Goal: Task Accomplishment & Management: Use online tool/utility

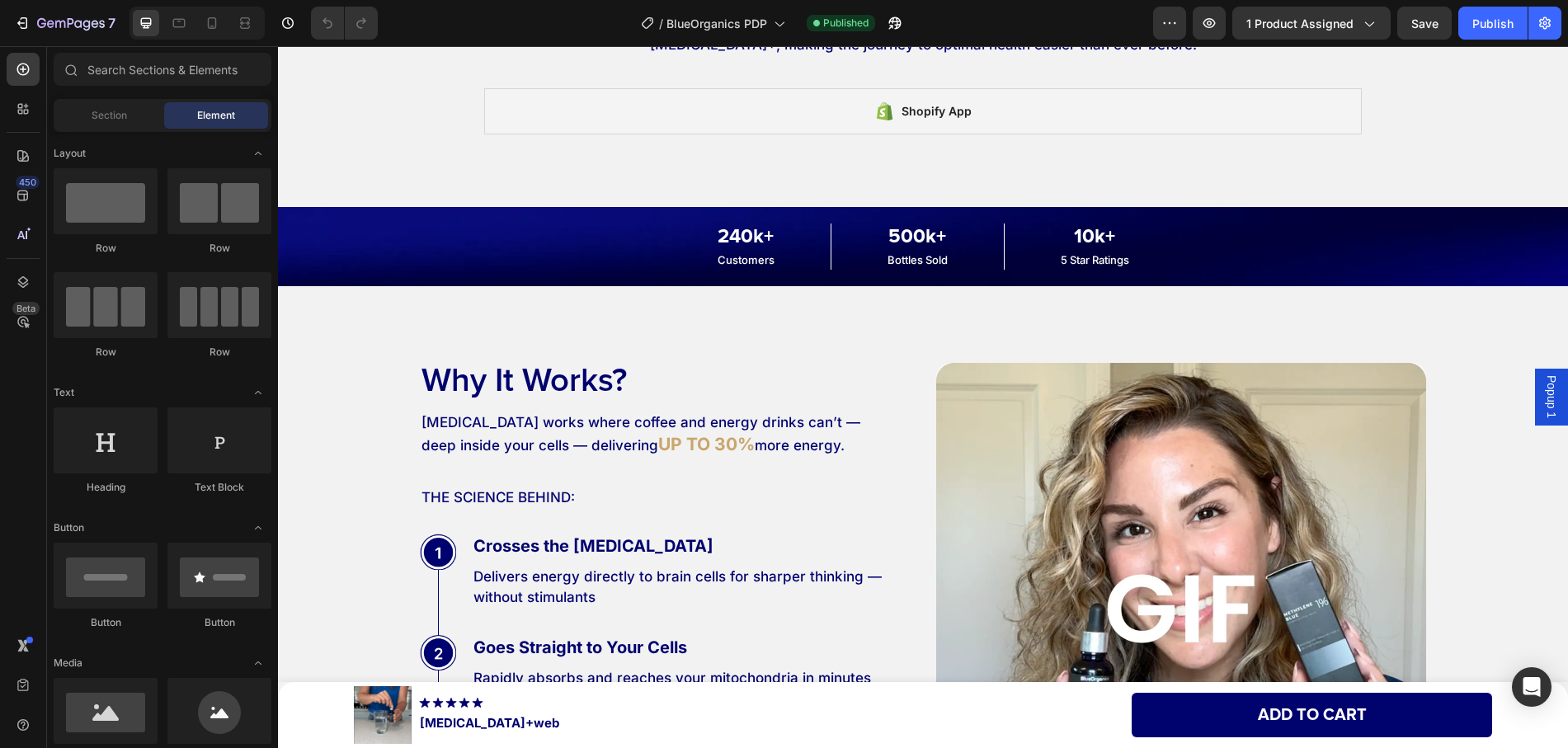
scroll to position [4781, 0]
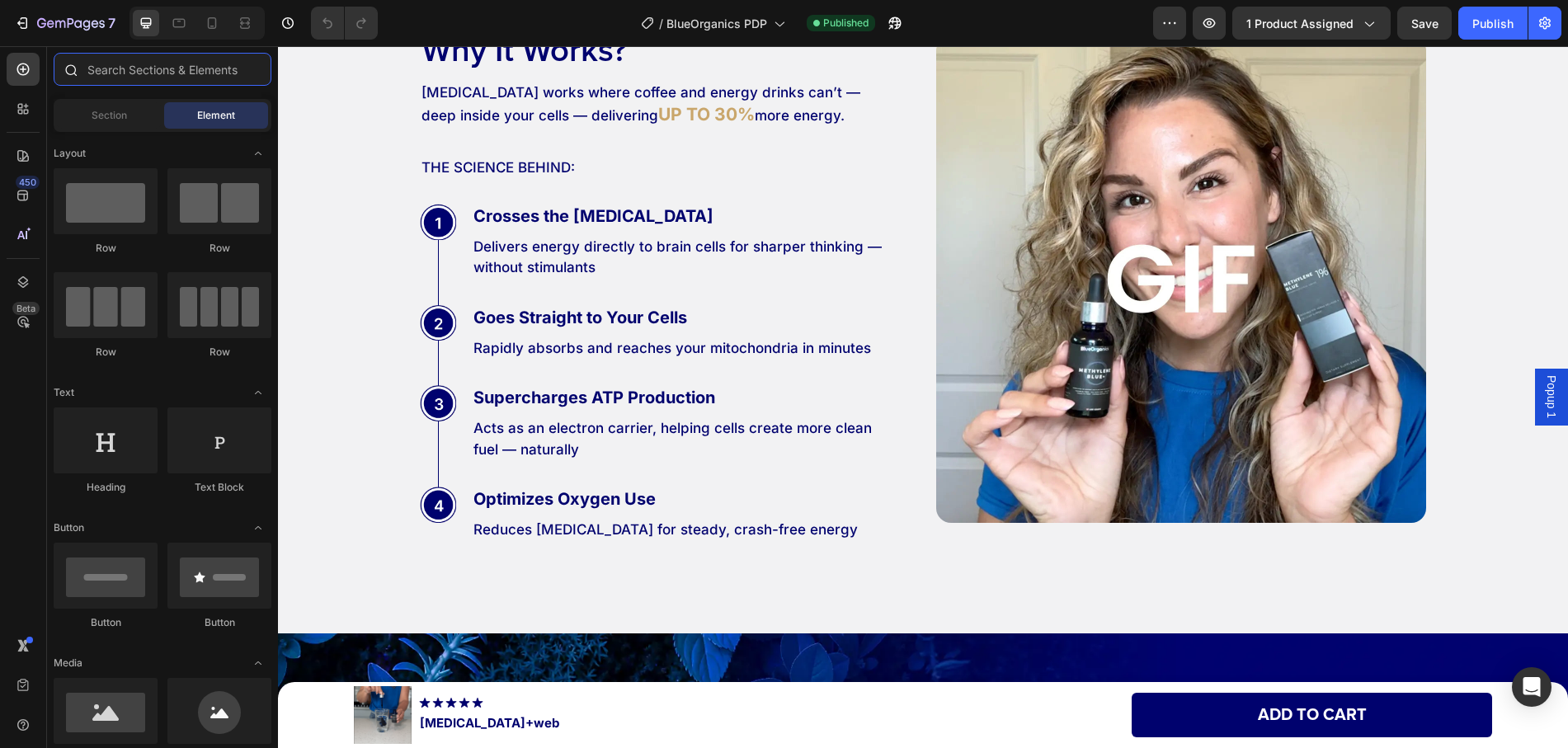
click at [109, 74] on input "text" at bounding box center [162, 68] width 218 height 33
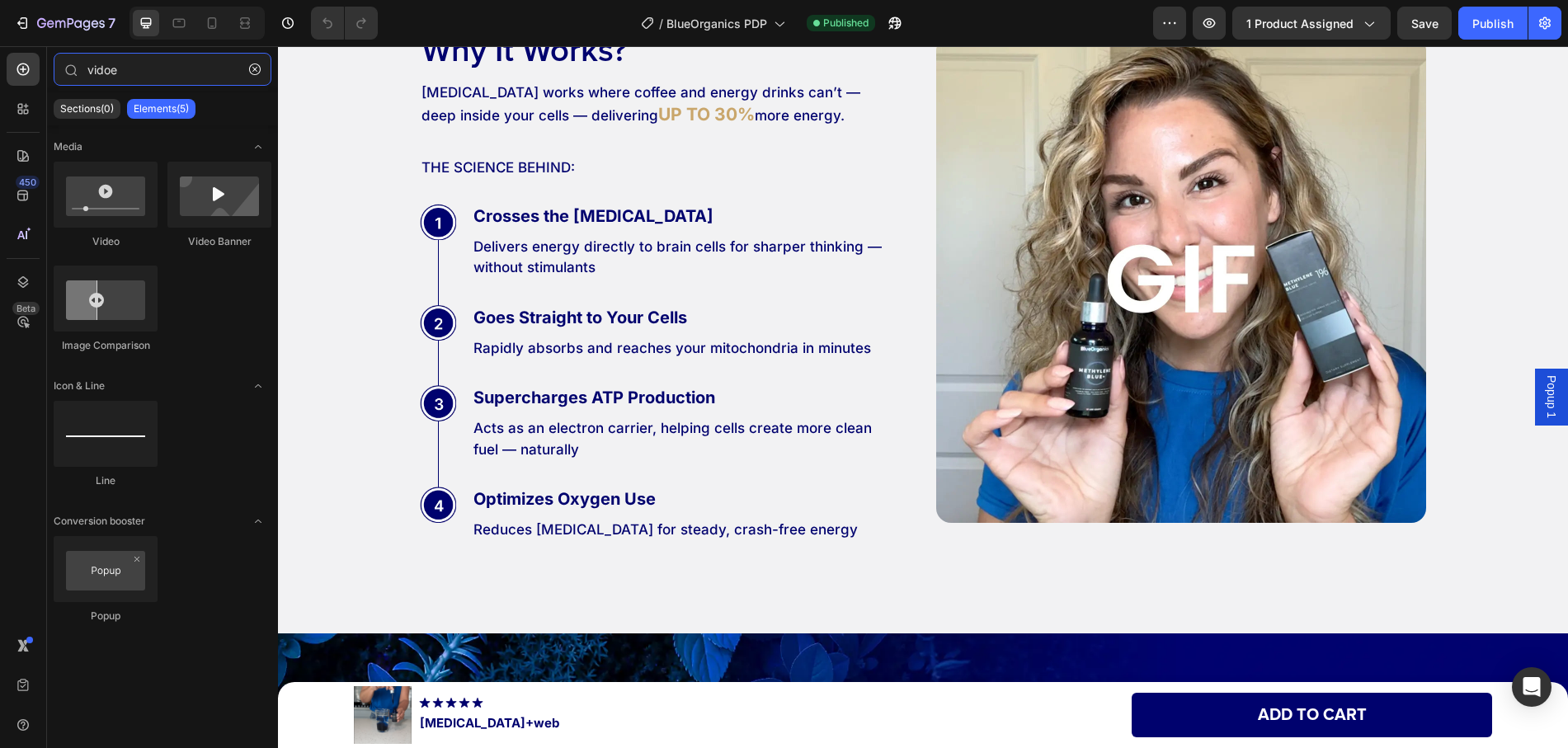
type input "vidoe"
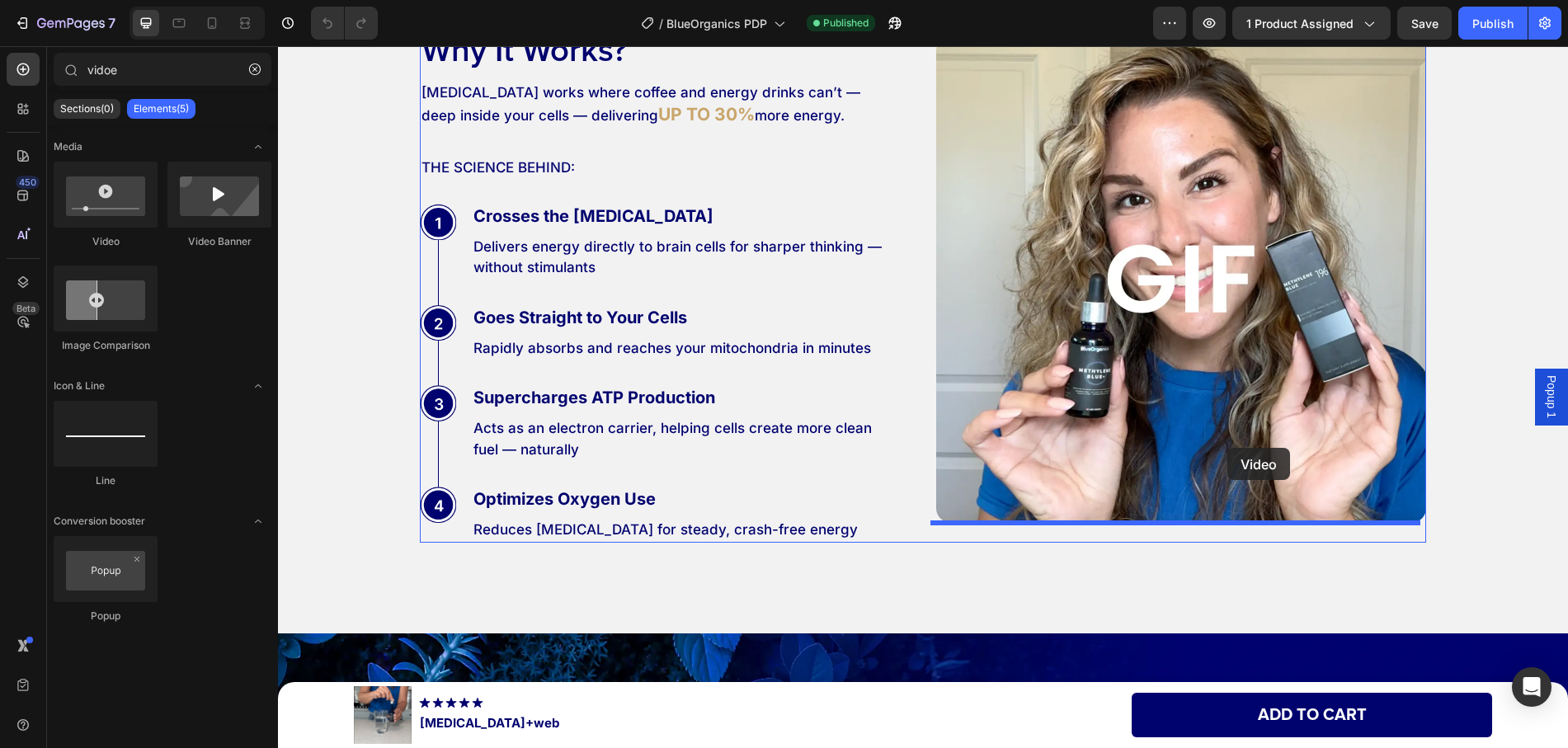
drag, startPoint x: 420, startPoint y: 275, endPoint x: 1227, endPoint y: 447, distance: 825.1
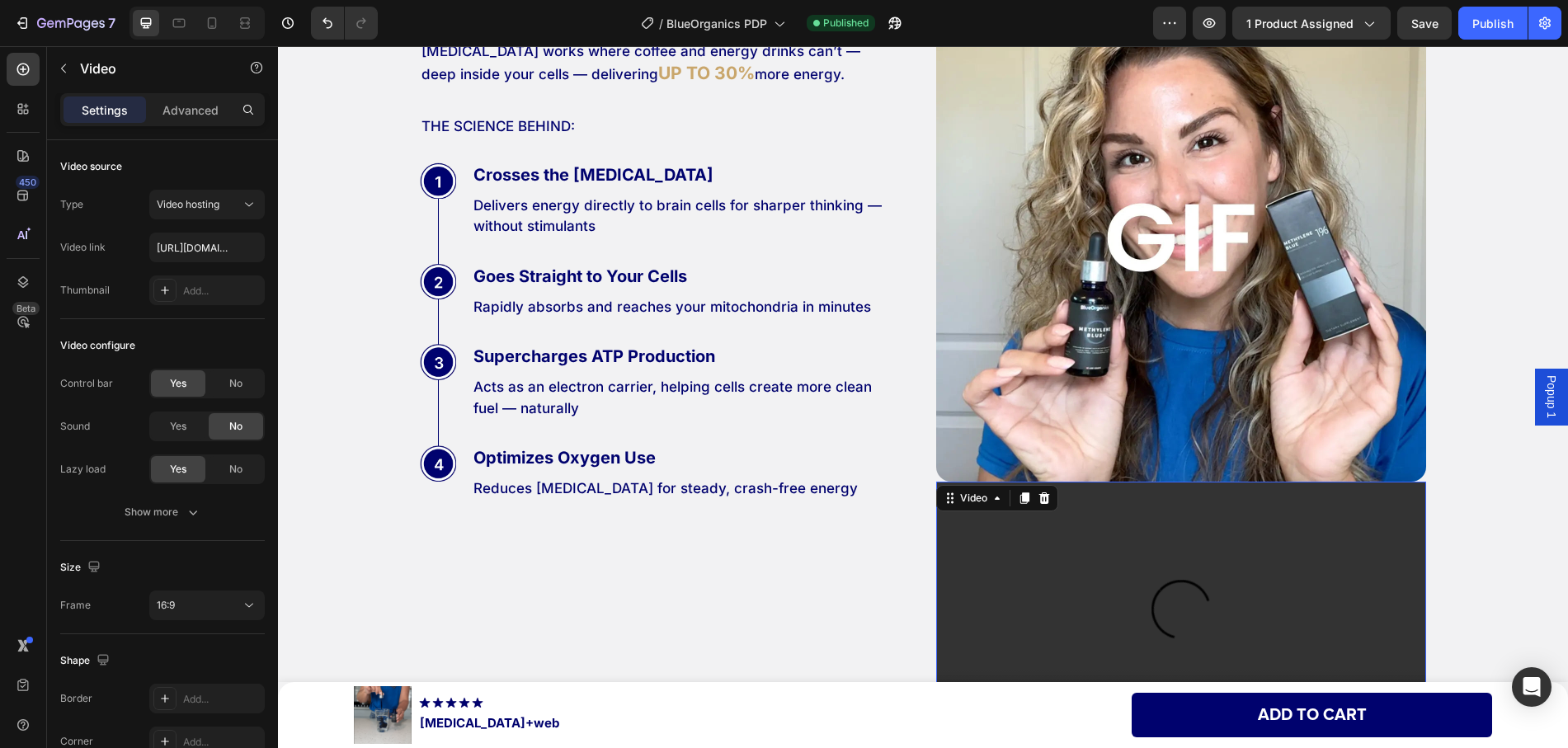
scroll to position [5028, 0]
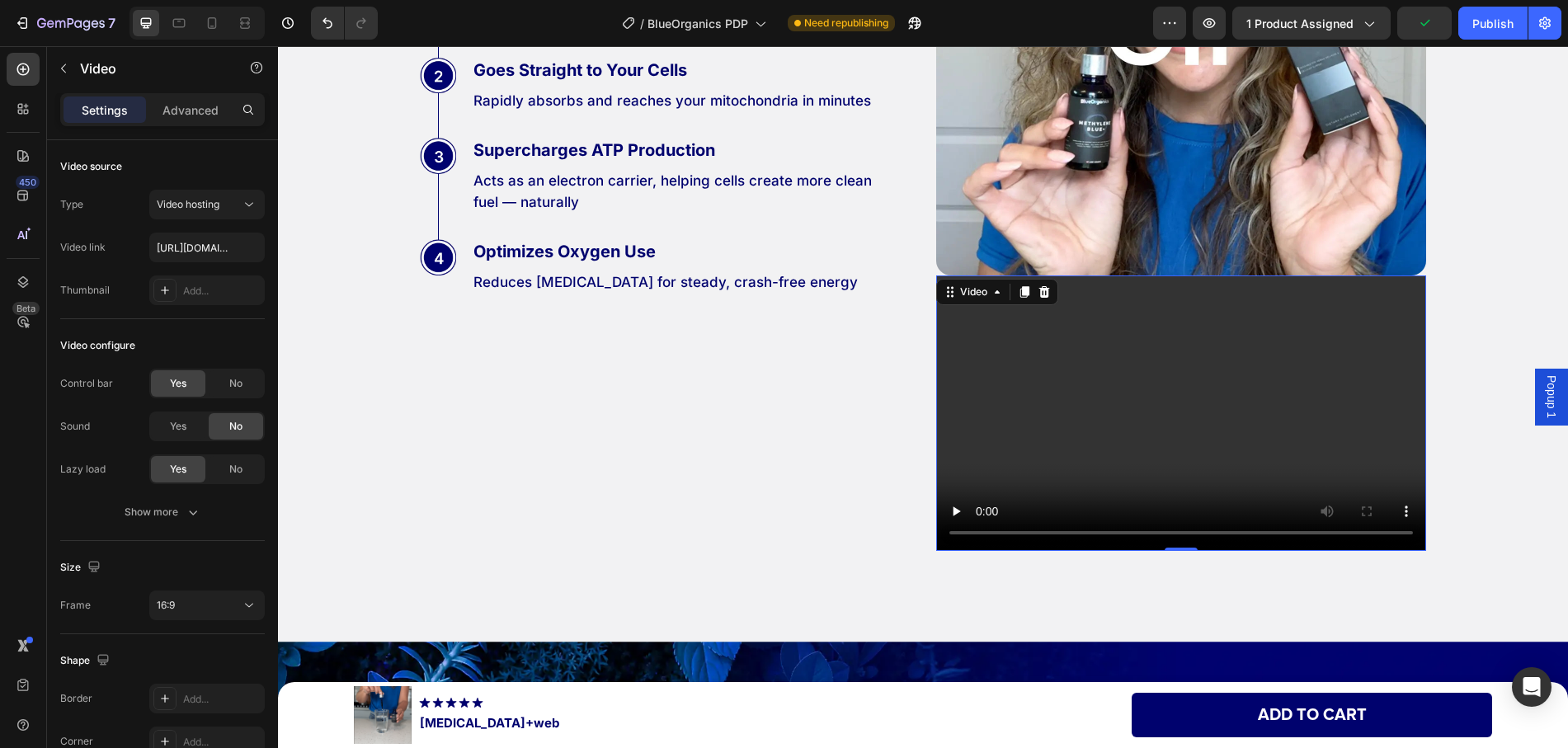
click at [1270, 343] on video at bounding box center [1181, 414] width 490 height 276
click at [211, 248] on input "text" at bounding box center [207, 246] width 116 height 29
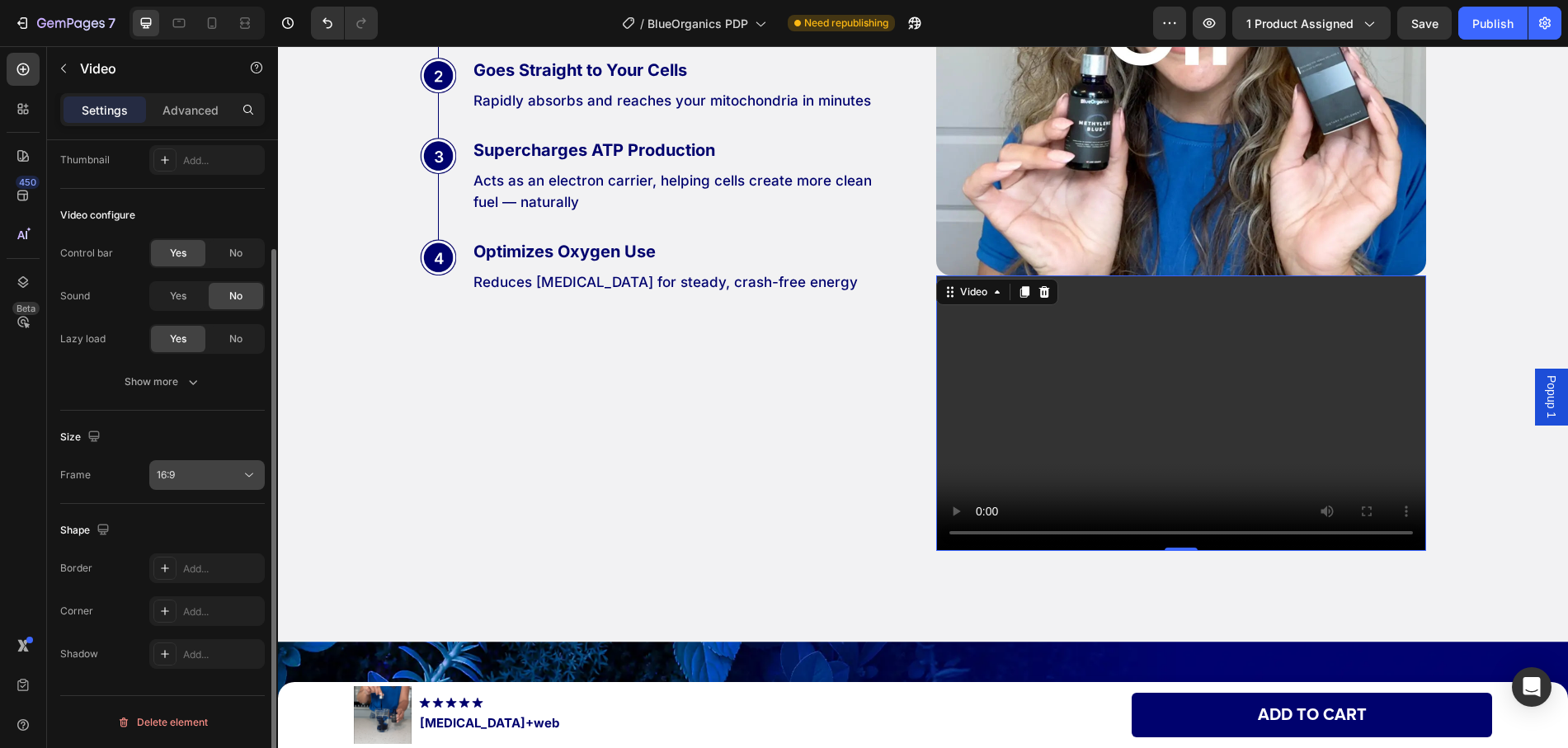
type input "[URL][DOMAIN_NAME]"
click at [241, 482] on icon at bounding box center [249, 475] width 17 height 17
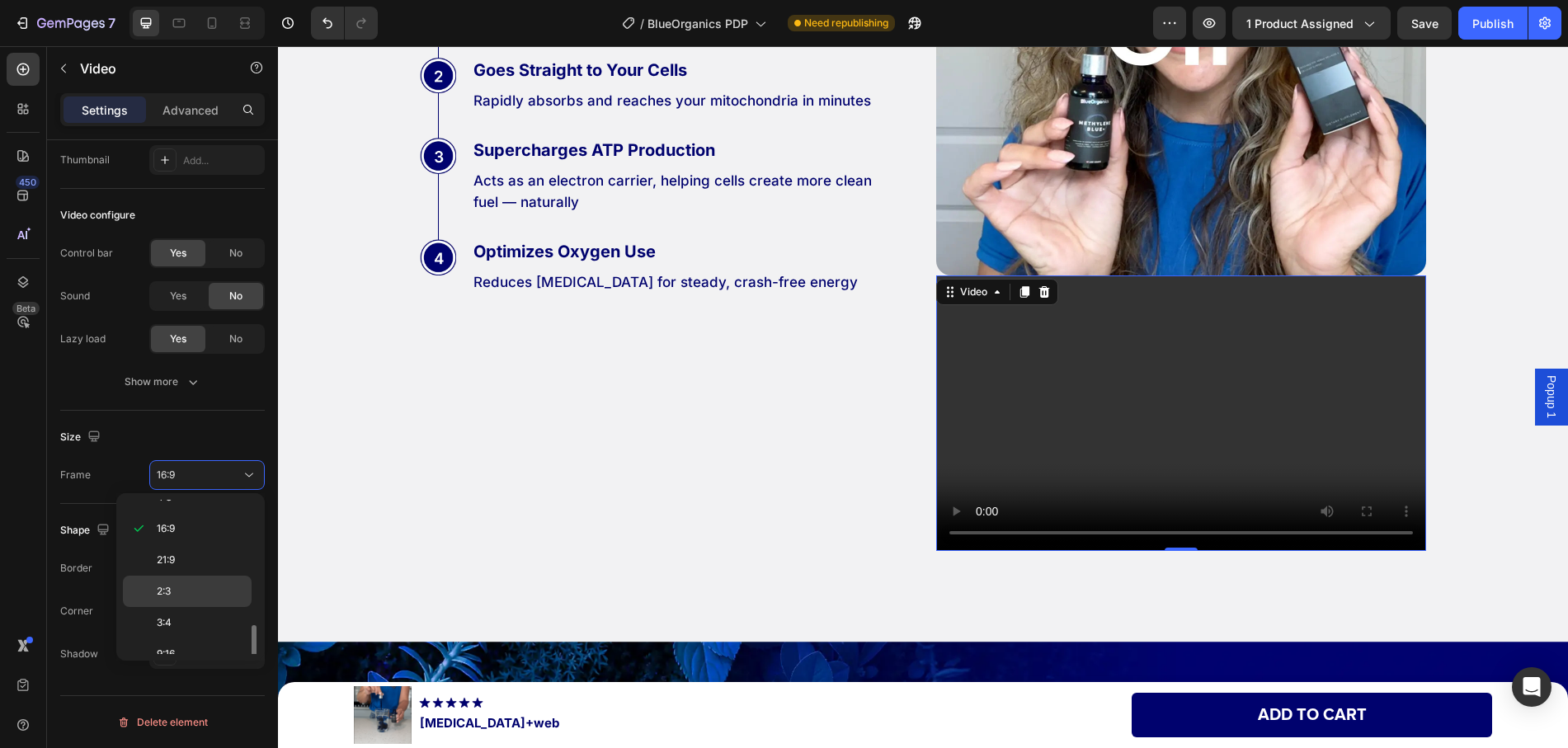
scroll to position [159, 0]
click at [187, 625] on div "Custom" at bounding box center [187, 638] width 129 height 31
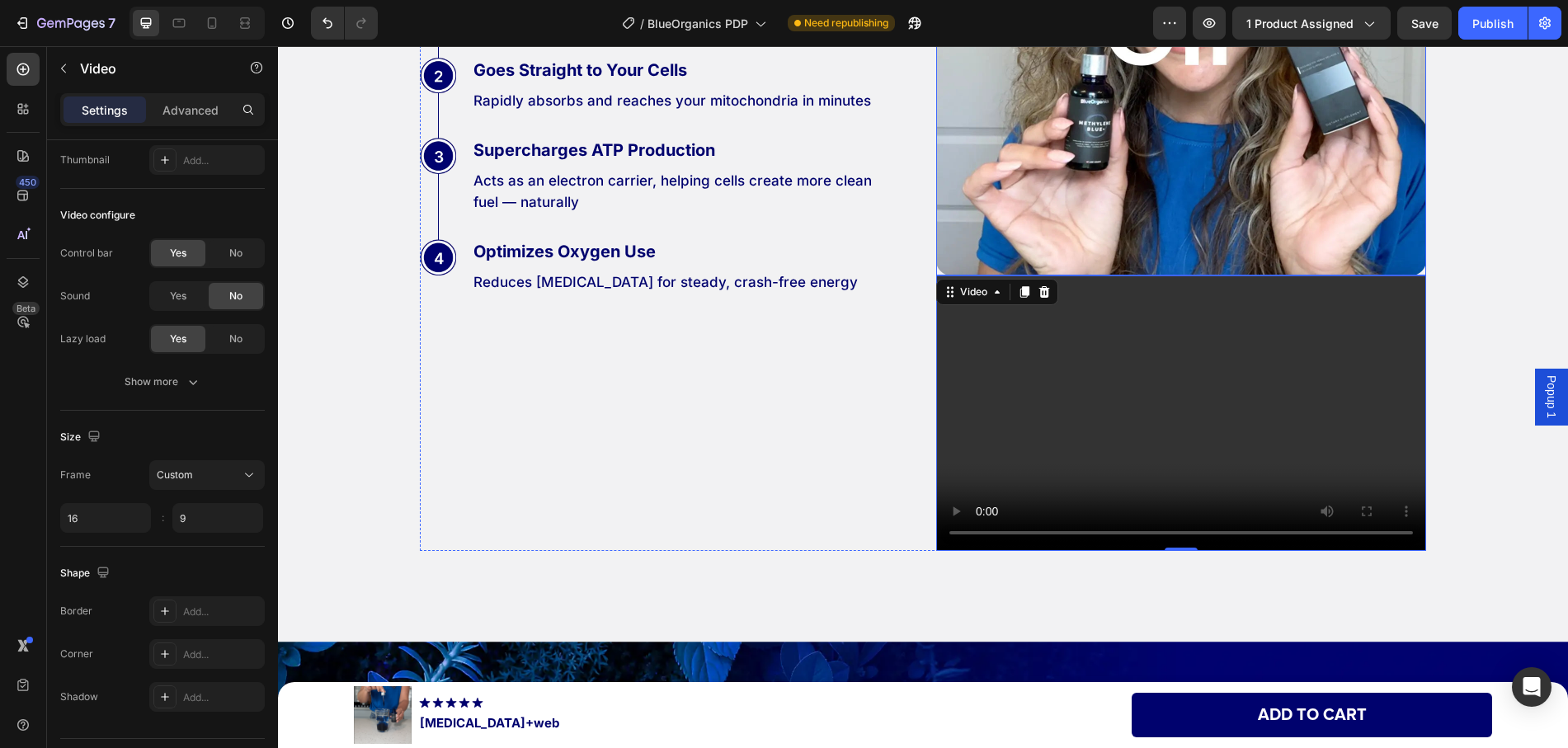
click at [944, 191] on img at bounding box center [1181, 30] width 490 height 490
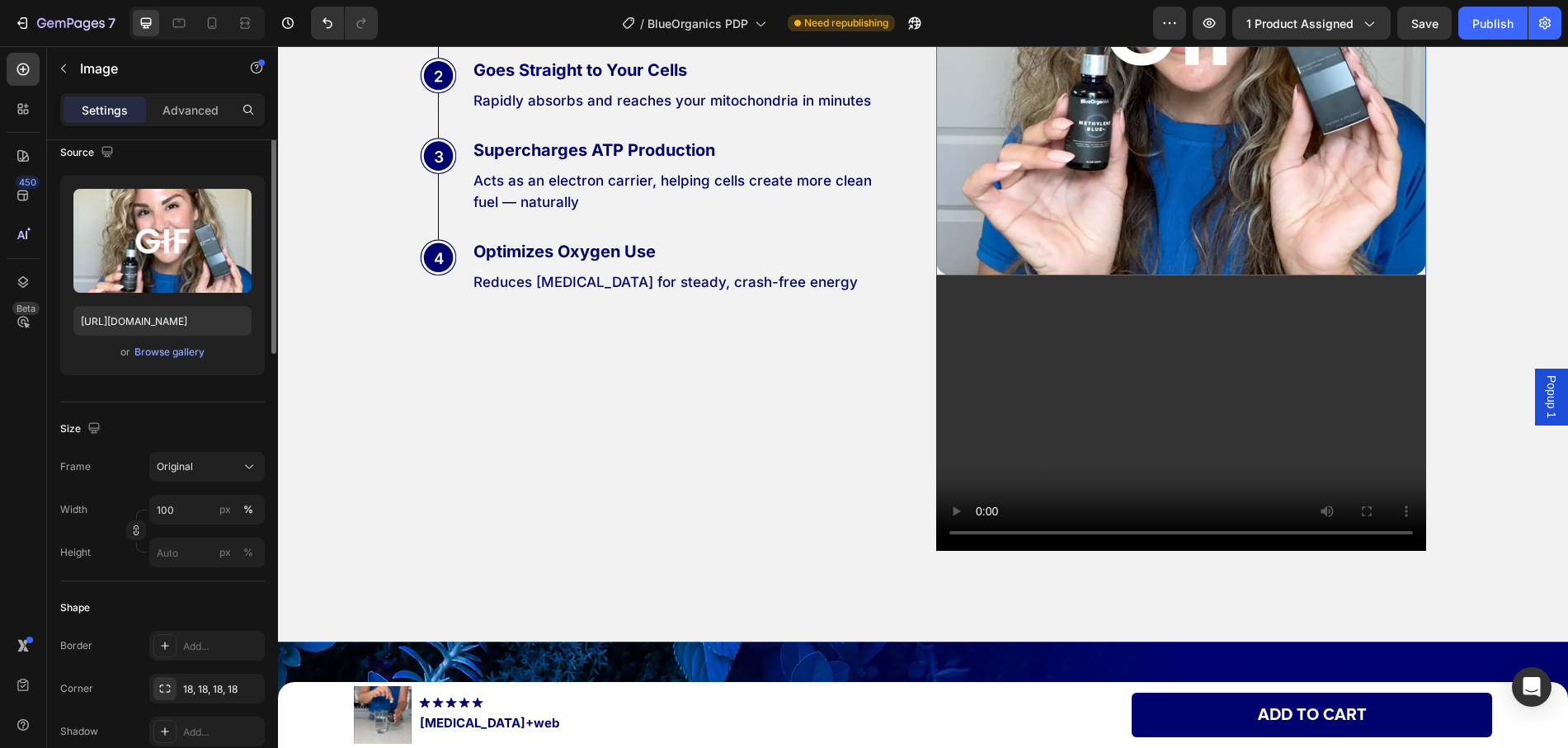
scroll to position [0, 0]
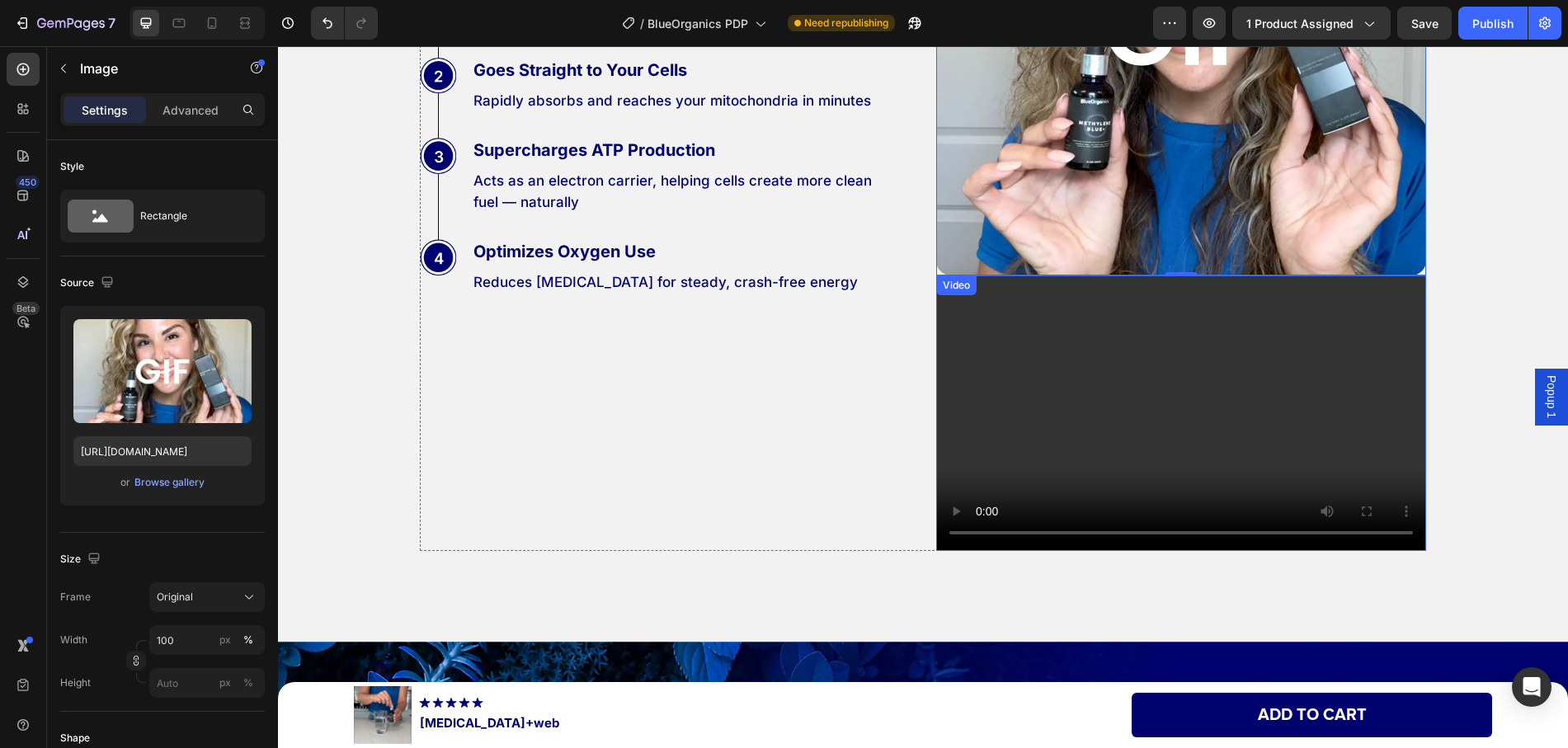
click at [948, 286] on div "Video" at bounding box center [957, 285] width 34 height 15
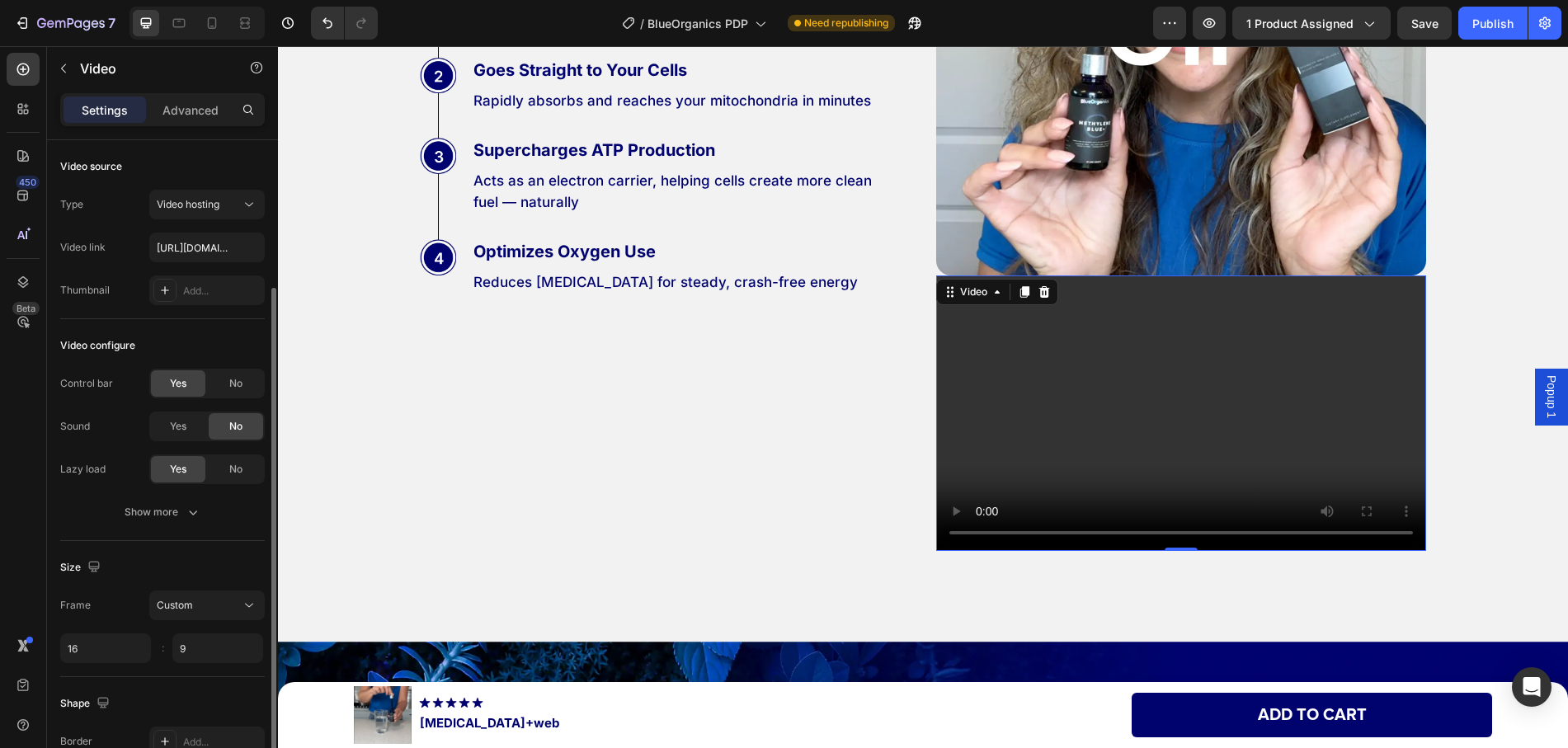
scroll to position [83, 0]
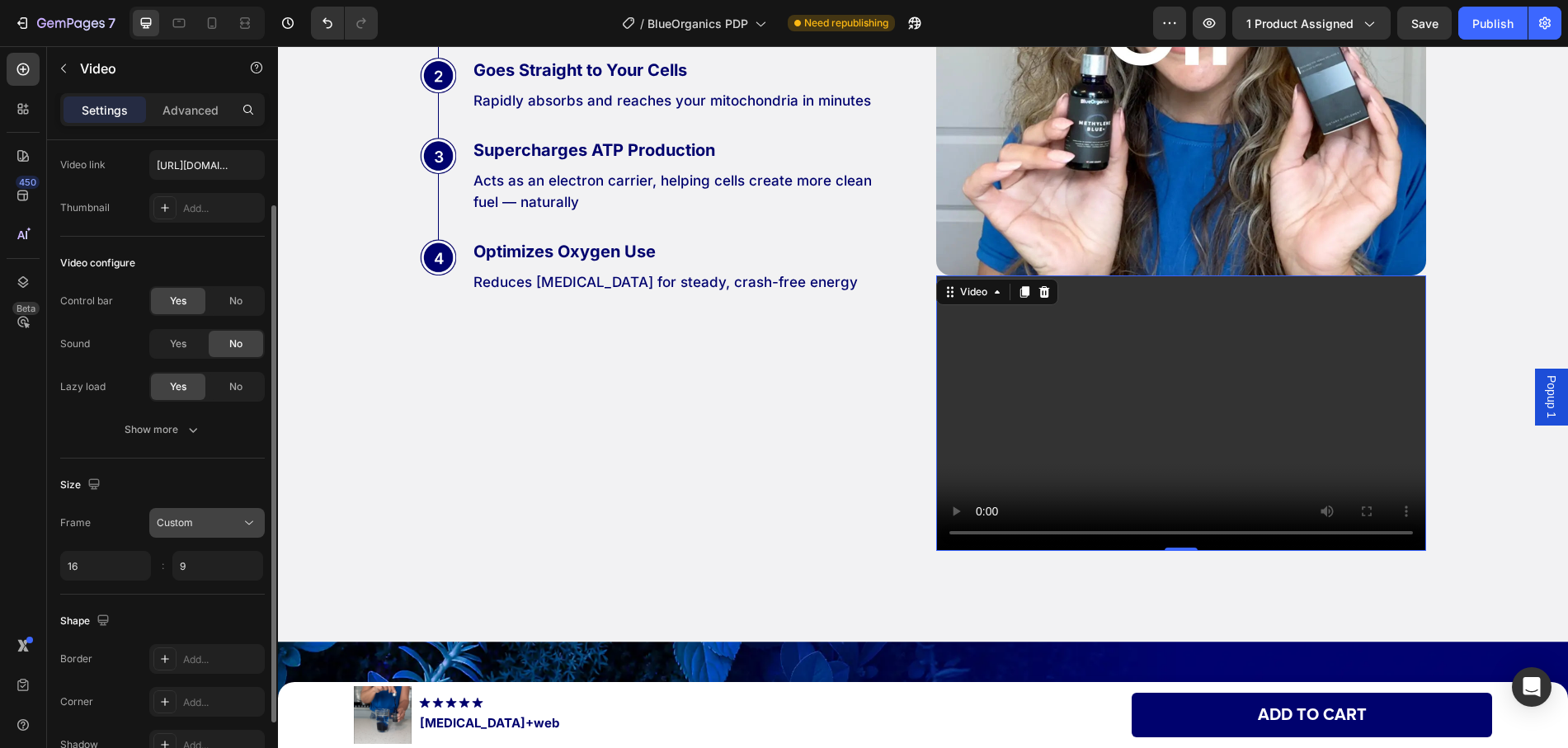
click at [249, 529] on icon at bounding box center [249, 522] width 17 height 17
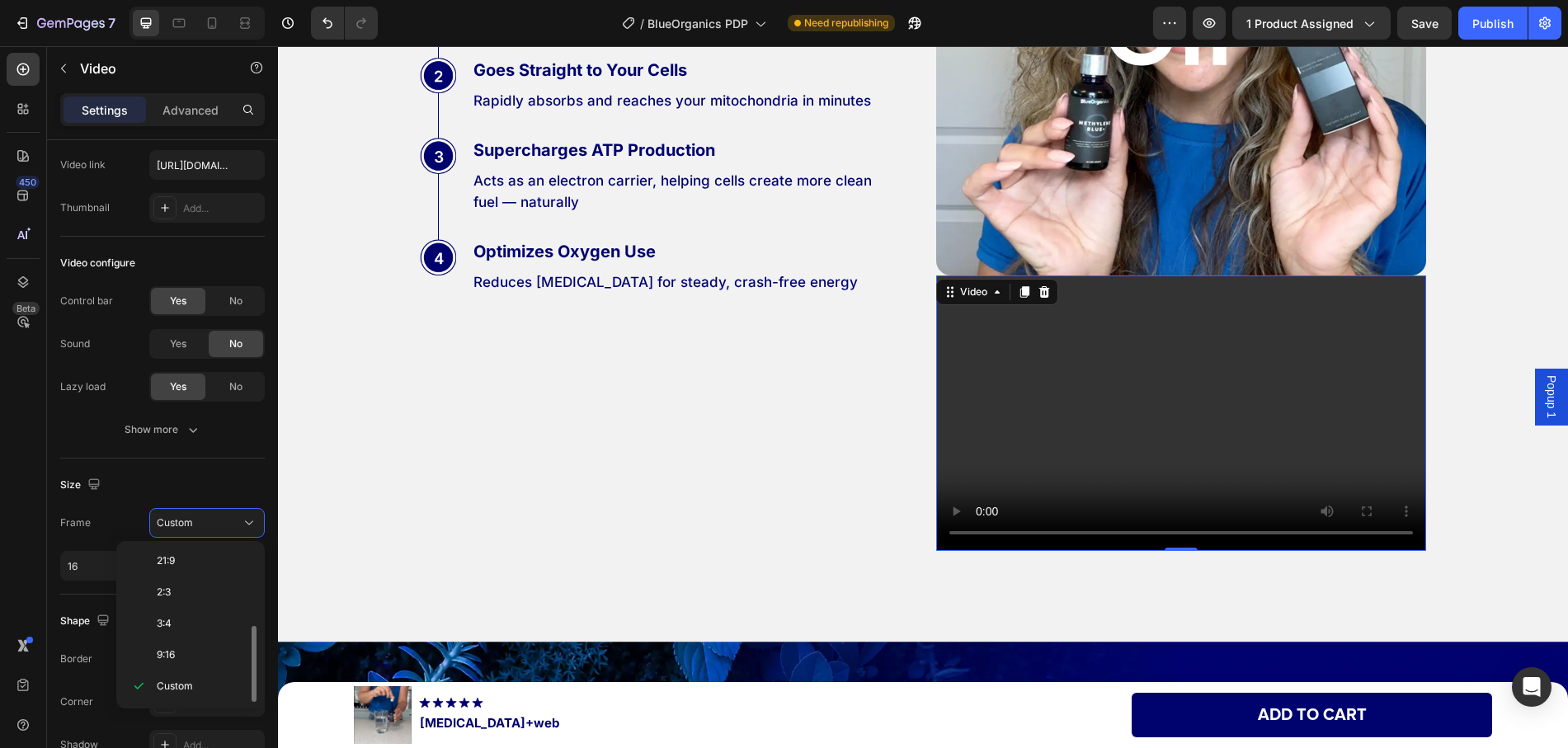
scroll to position [0, 0]
click at [188, 593] on span "Square" at bounding box center [174, 594] width 34 height 15
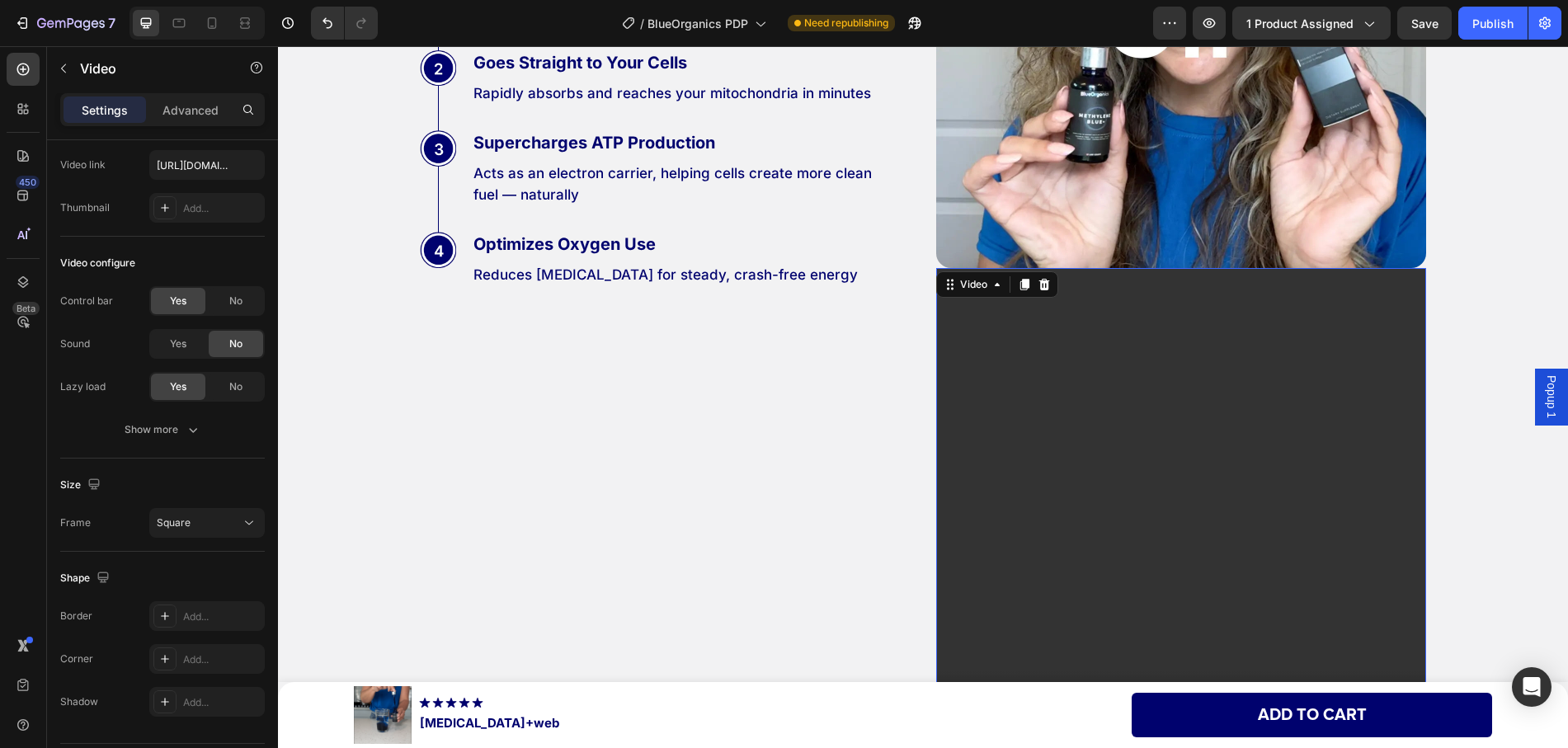
scroll to position [5028, 0]
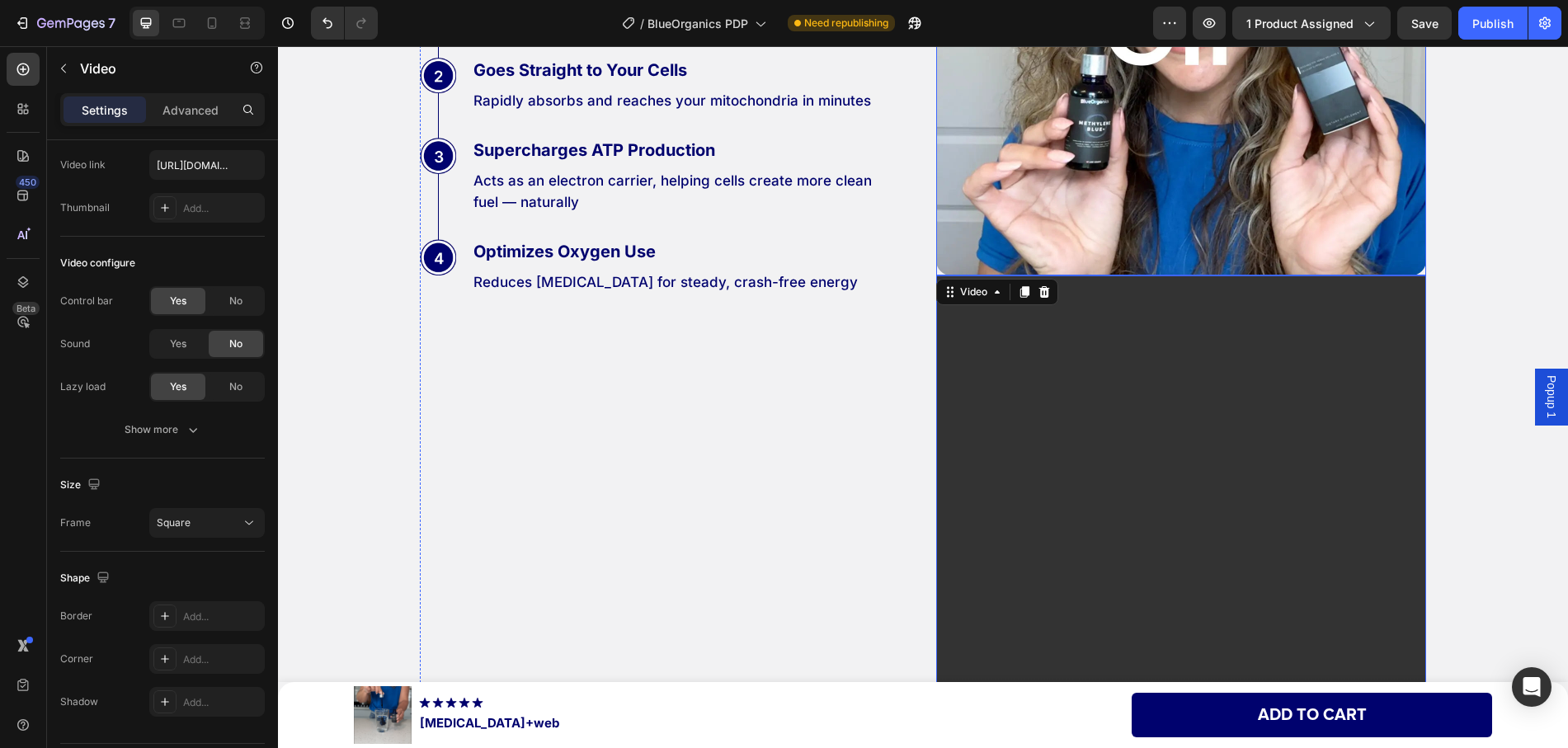
click at [941, 247] on img at bounding box center [1181, 30] width 490 height 490
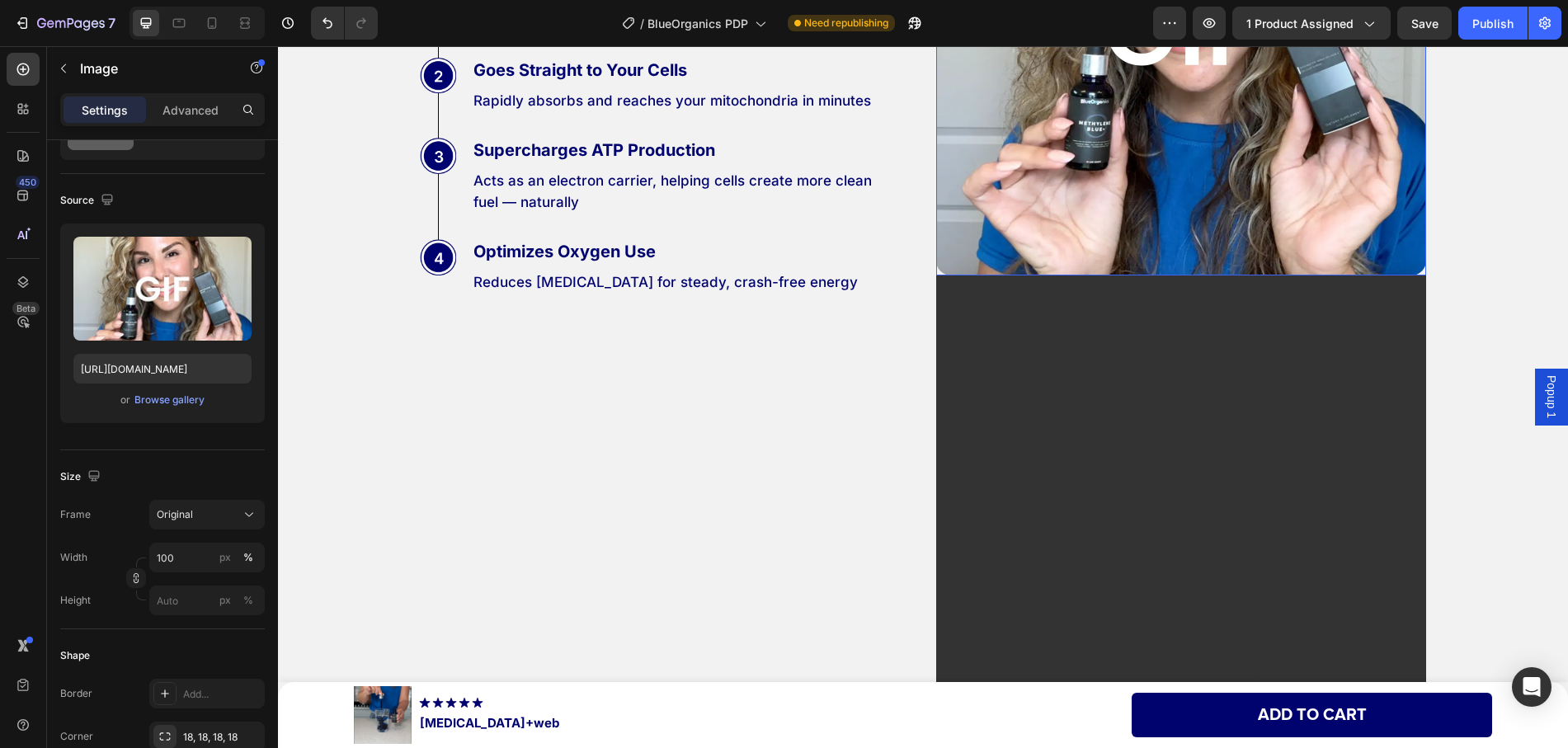
scroll to position [0, 0]
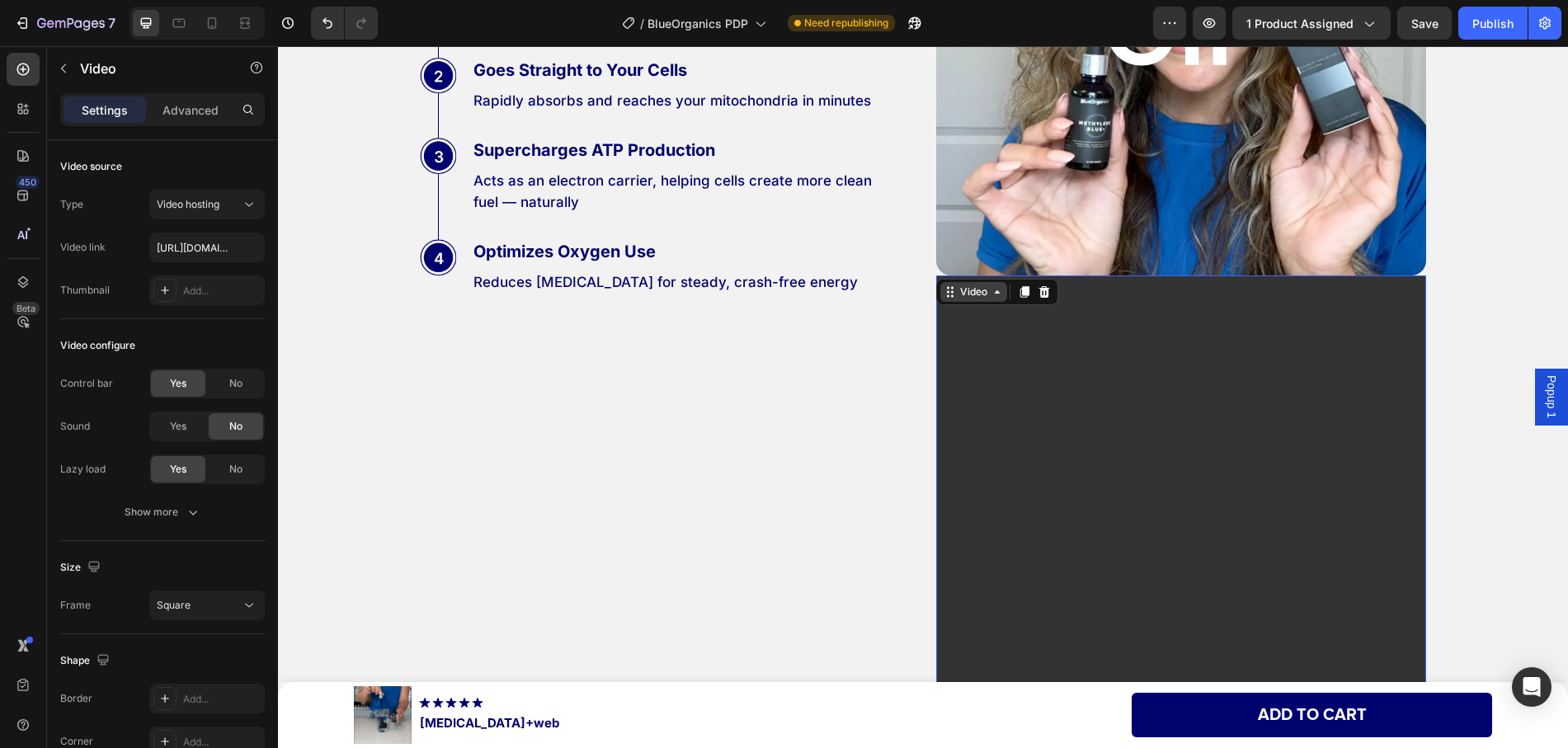
click at [946, 293] on div "Video" at bounding box center [974, 292] width 67 height 20
click at [998, 237] on img at bounding box center [1181, 30] width 490 height 490
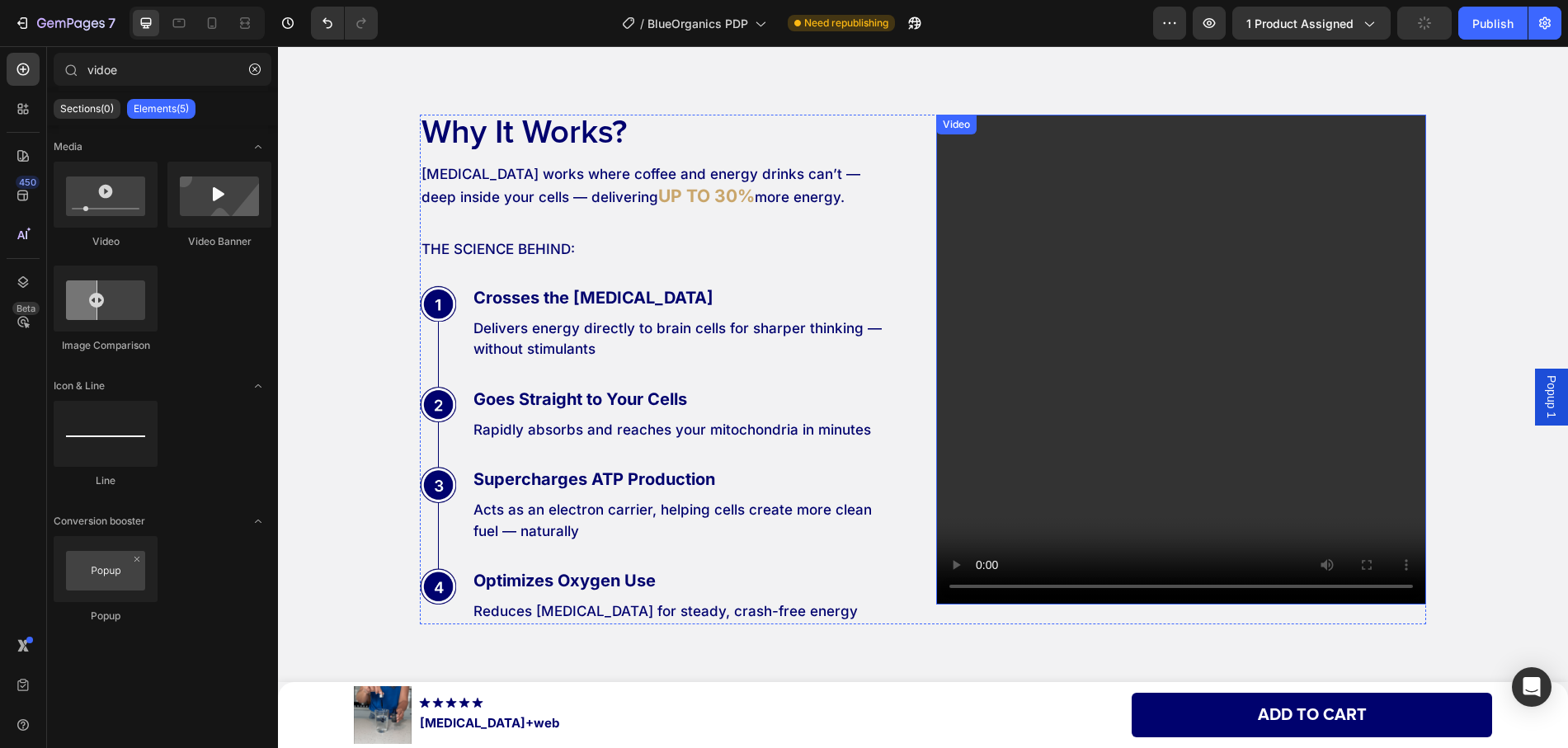
scroll to position [4699, 0]
click at [947, 125] on div "Video" at bounding box center [957, 125] width 34 height 15
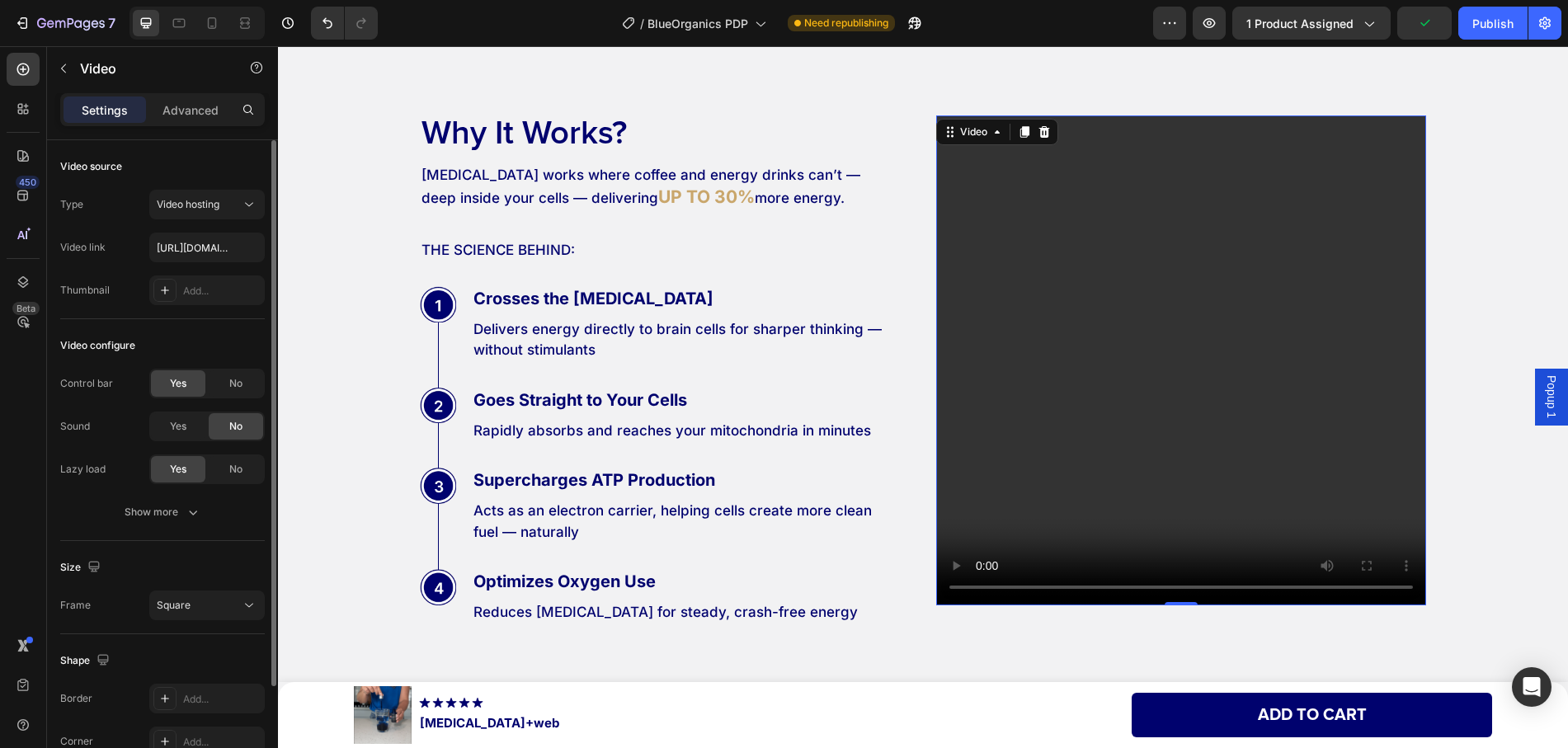
scroll to position [130, 0]
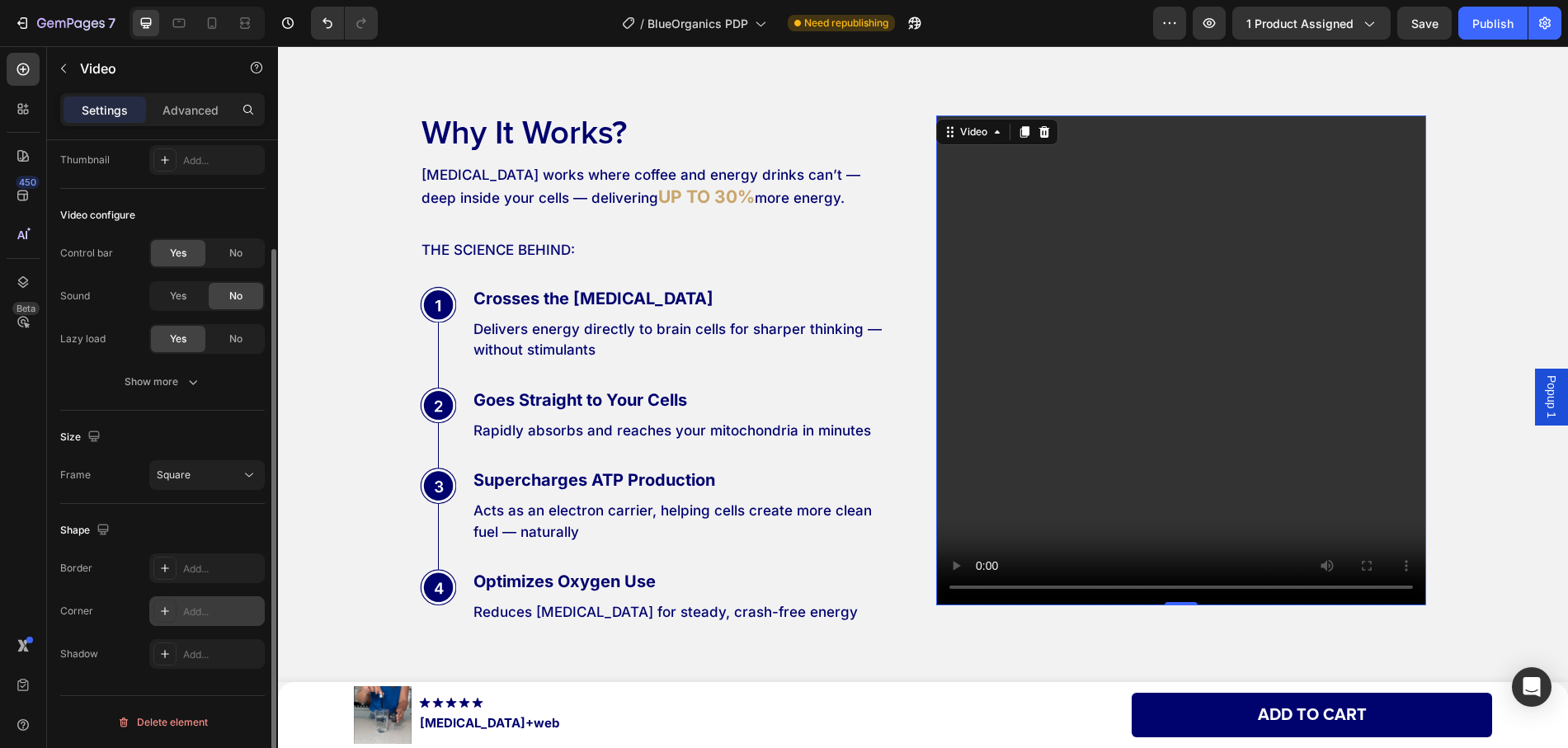
click at [197, 611] on div "Add..." at bounding box center [222, 611] width 77 height 15
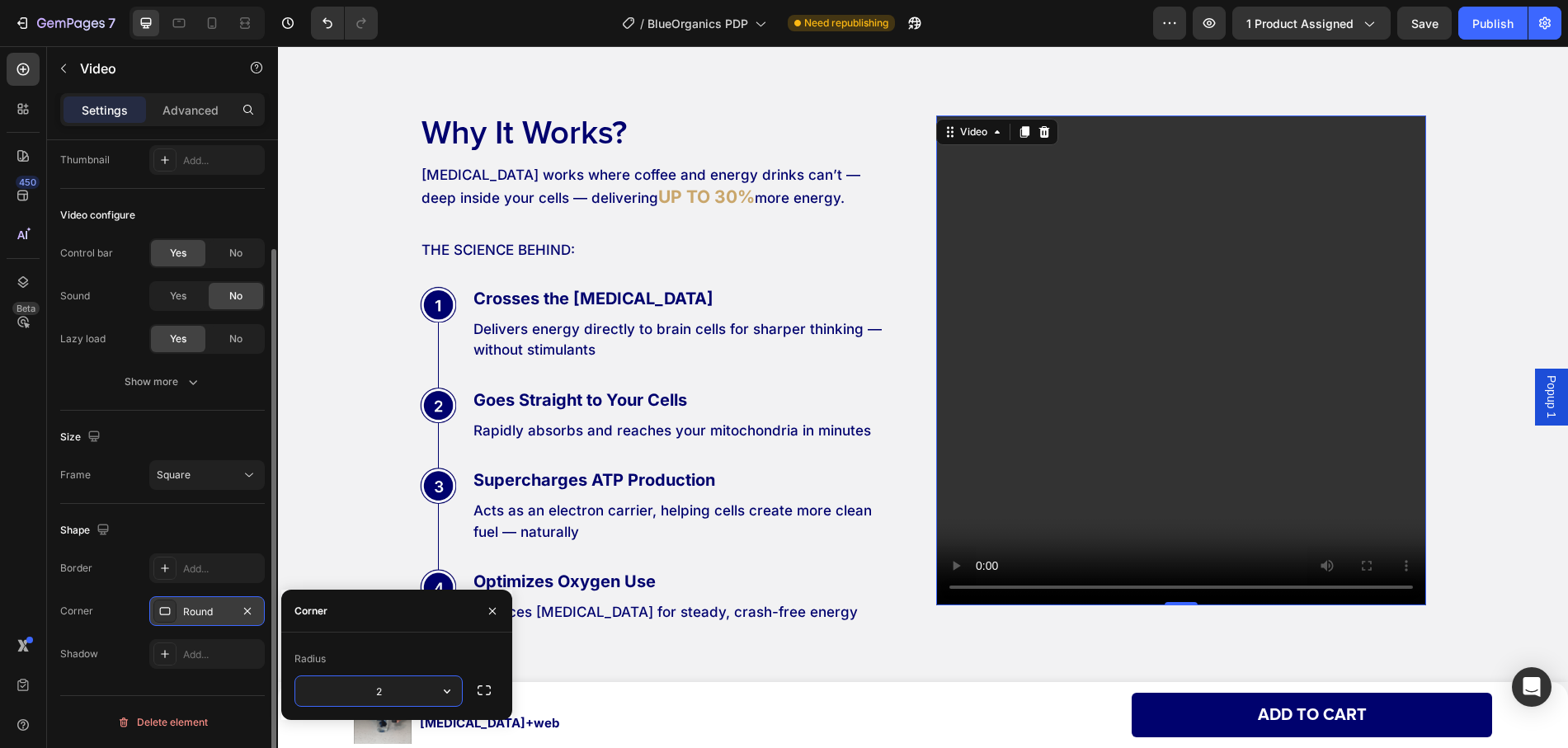
type input "22"
click at [216, 526] on div "Shape" at bounding box center [163, 530] width 205 height 27
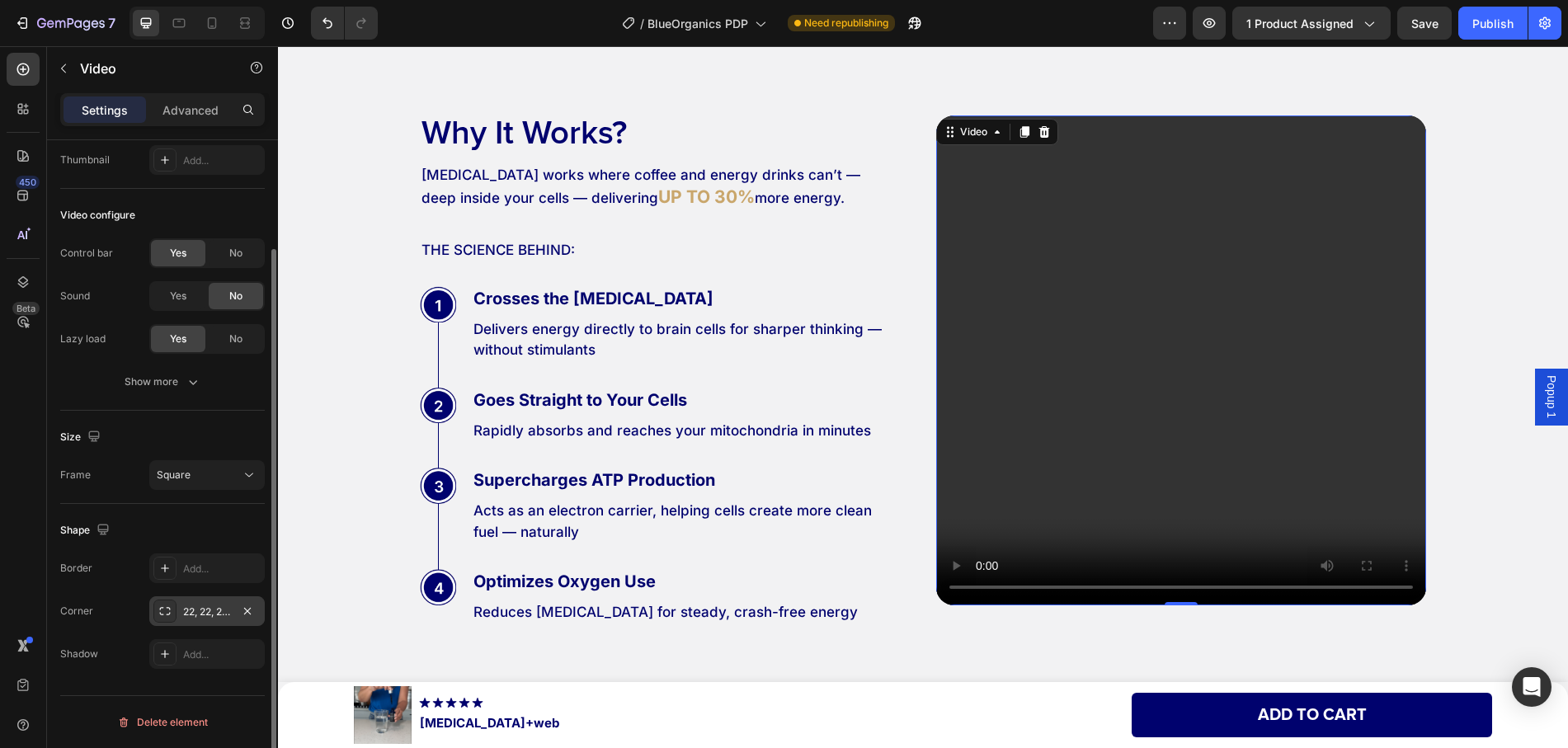
scroll to position [0, 0]
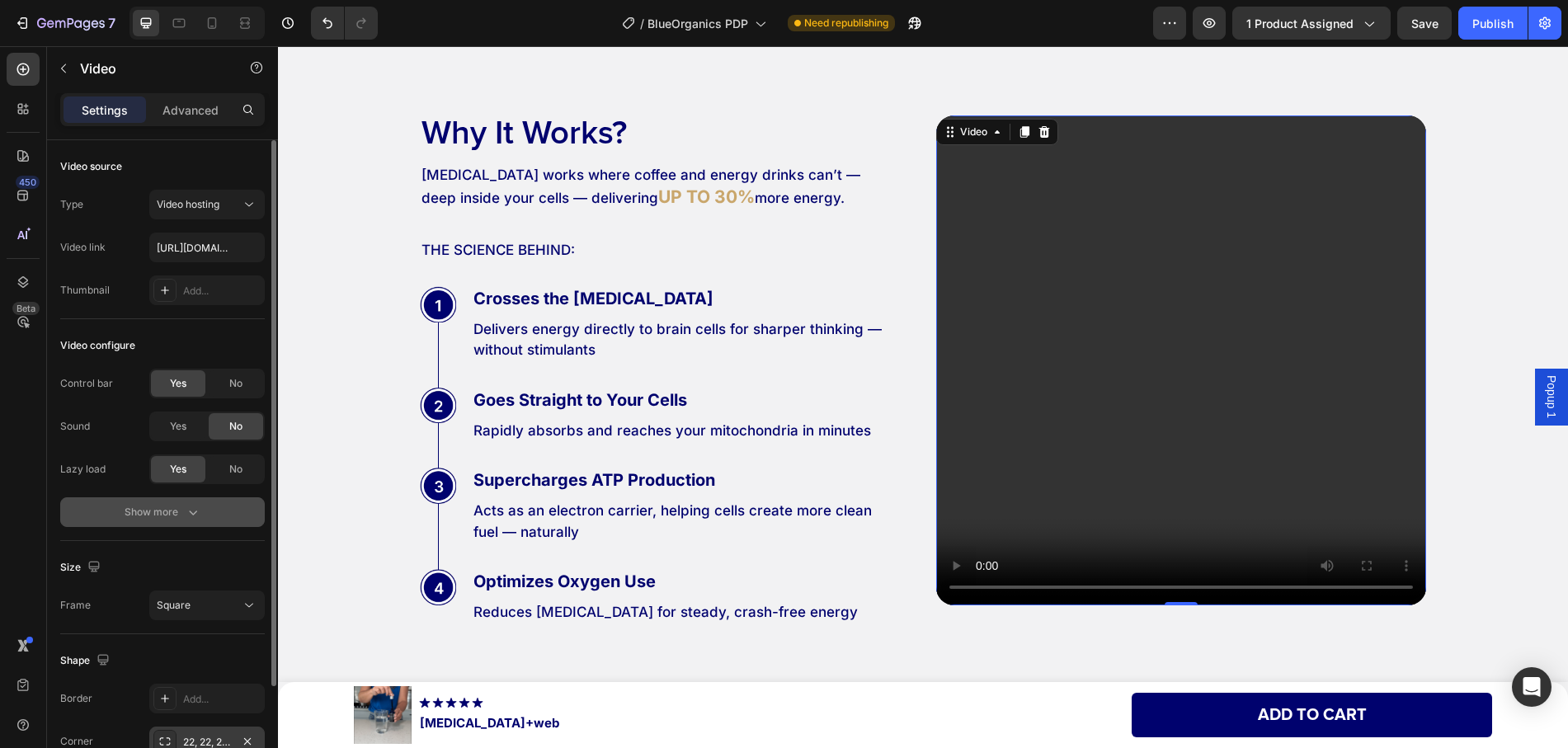
click at [195, 521] on button "Show more" at bounding box center [163, 511] width 205 height 29
click at [178, 513] on span "Yes" at bounding box center [178, 511] width 17 height 15
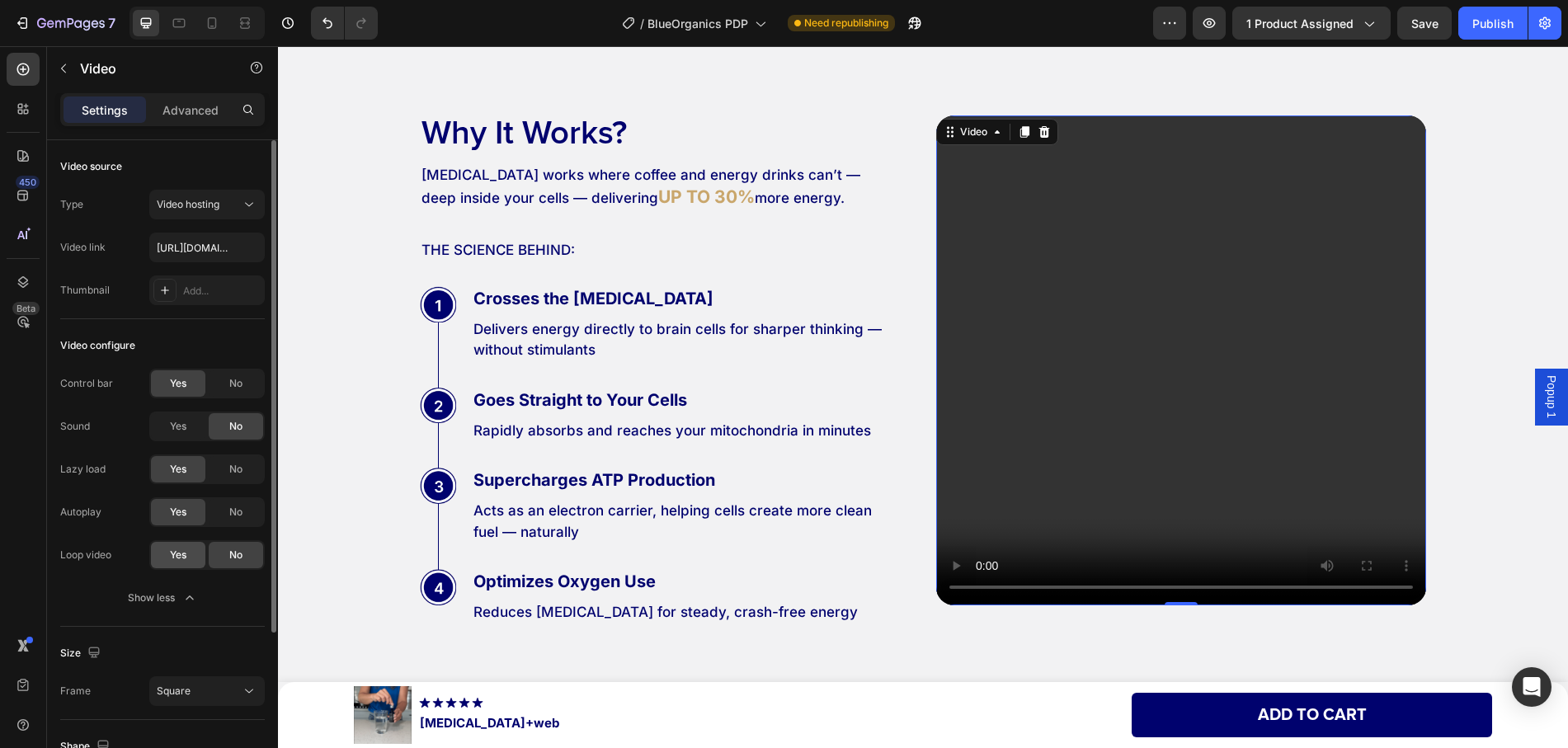
click at [175, 559] on span "Yes" at bounding box center [178, 554] width 17 height 15
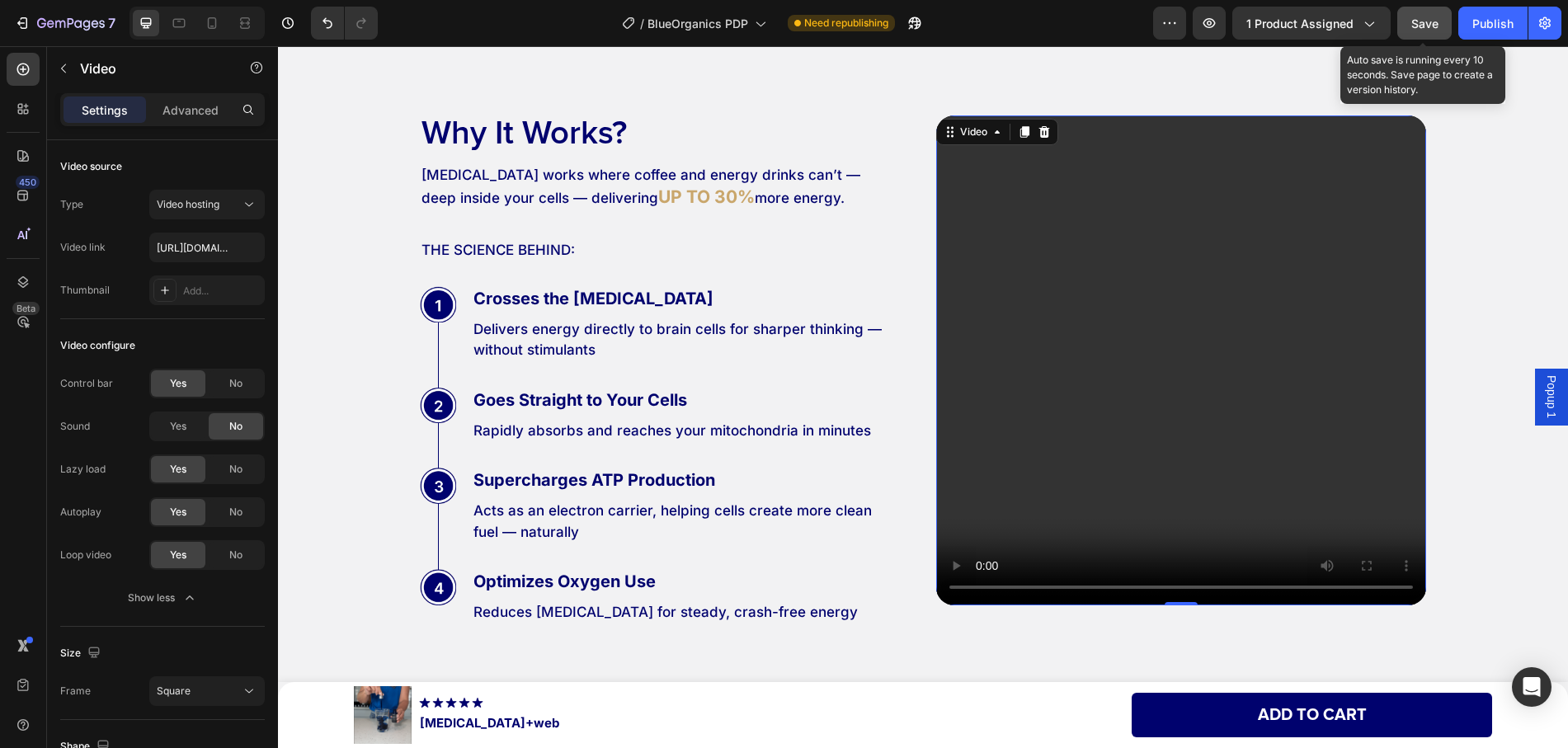
click at [1413, 27] on span "Save" at bounding box center [1425, 24] width 28 height 14
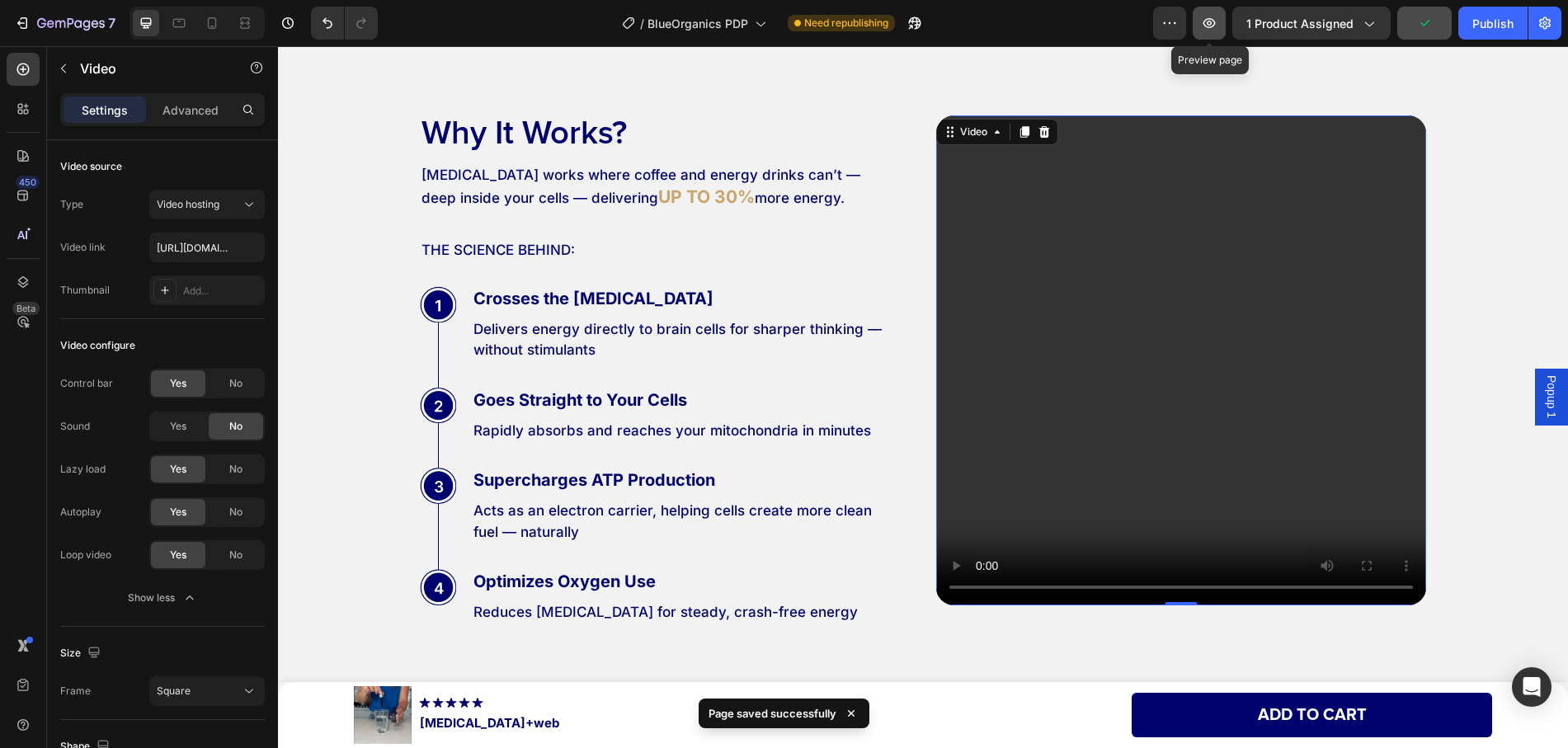
click at [1211, 20] on icon "button" at bounding box center [1208, 23] width 17 height 17
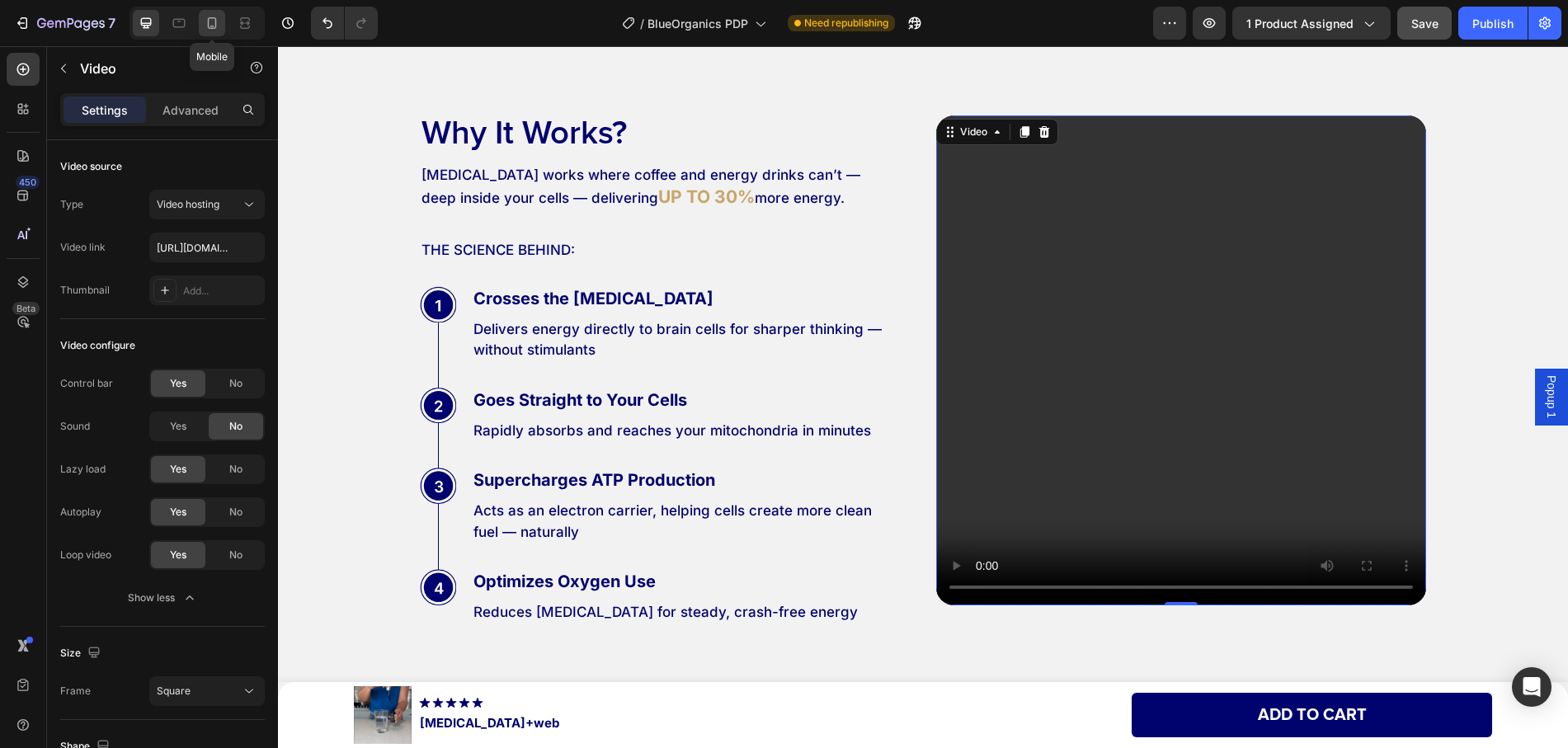
click at [210, 25] on icon at bounding box center [212, 23] width 17 height 17
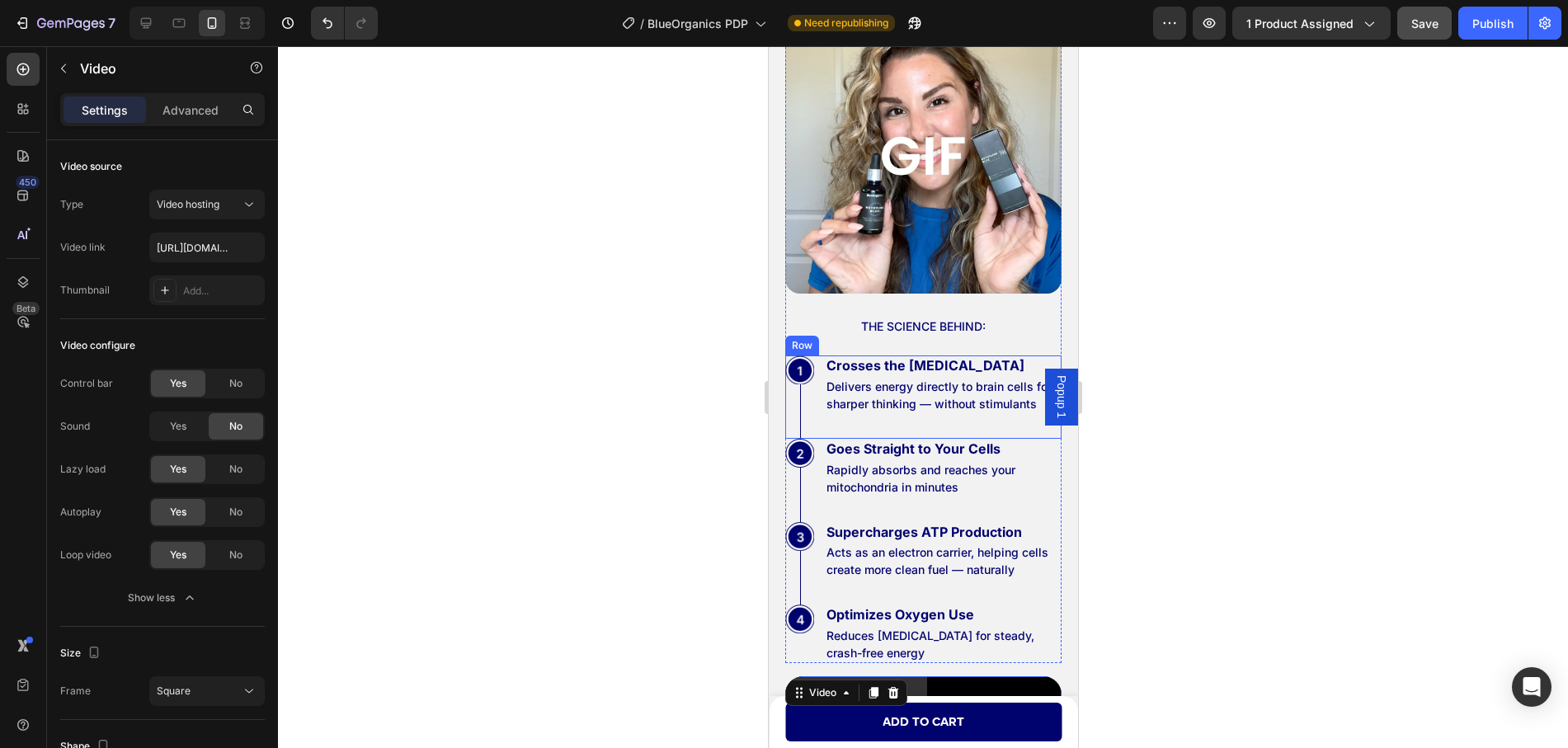
scroll to position [5082, 0]
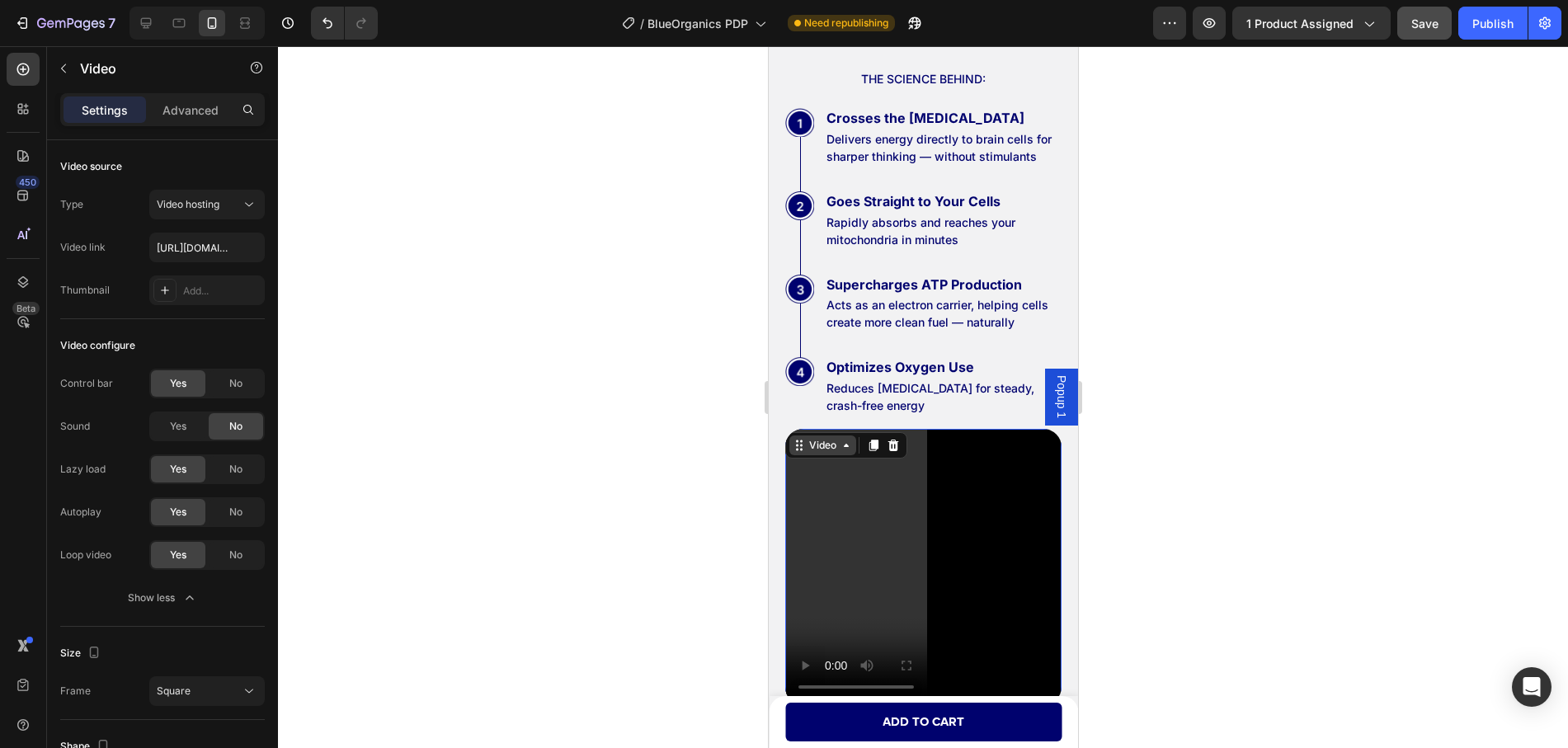
click at [819, 453] on div "Video" at bounding box center [822, 445] width 34 height 15
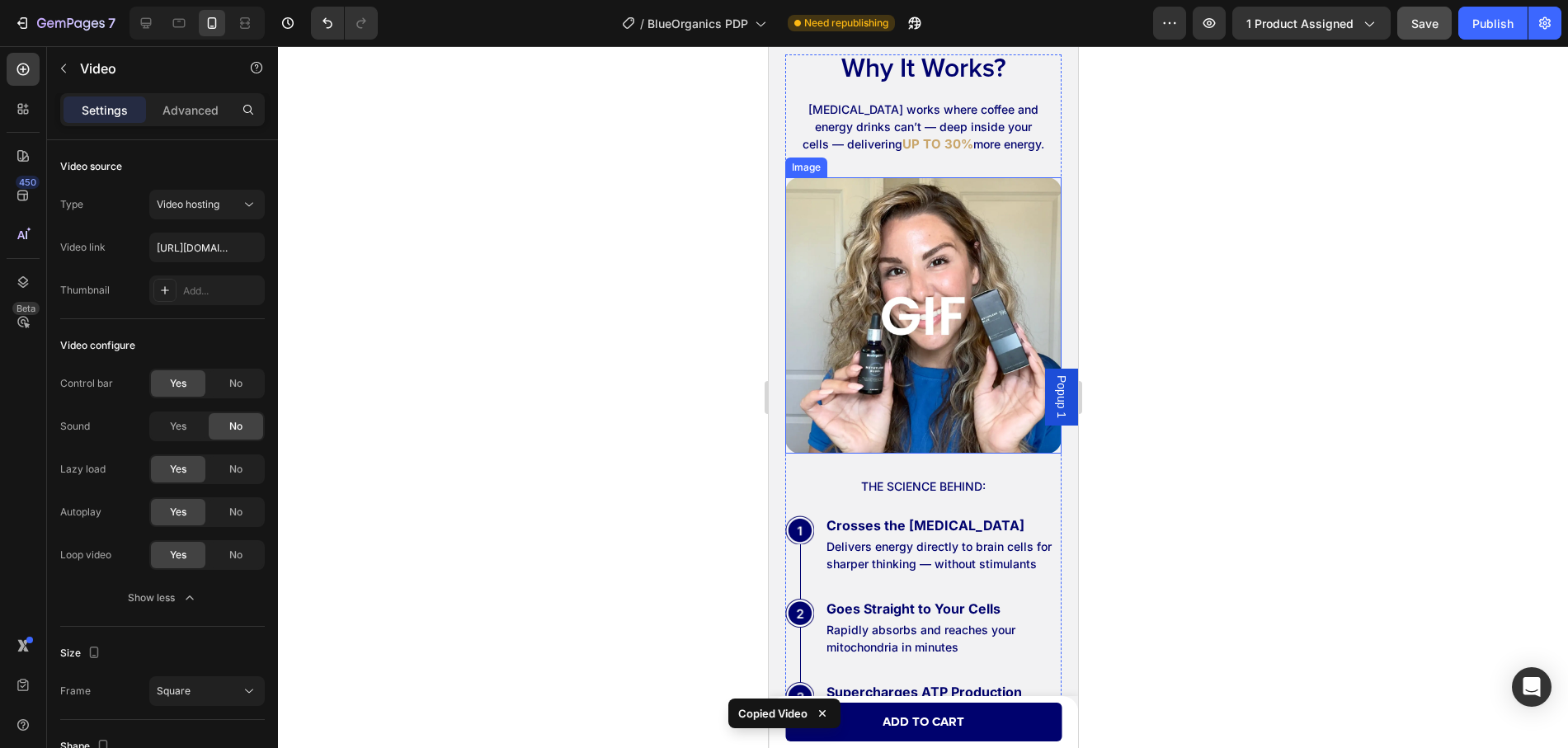
scroll to position [4669, 0]
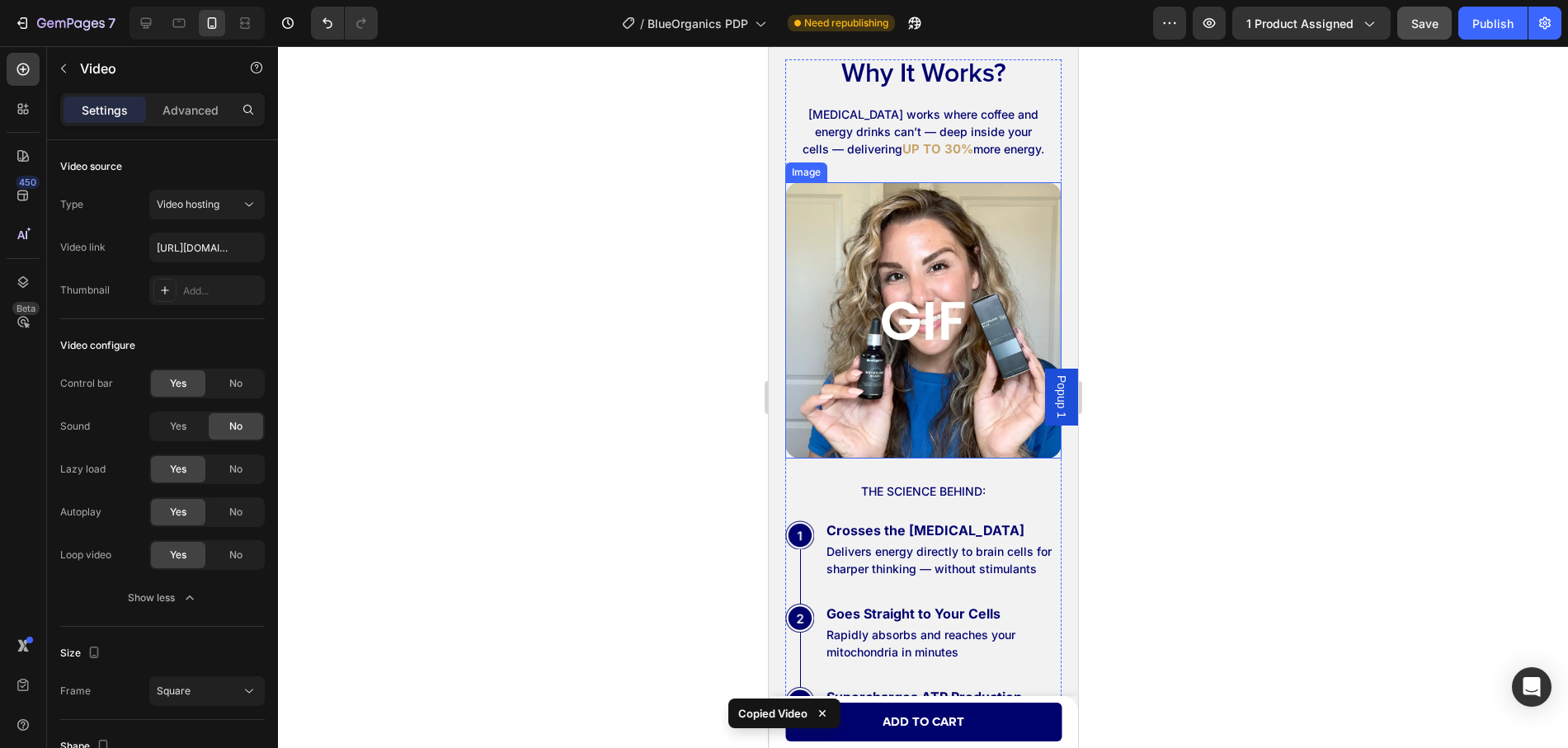
click at [873, 216] on img at bounding box center [922, 320] width 276 height 276
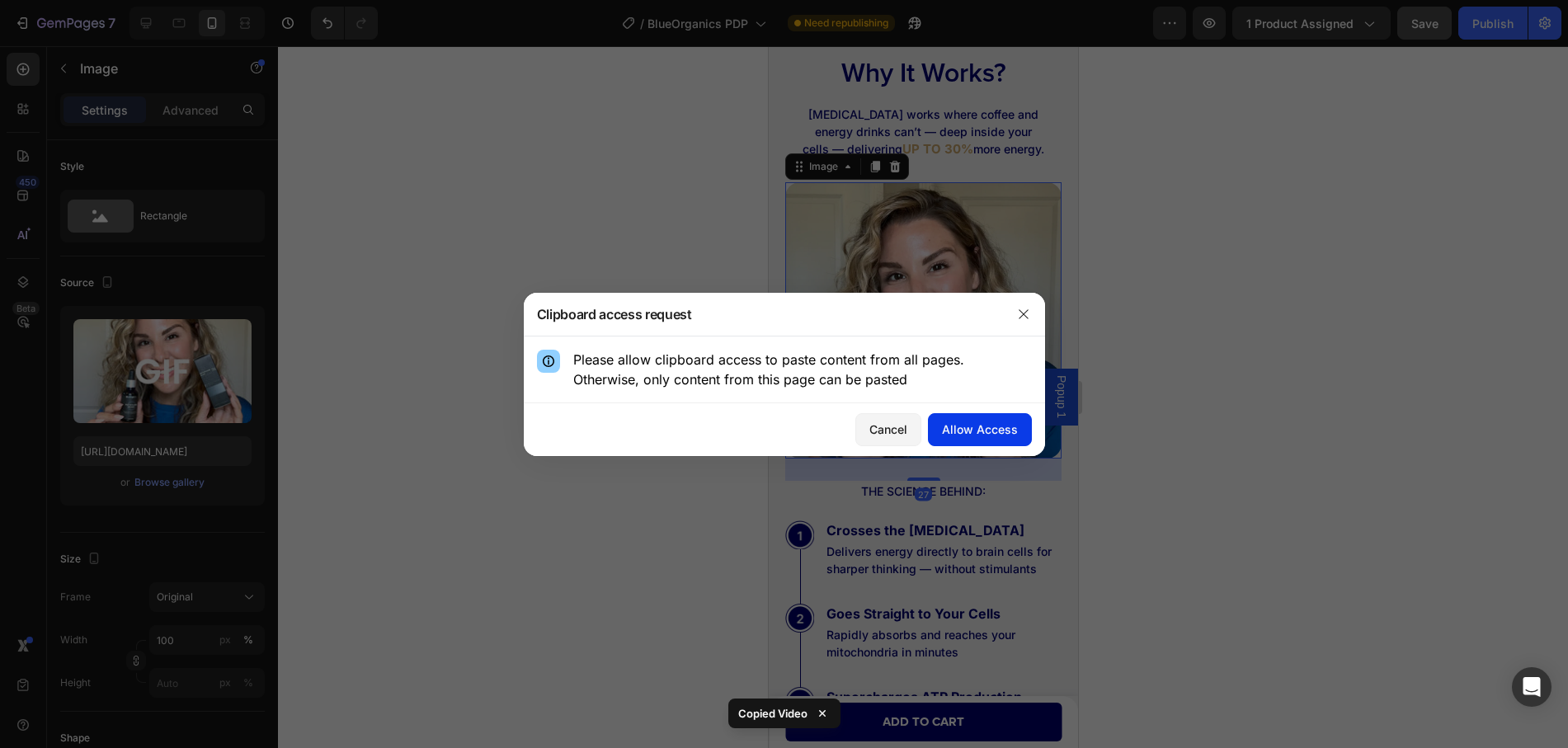
click at [974, 431] on div "Allow Access" at bounding box center [979, 429] width 76 height 17
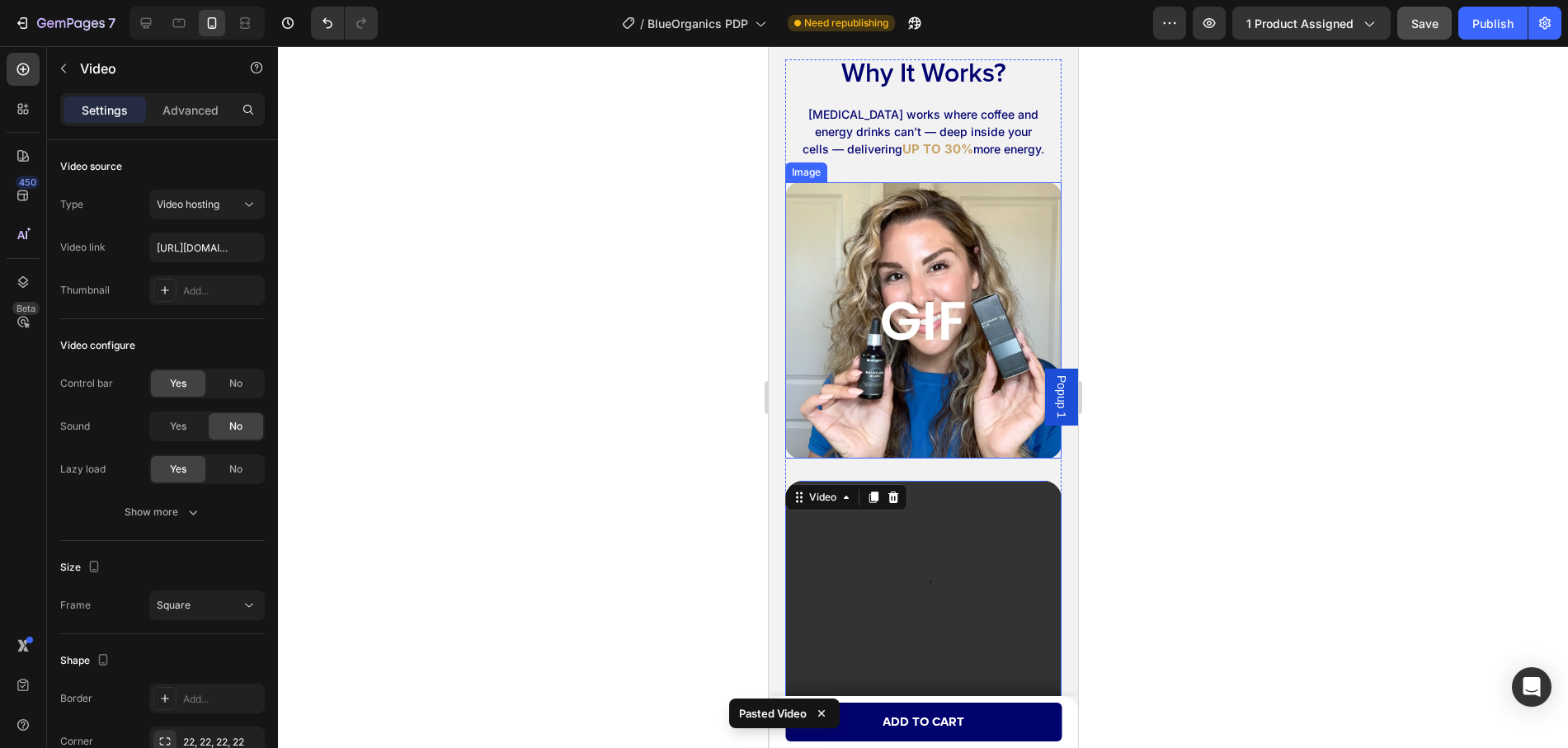
click at [839, 277] on img at bounding box center [922, 320] width 276 height 276
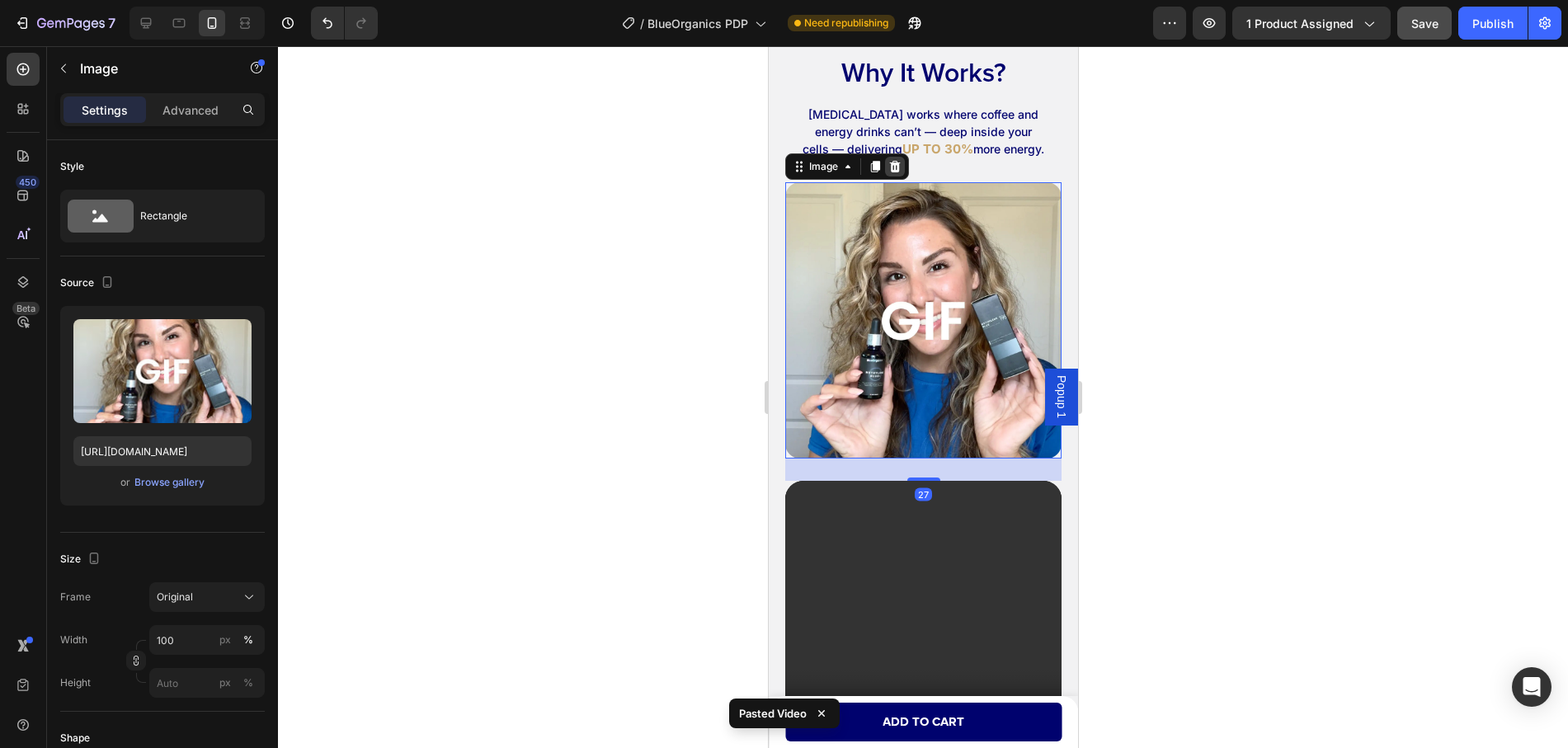
click at [893, 163] on icon at bounding box center [894, 166] width 11 height 12
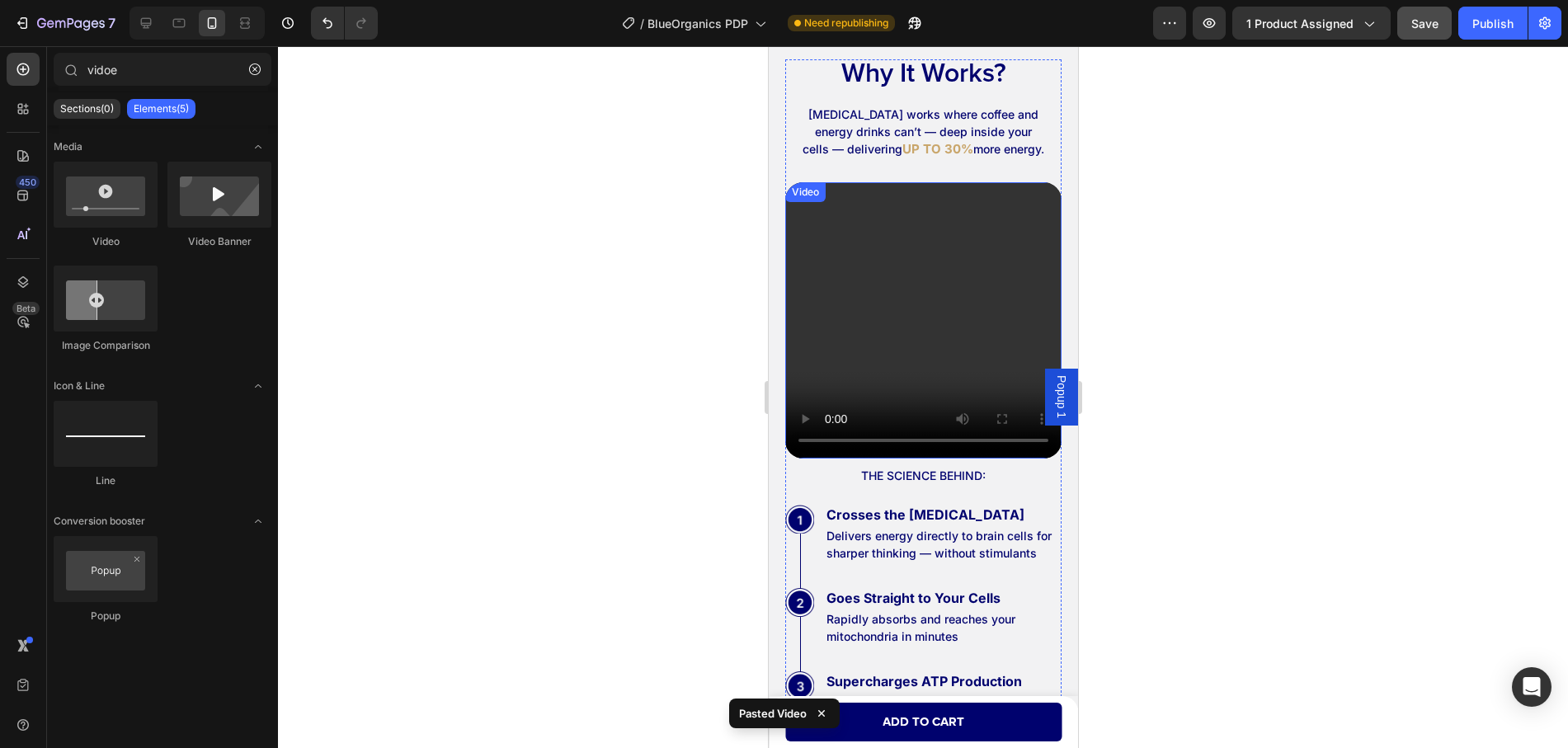
drag, startPoint x: 1507, startPoint y: 269, endPoint x: 788, endPoint y: 202, distance: 722.1
click at [800, 194] on div "Video" at bounding box center [804, 192] width 34 height 15
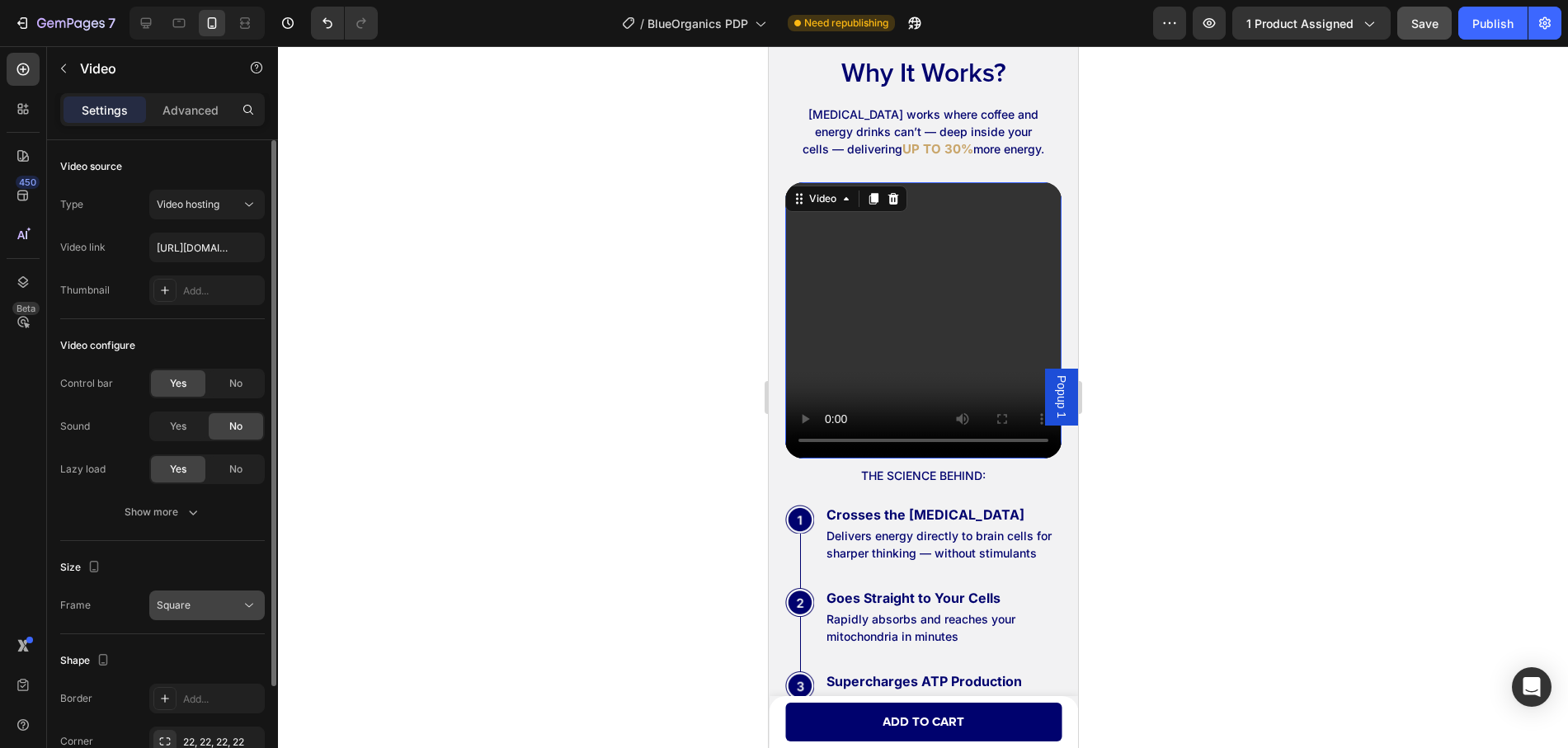
scroll to position [83, 0]
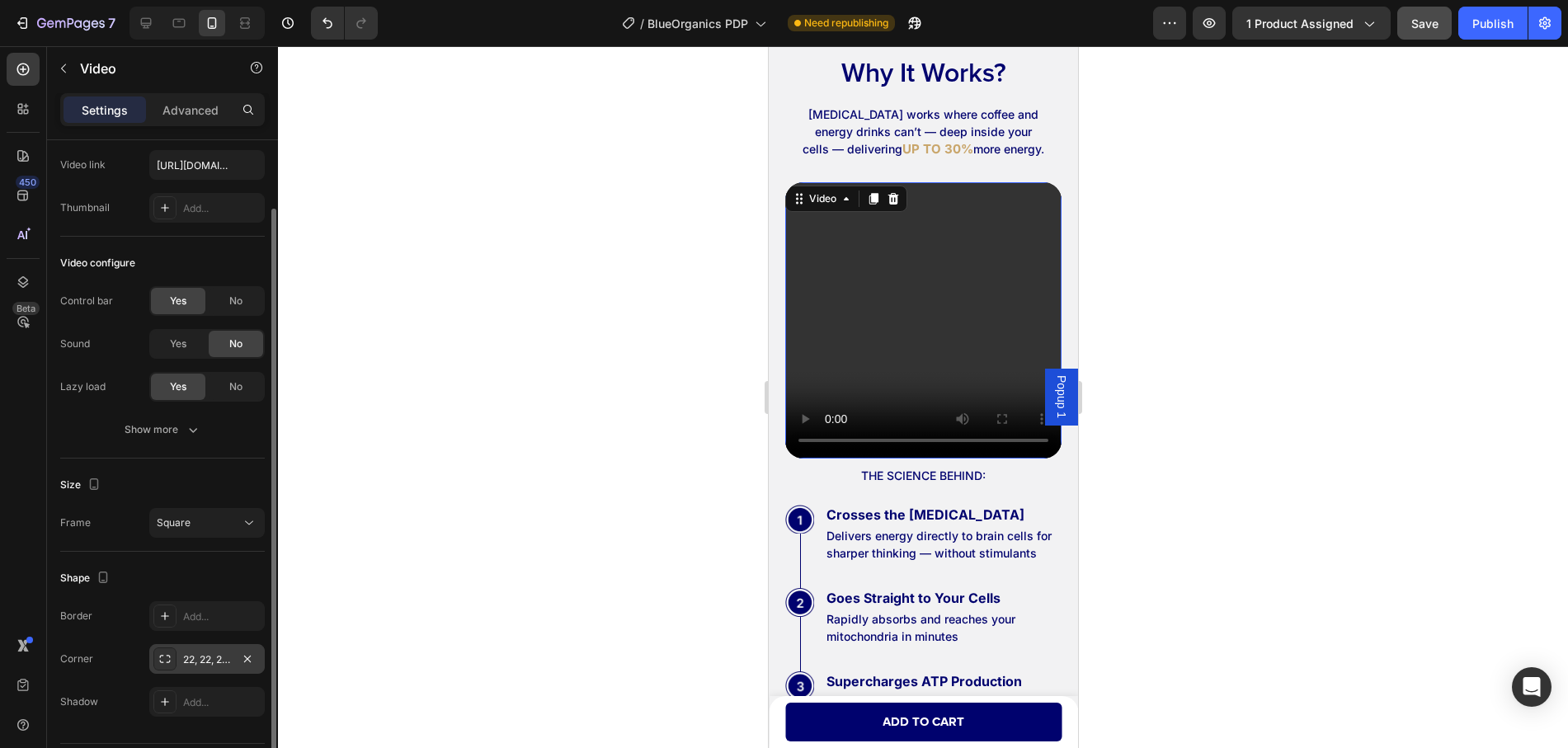
click at [217, 668] on div "22, 22, 22, 22" at bounding box center [207, 658] width 116 height 29
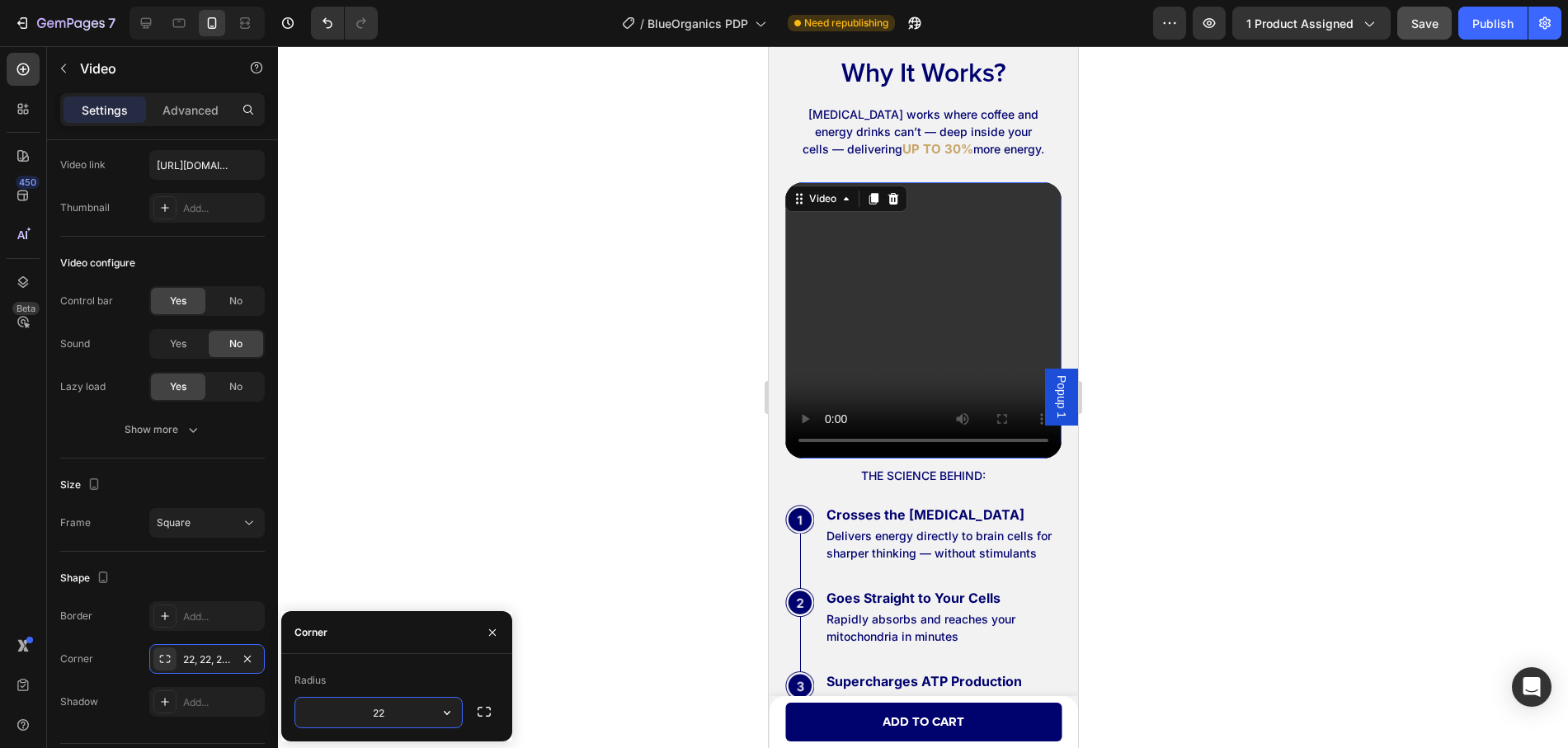
click at [396, 721] on input "22" at bounding box center [378, 712] width 166 height 29
type input "10"
click at [191, 117] on p "Advanced" at bounding box center [190, 109] width 56 height 17
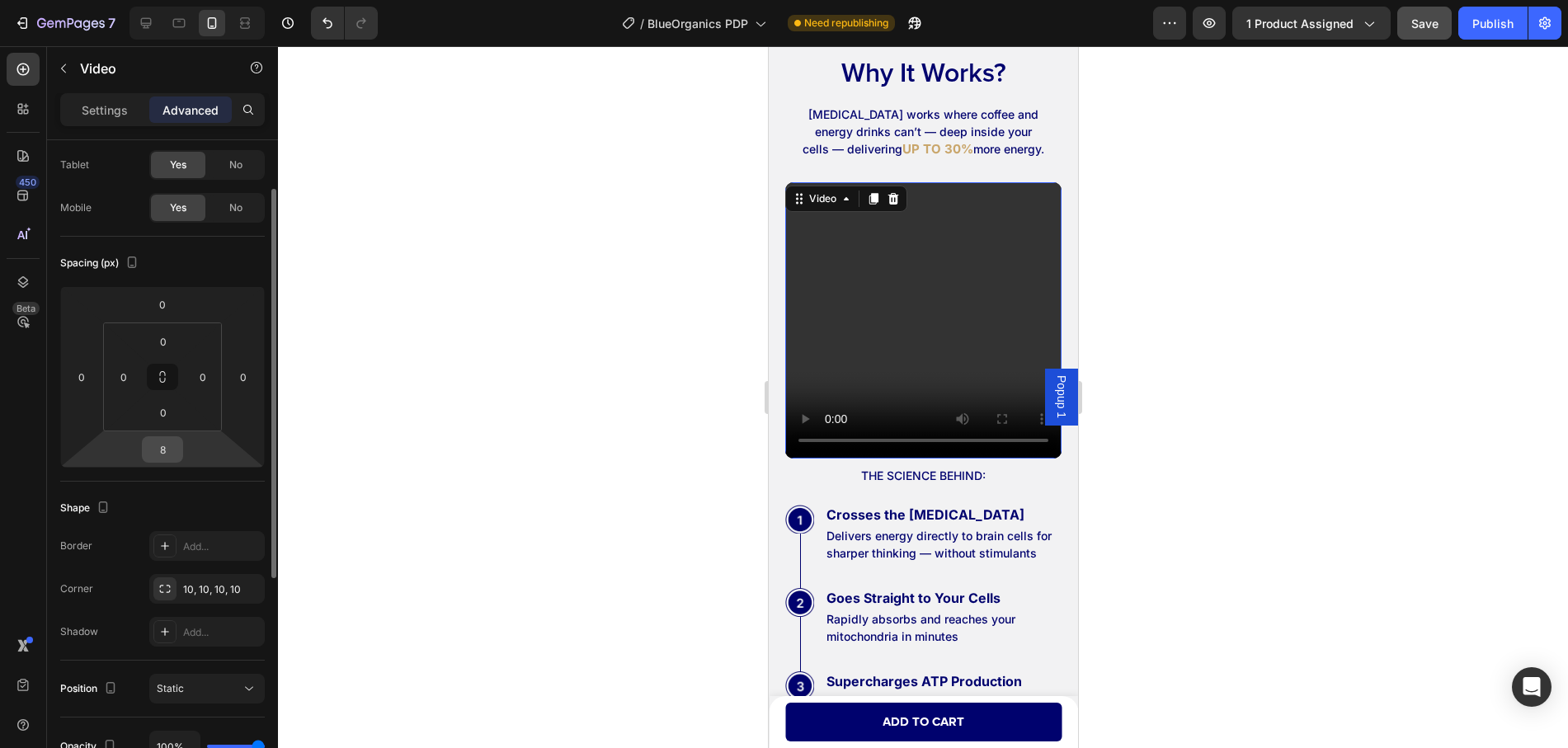
click at [170, 449] on input "8" at bounding box center [162, 449] width 33 height 25
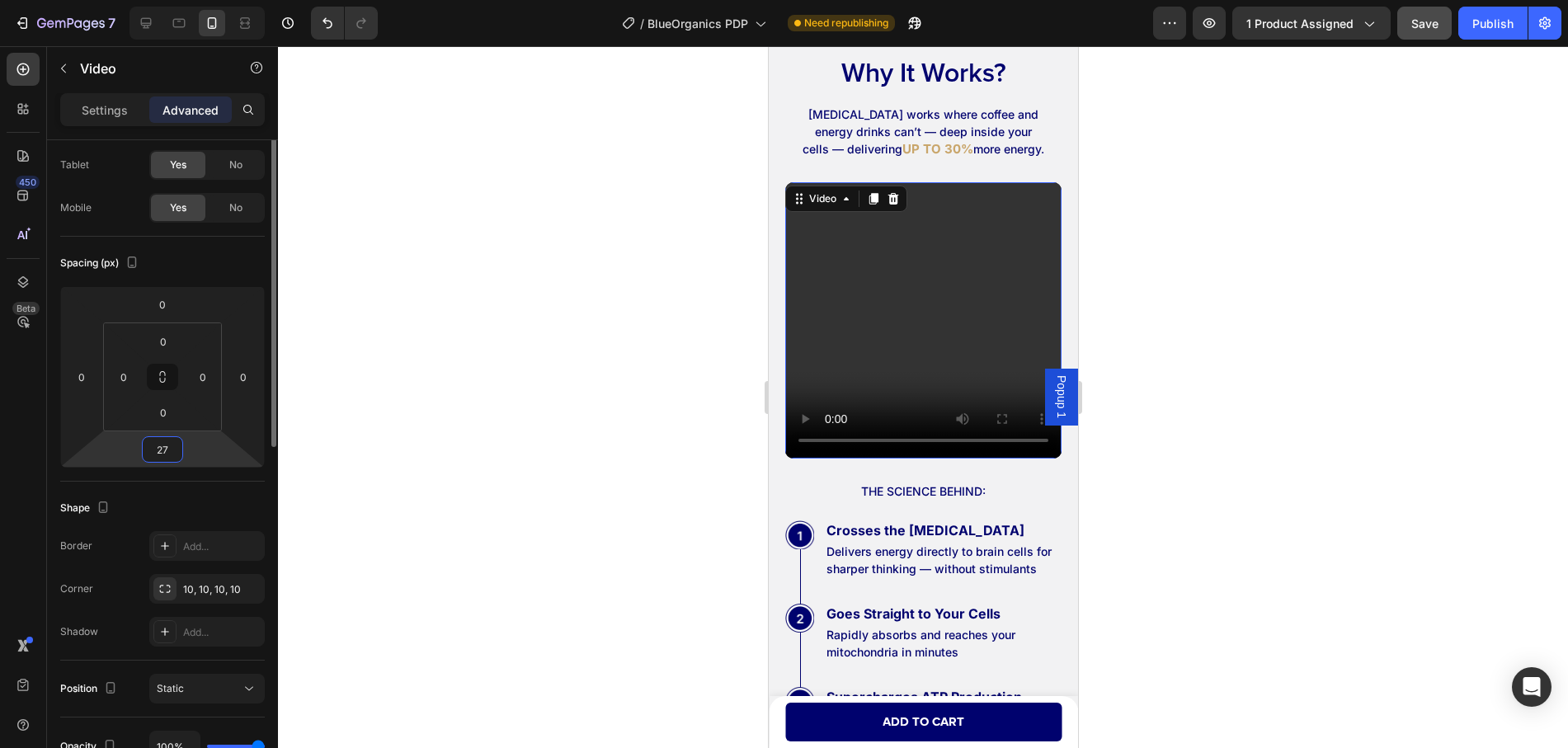
scroll to position [0, 0]
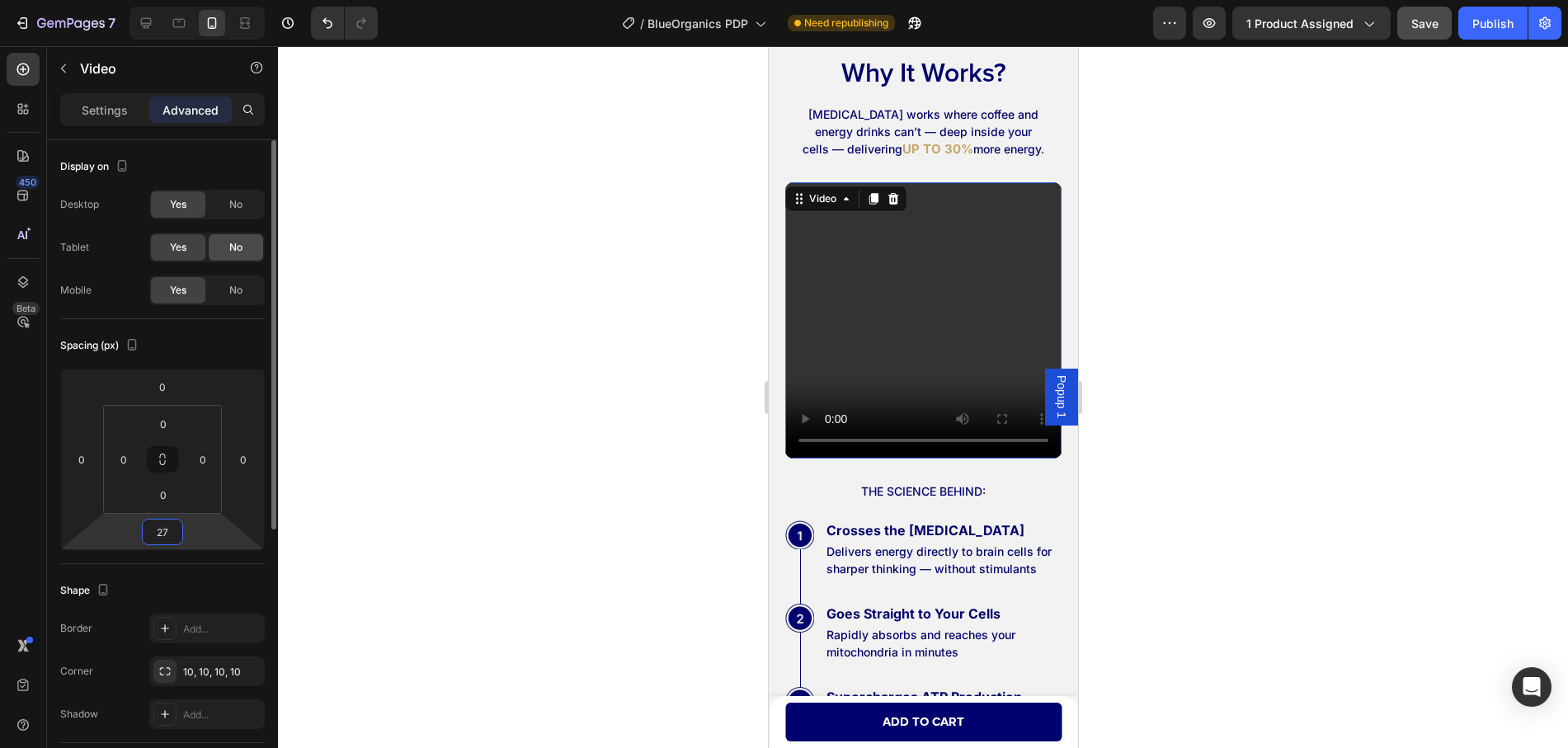
type input "27"
click at [225, 244] on div "No" at bounding box center [235, 247] width 54 height 27
click at [235, 213] on div "No" at bounding box center [235, 205] width 54 height 27
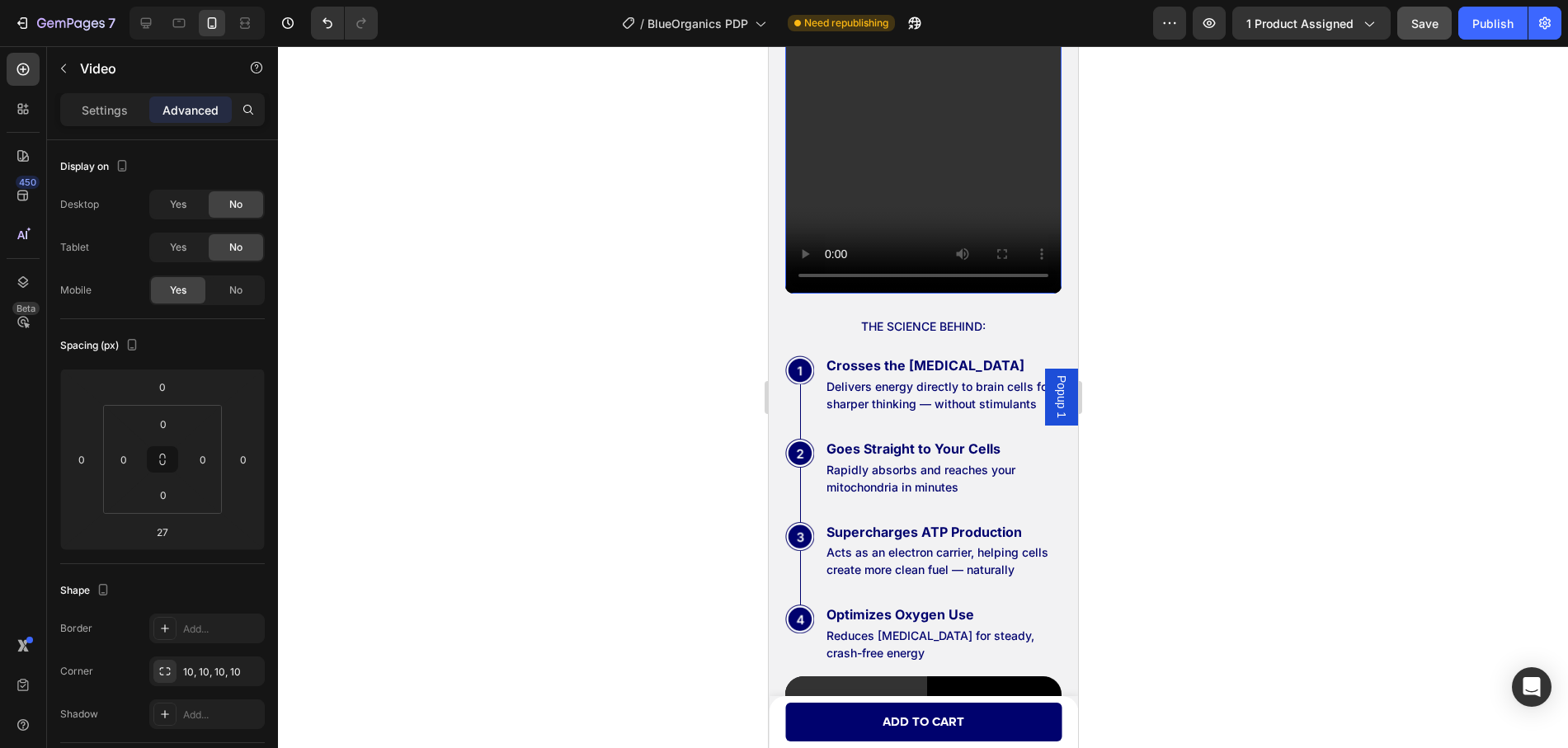
scroll to position [4669, 0]
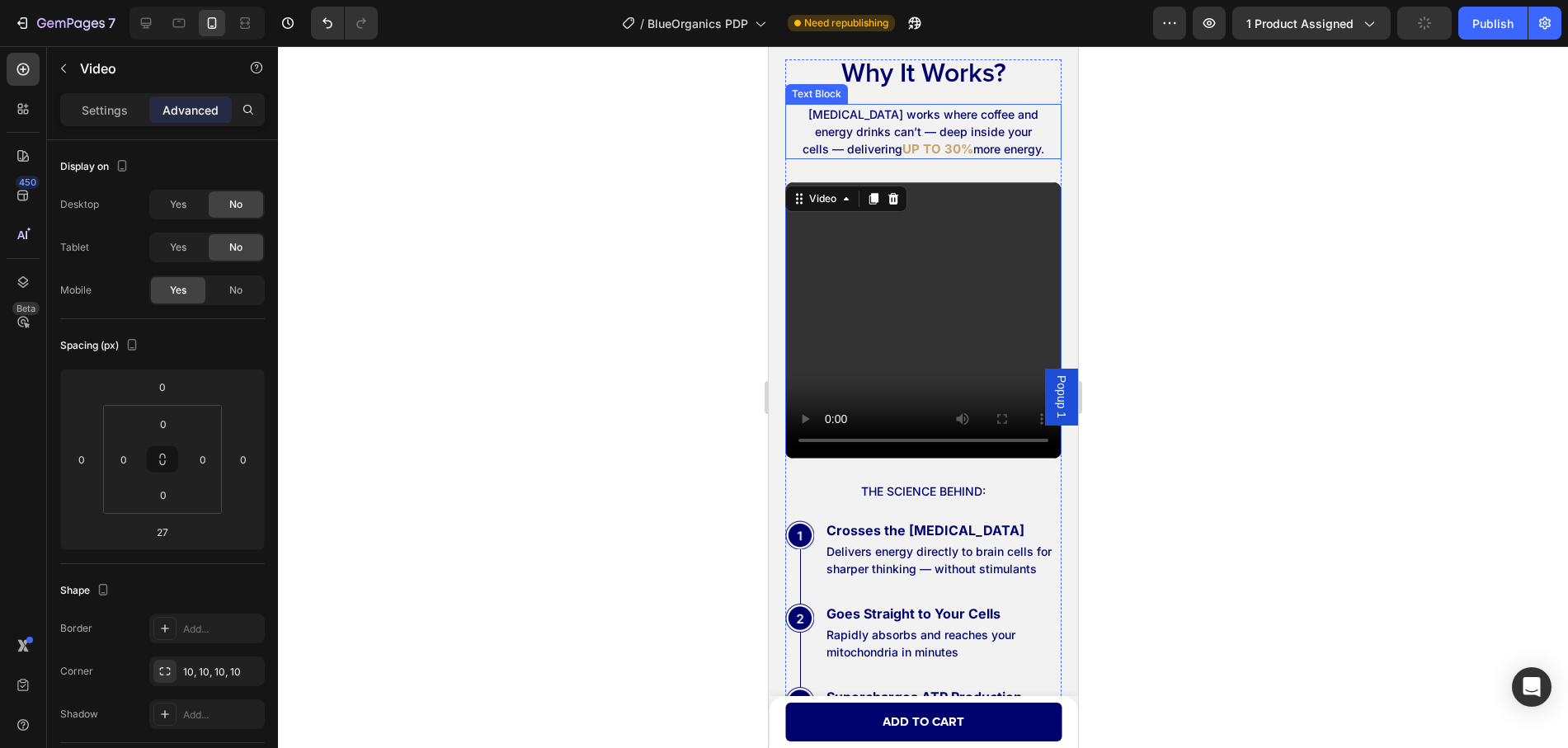
click at [941, 141] on strong "UP TO 30%" at bounding box center [937, 149] width 71 height 16
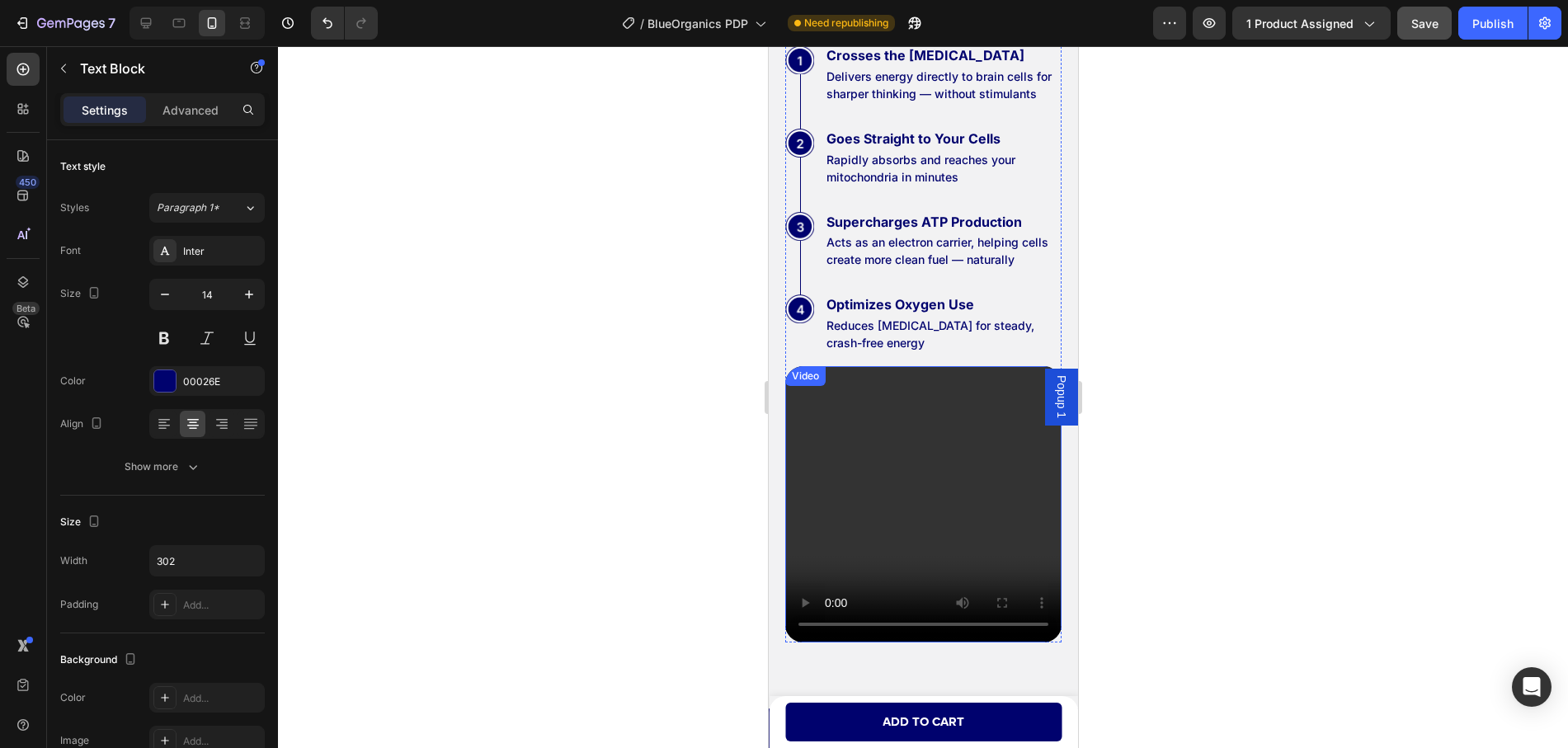
scroll to position [5164, 0]
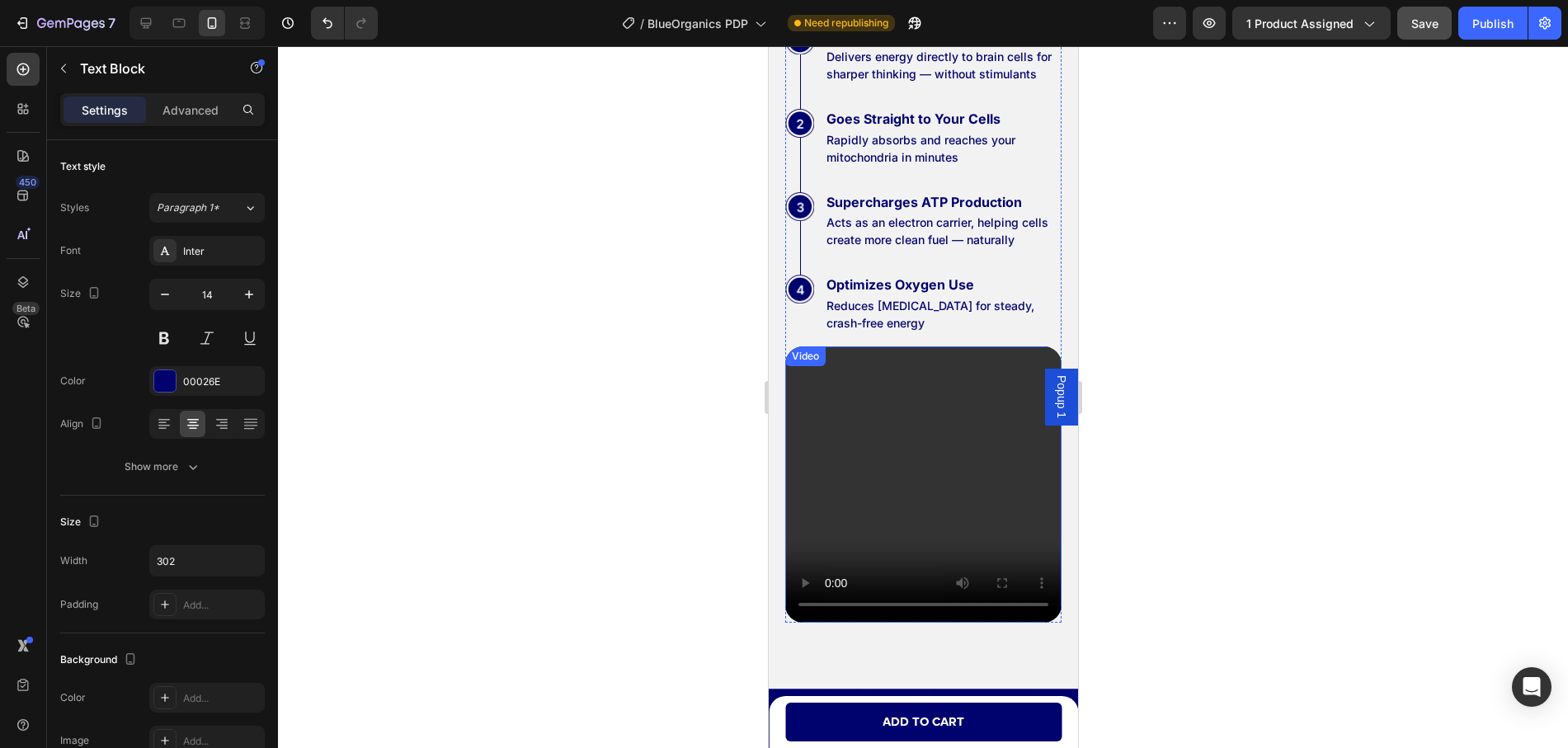
click at [804, 364] on div "Video" at bounding box center [804, 356] width 34 height 15
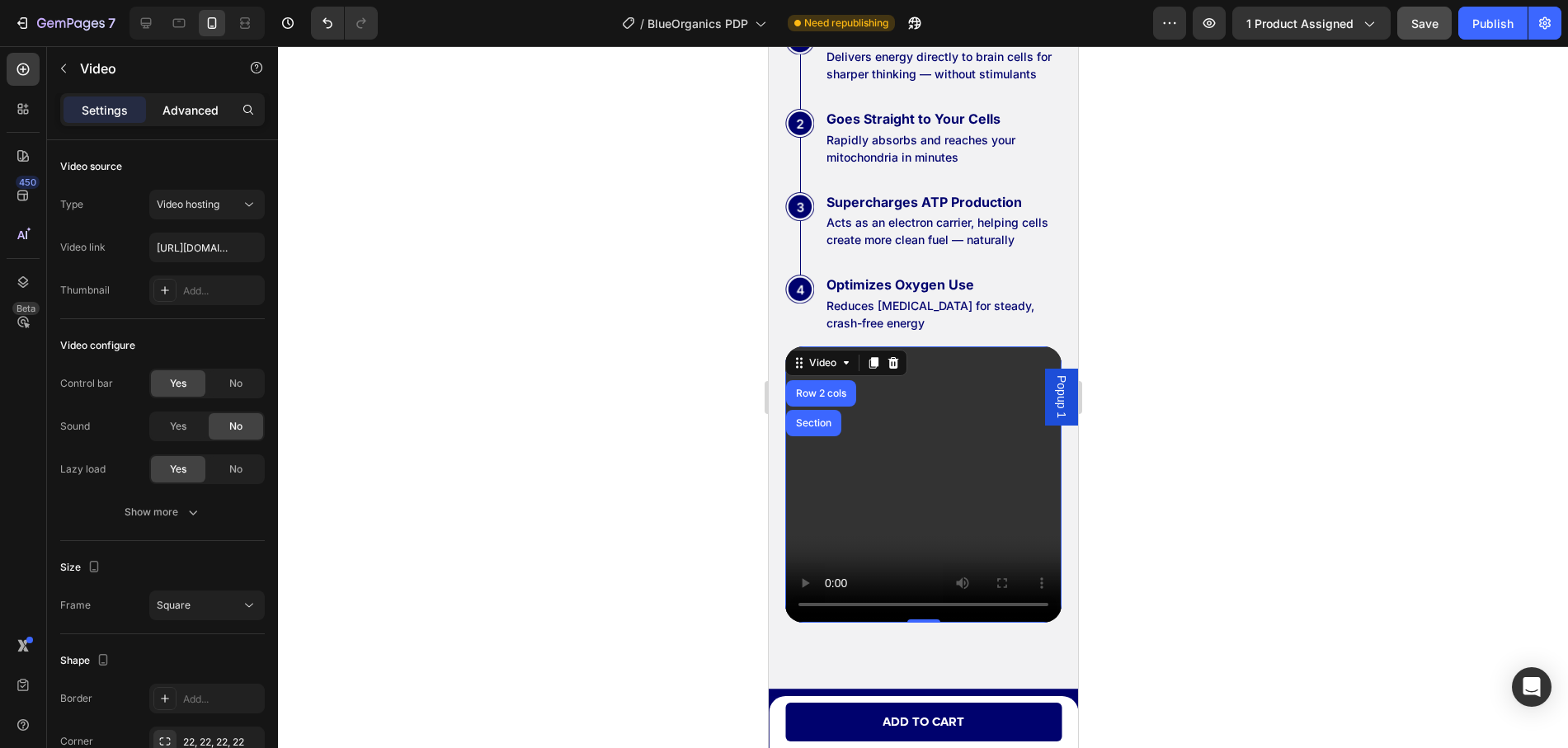
click at [178, 115] on p "Advanced" at bounding box center [190, 109] width 56 height 17
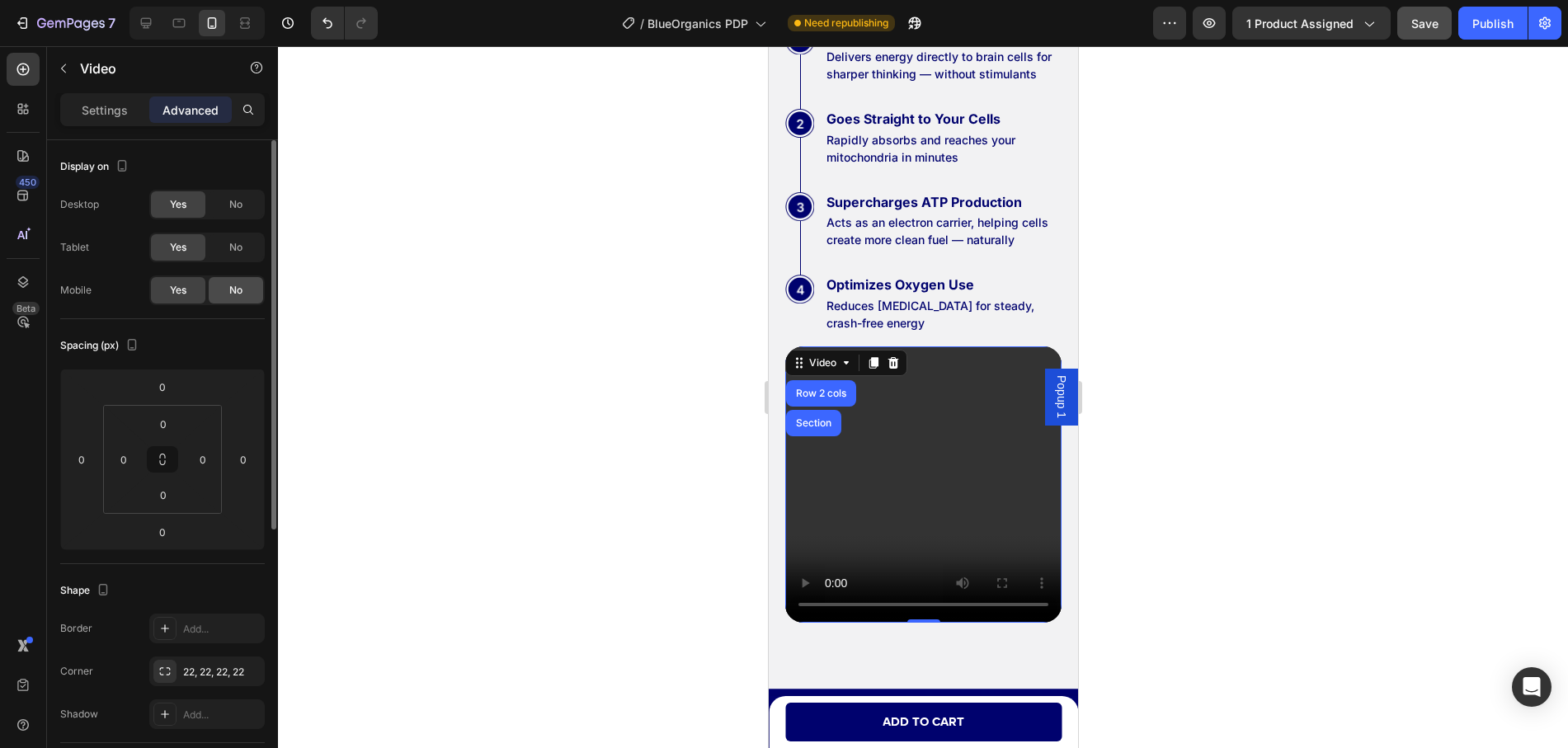
click at [234, 286] on span "No" at bounding box center [236, 290] width 13 height 15
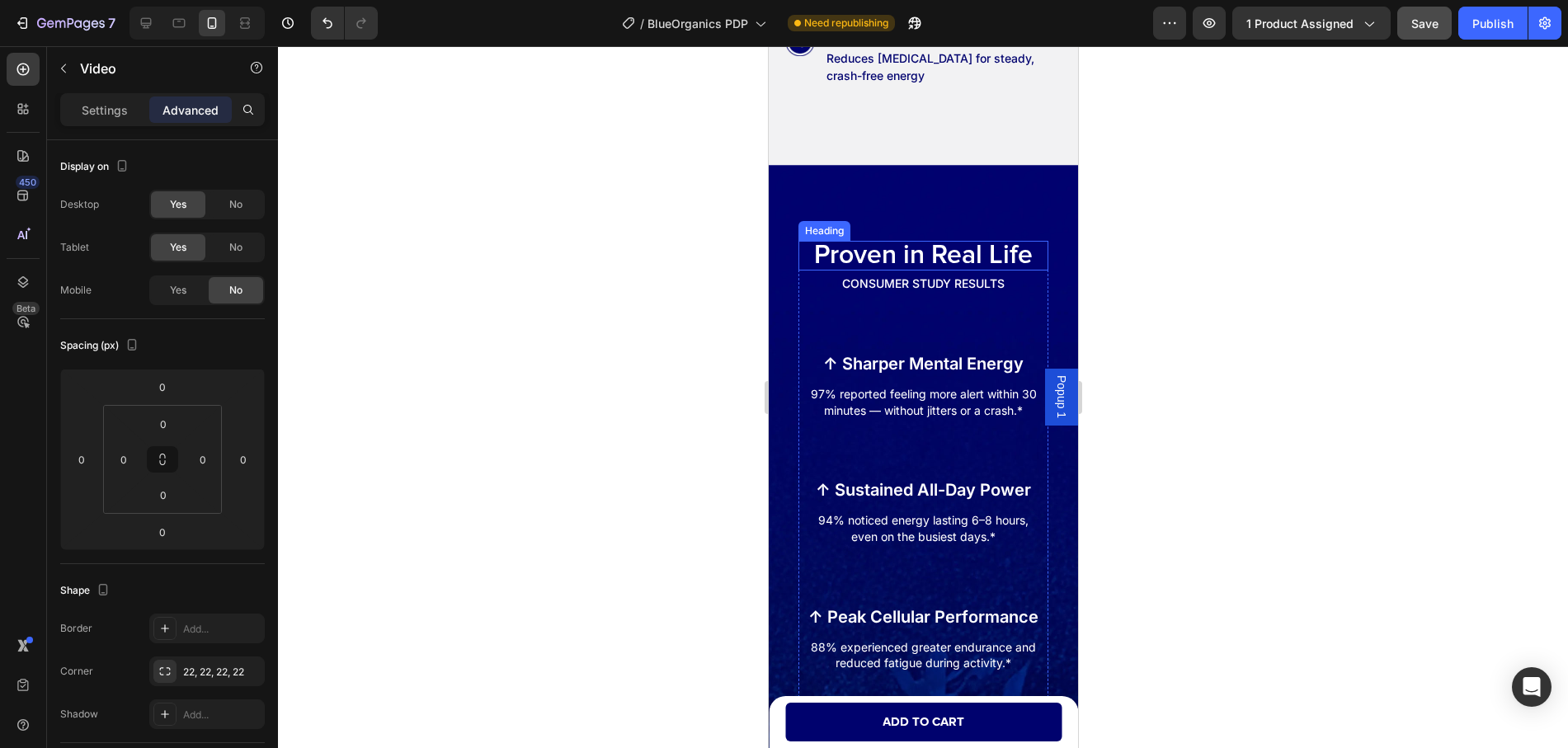
scroll to position [5247, 0]
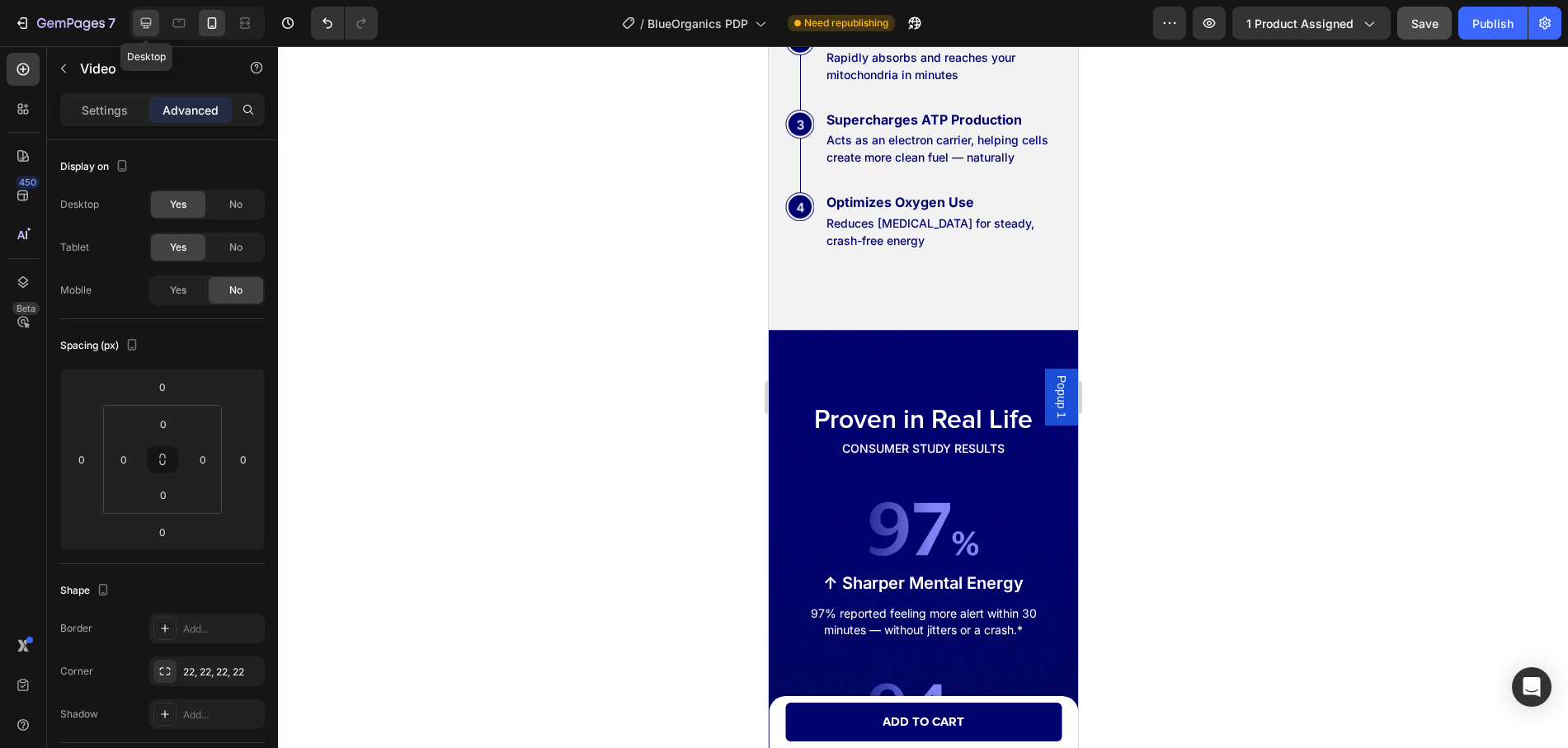
click at [152, 26] on icon at bounding box center [146, 23] width 17 height 17
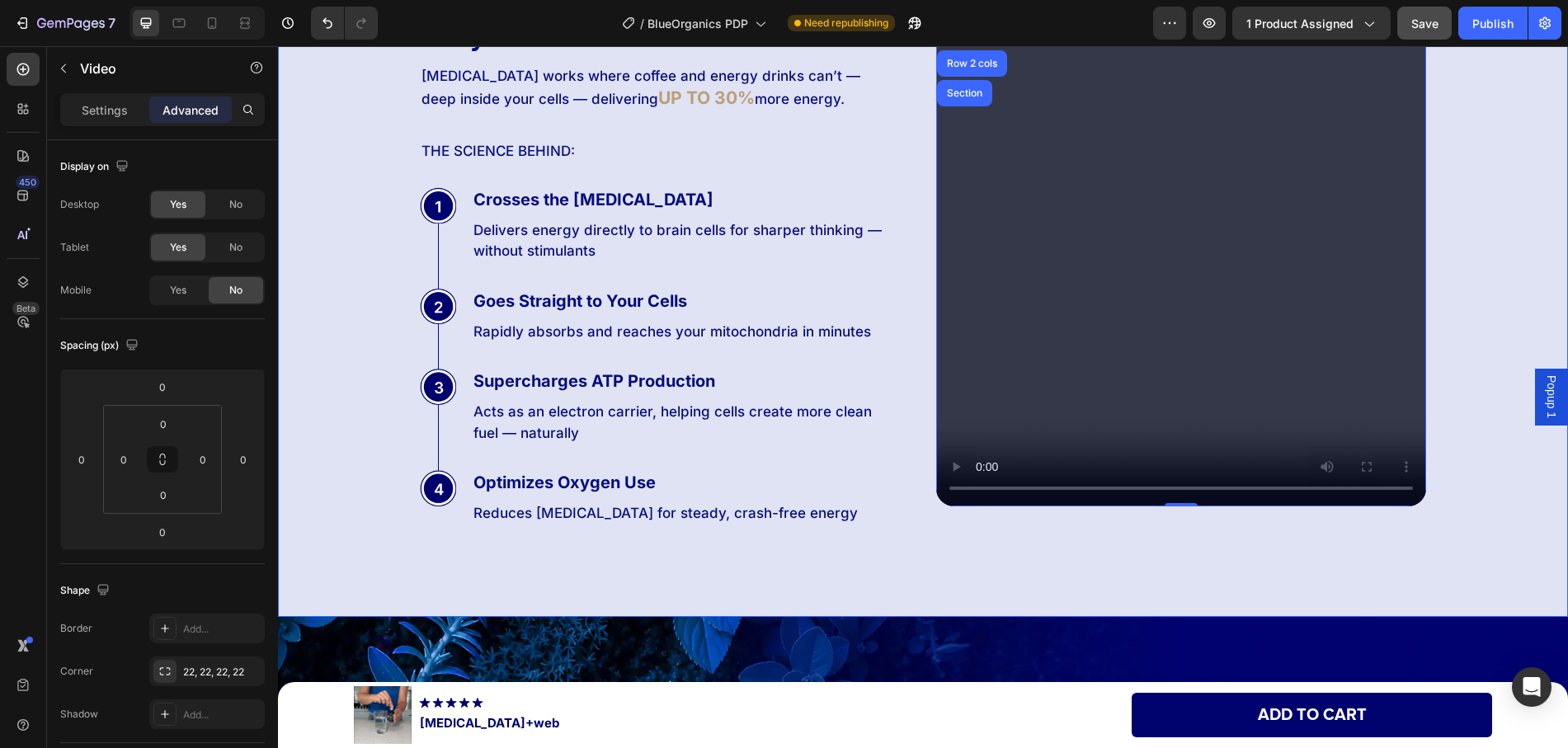
scroll to position [4710, 0]
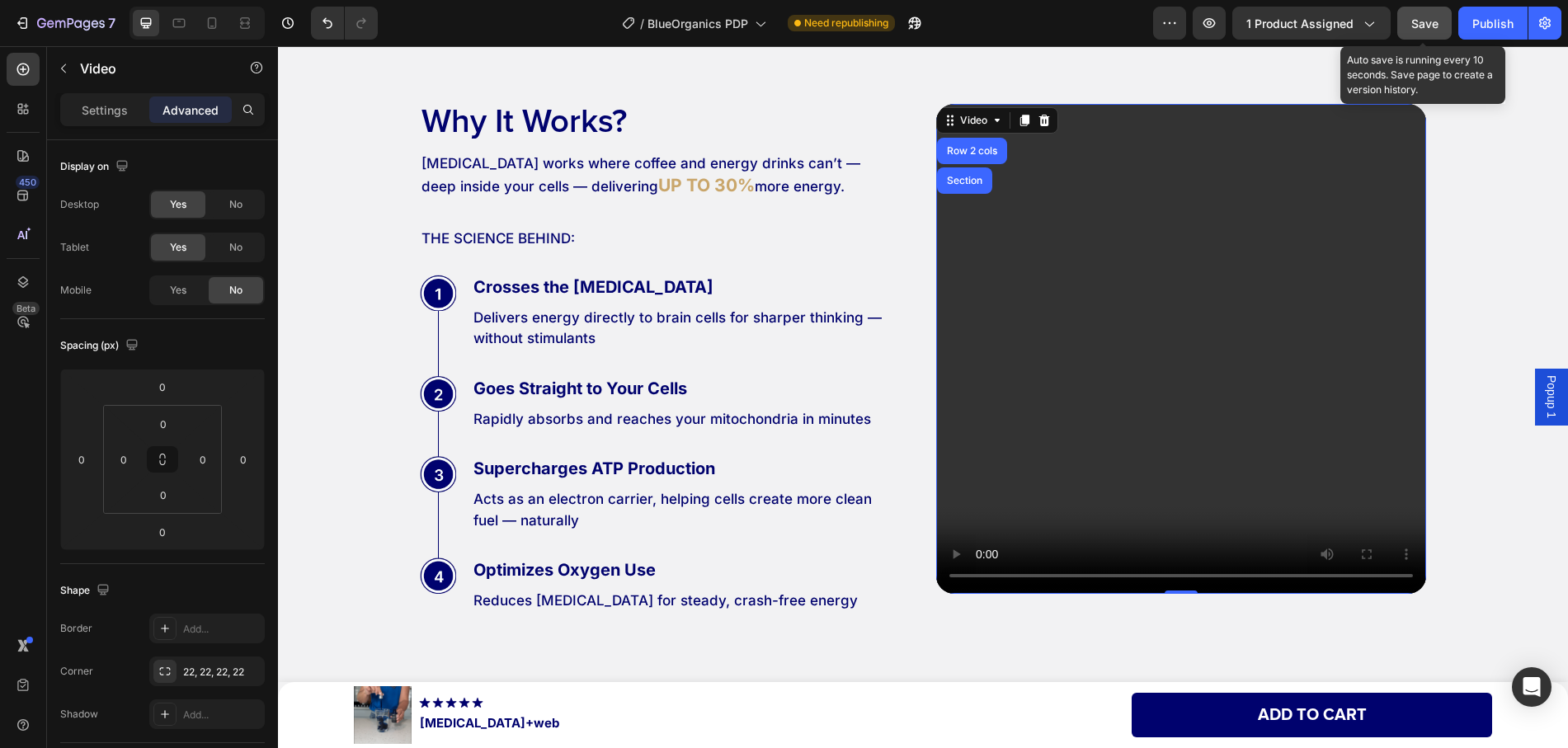
click at [1415, 20] on span "Save" at bounding box center [1425, 24] width 28 height 14
click at [914, 437] on div "Why It Works? Heading [MEDICAL_DATA] works where coffee and energy drinks can’t…" at bounding box center [923, 358] width 1006 height 510
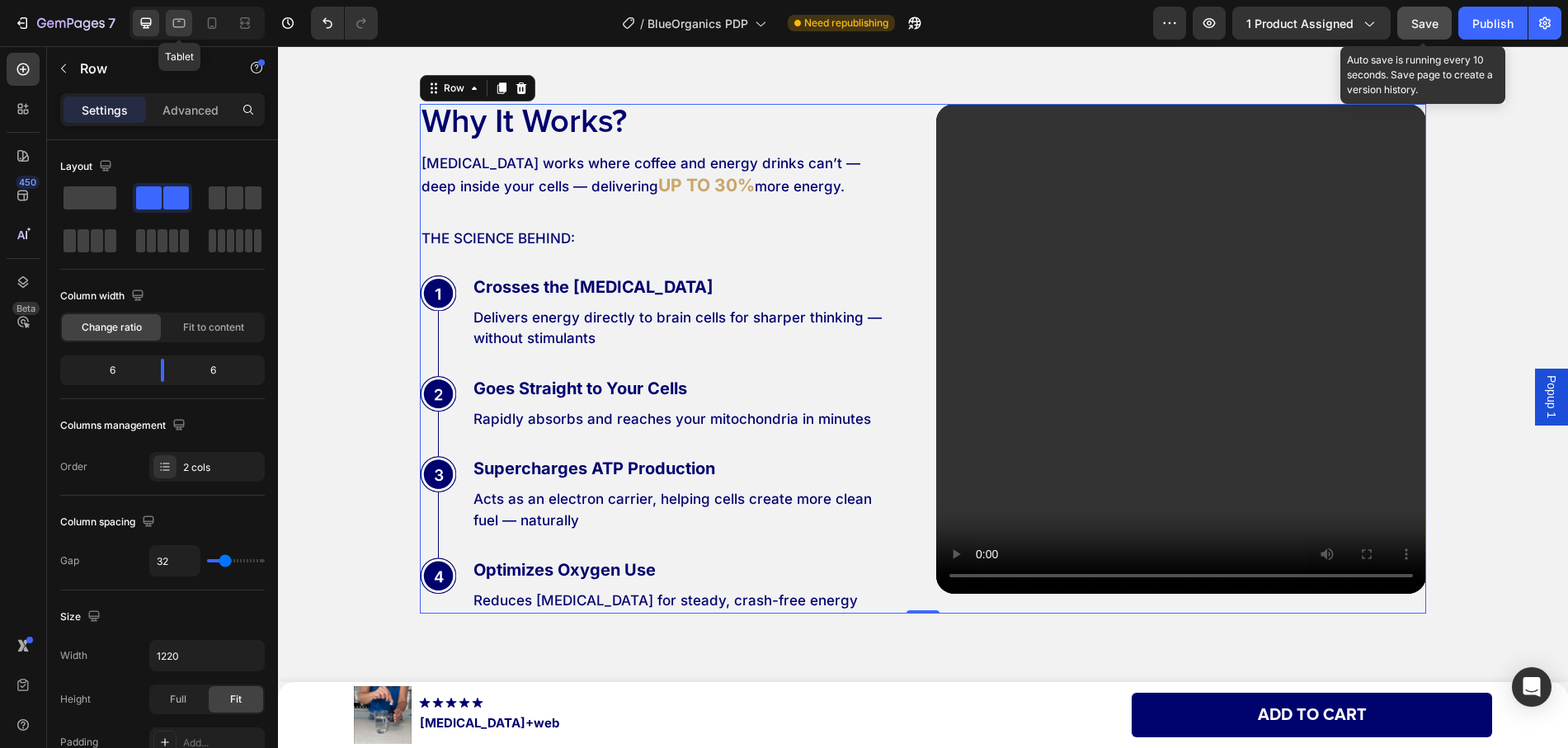
click at [187, 28] on icon at bounding box center [179, 23] width 17 height 17
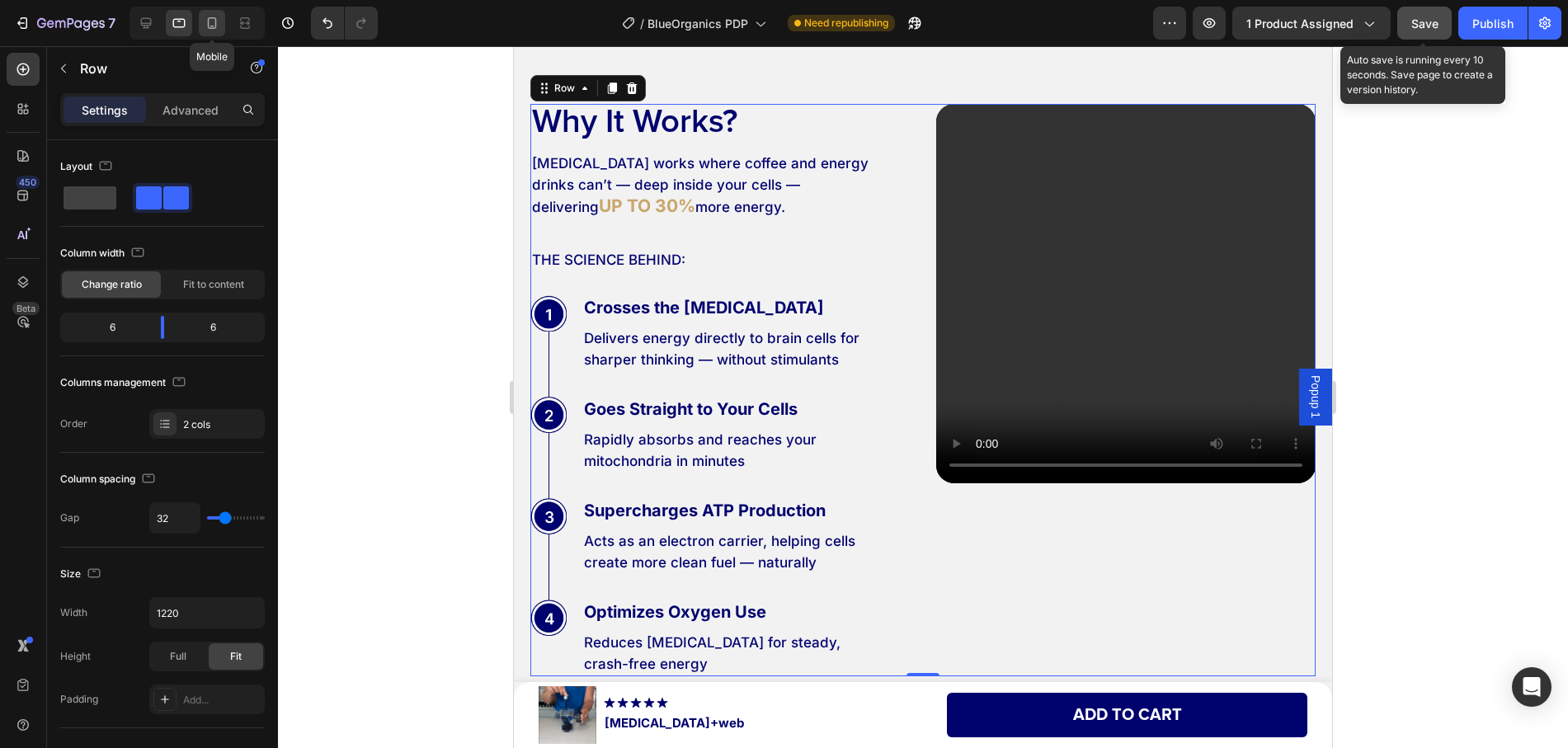
click at [210, 27] on icon at bounding box center [212, 23] width 17 height 17
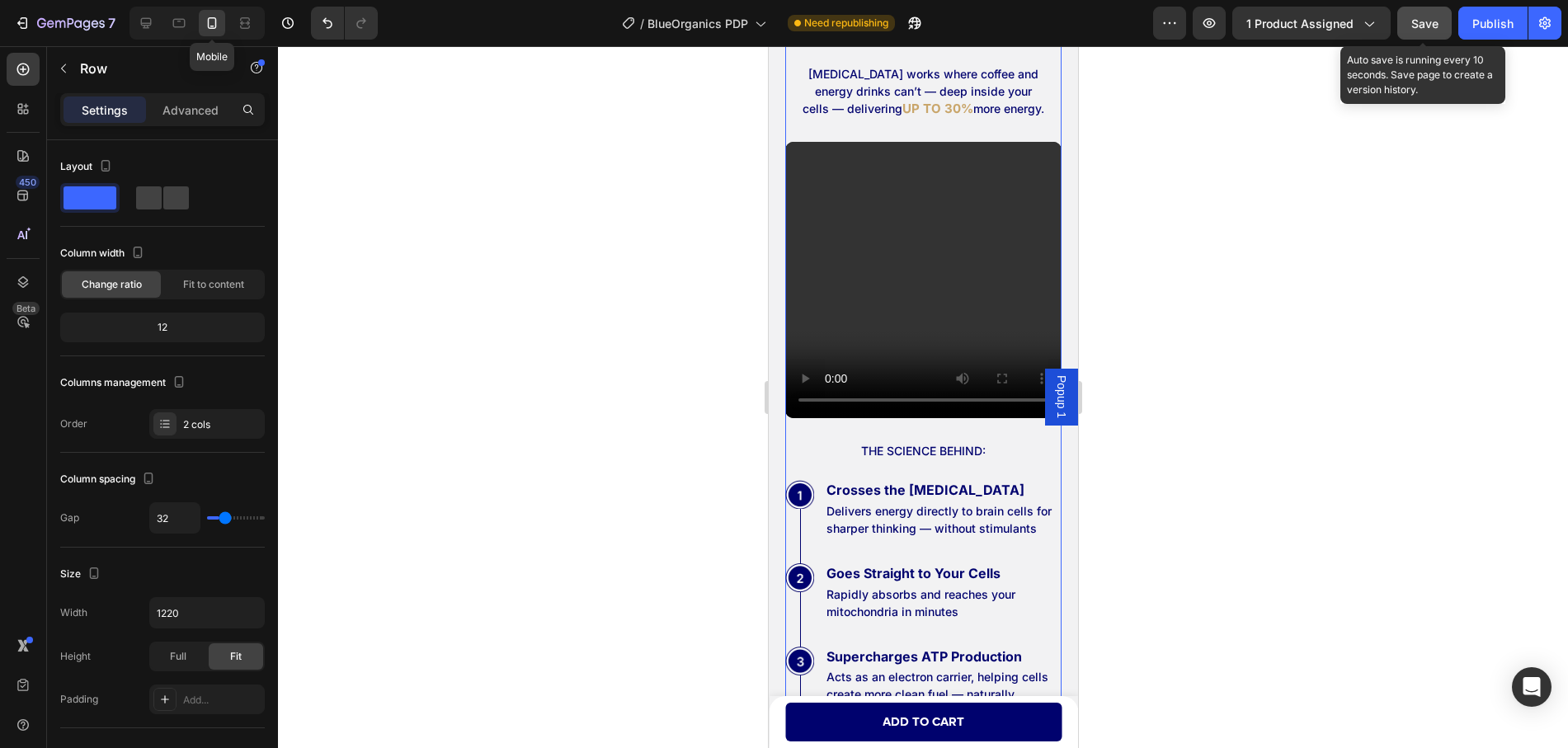
type input "16"
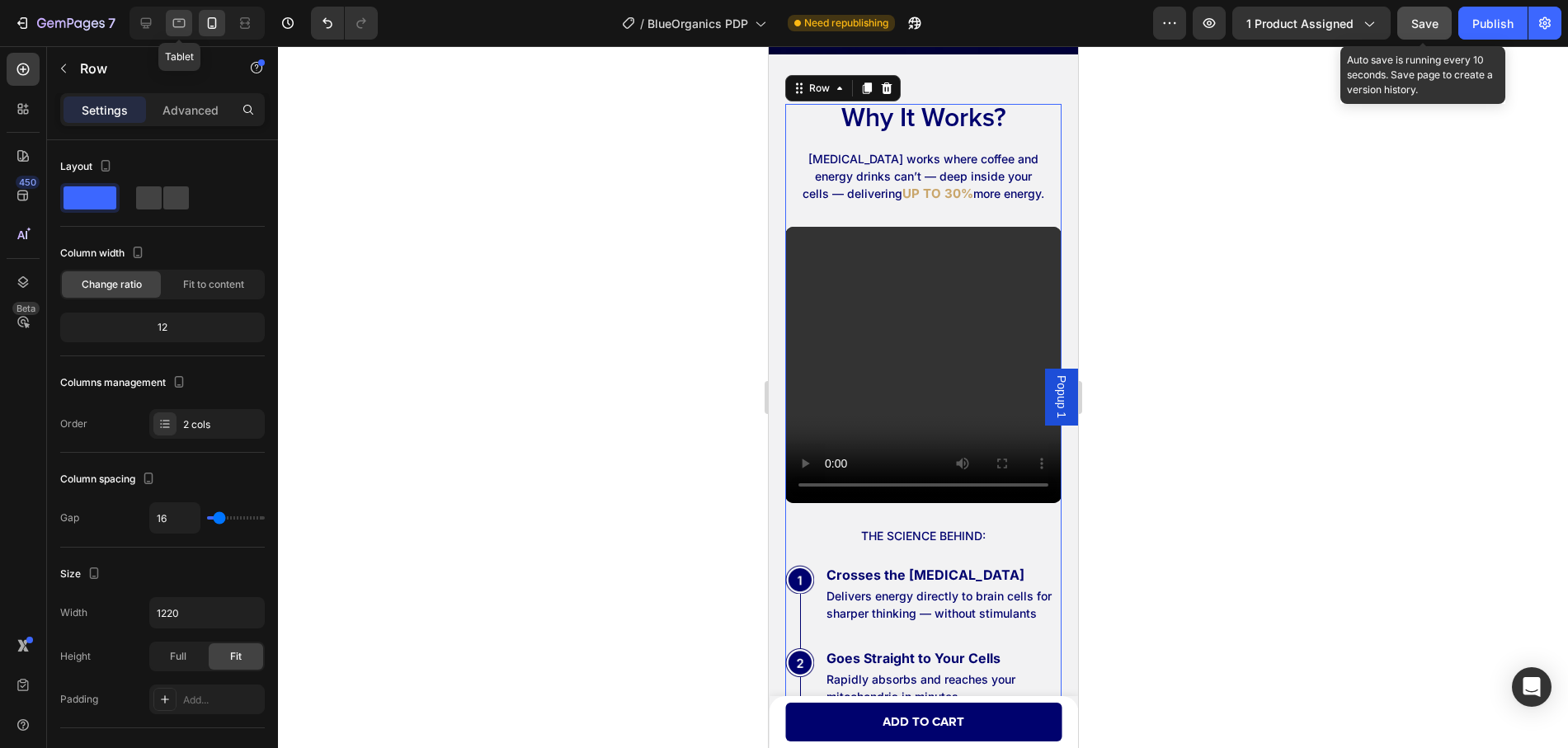
click at [175, 26] on icon at bounding box center [179, 23] width 17 height 17
type input "32"
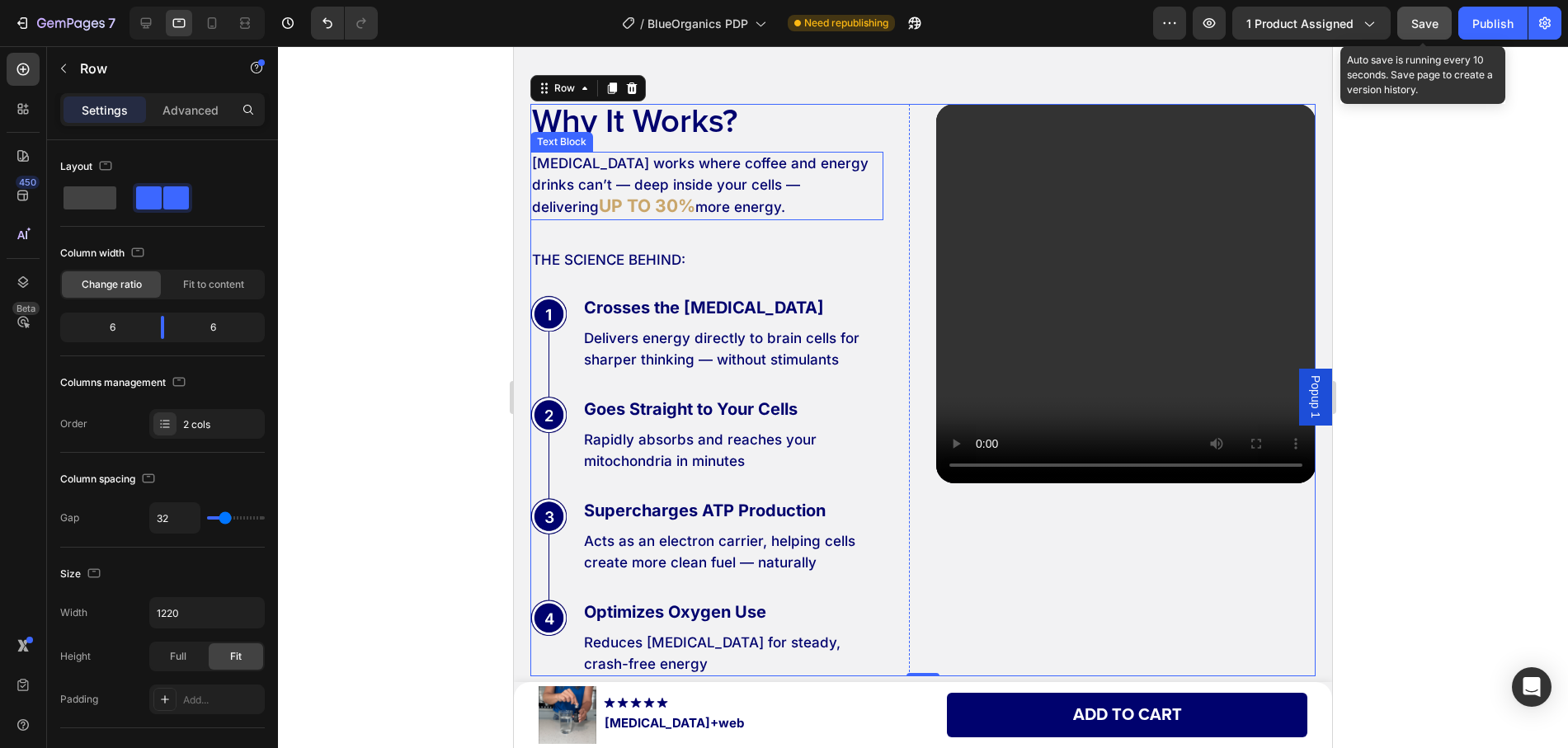
scroll to position [4958, 0]
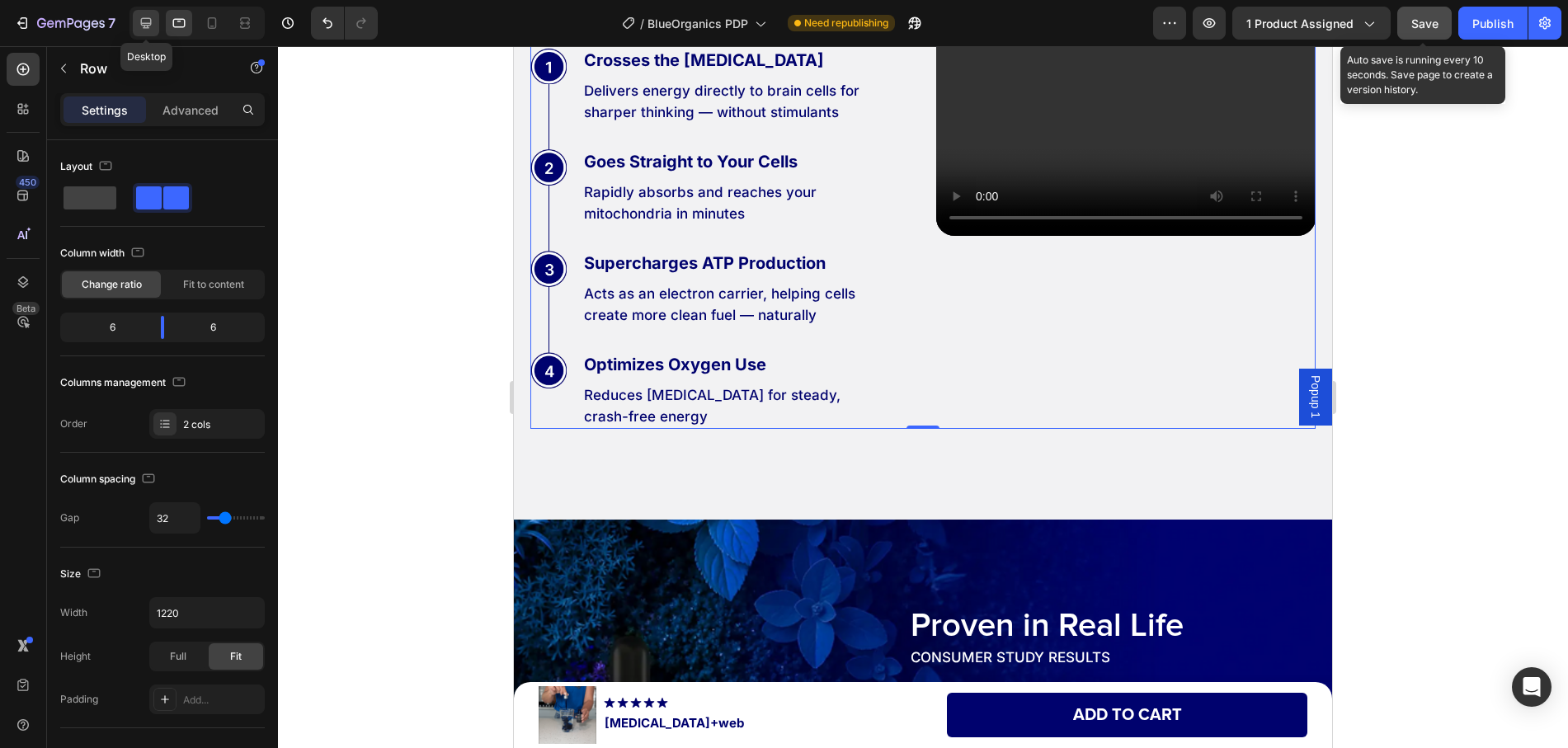
click at [141, 23] on icon at bounding box center [146, 23] width 11 height 11
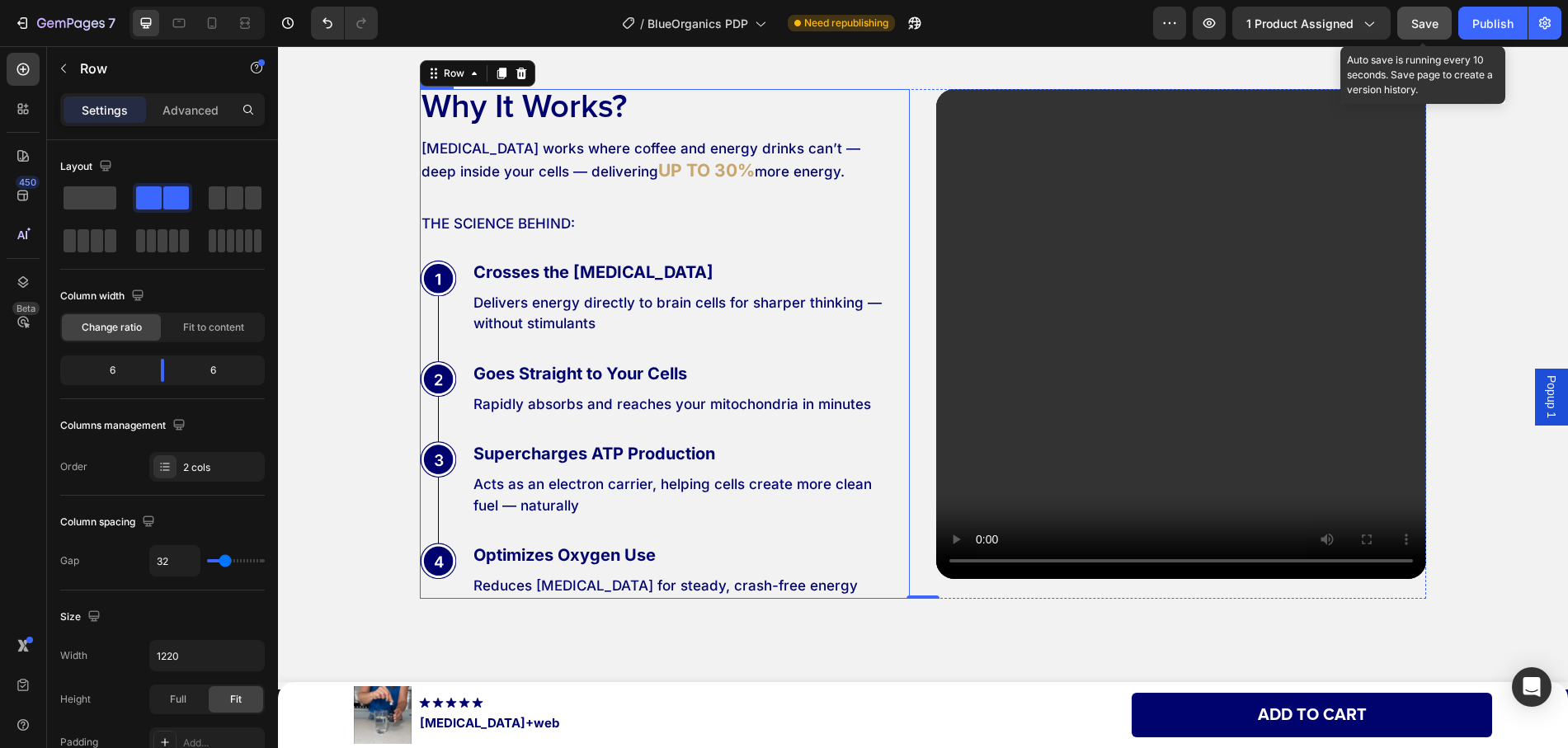
scroll to position [4710, 0]
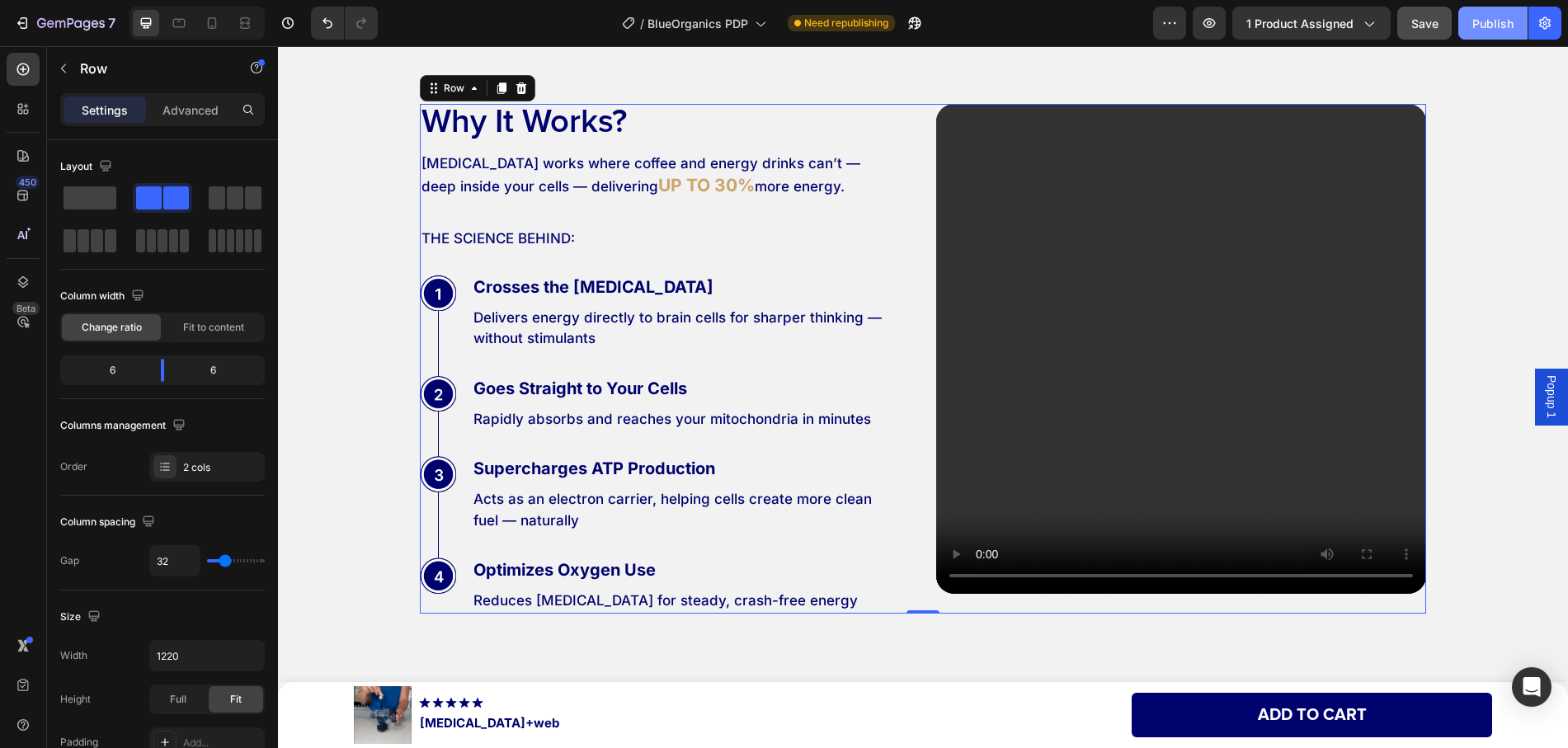
click at [1478, 28] on div "Publish" at bounding box center [1492, 23] width 41 height 17
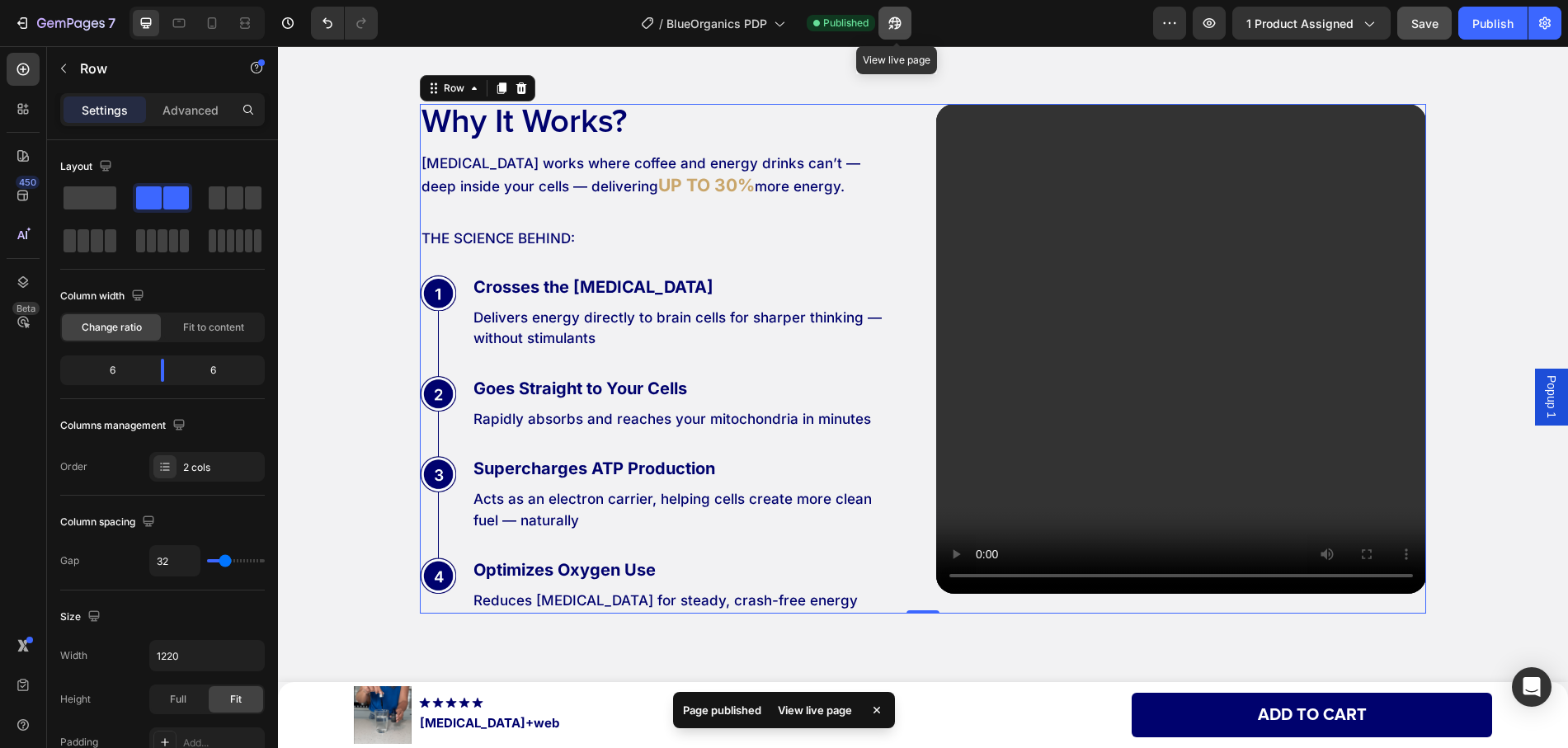
click at [897, 26] on icon "button" at bounding box center [894, 23] width 17 height 17
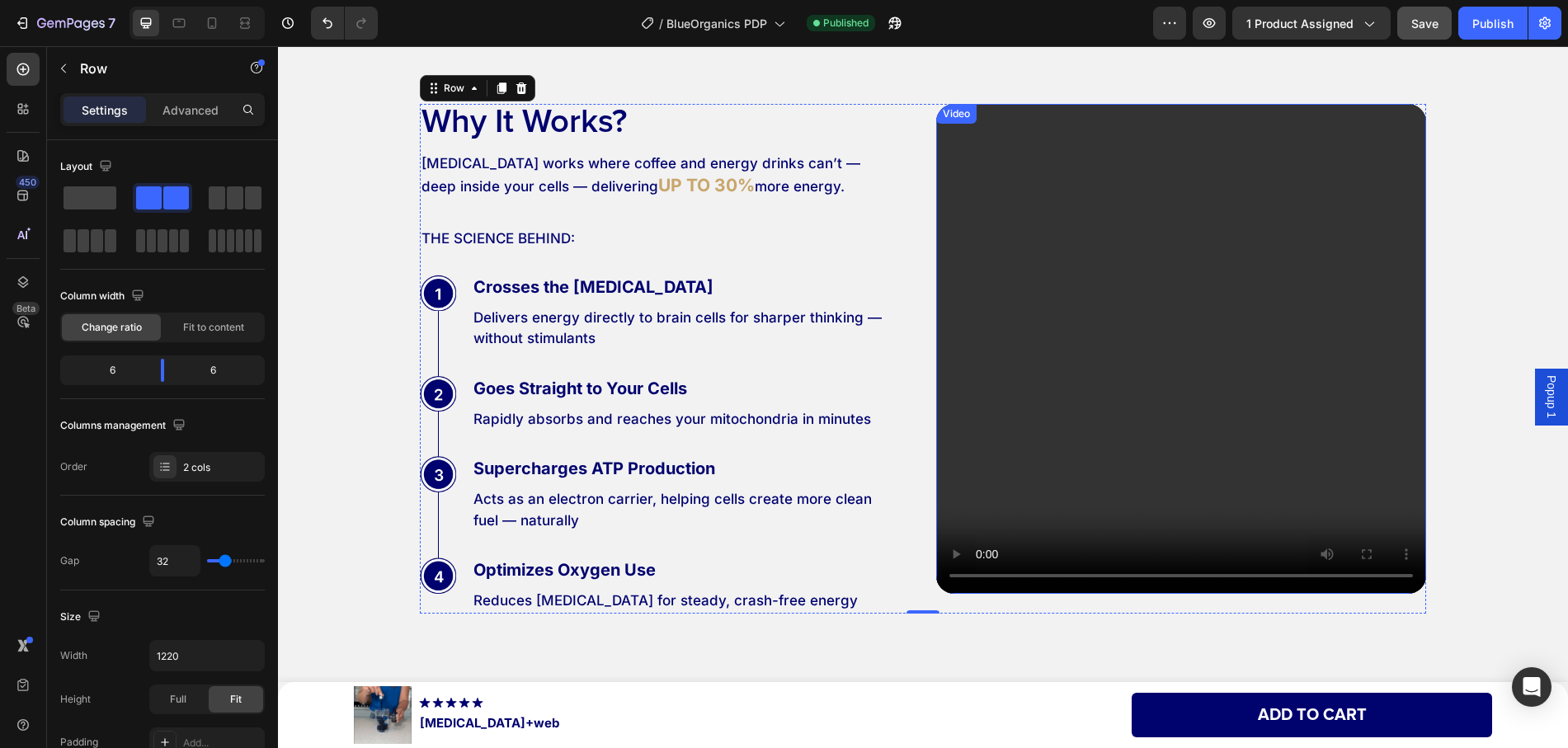
scroll to position [4628, 0]
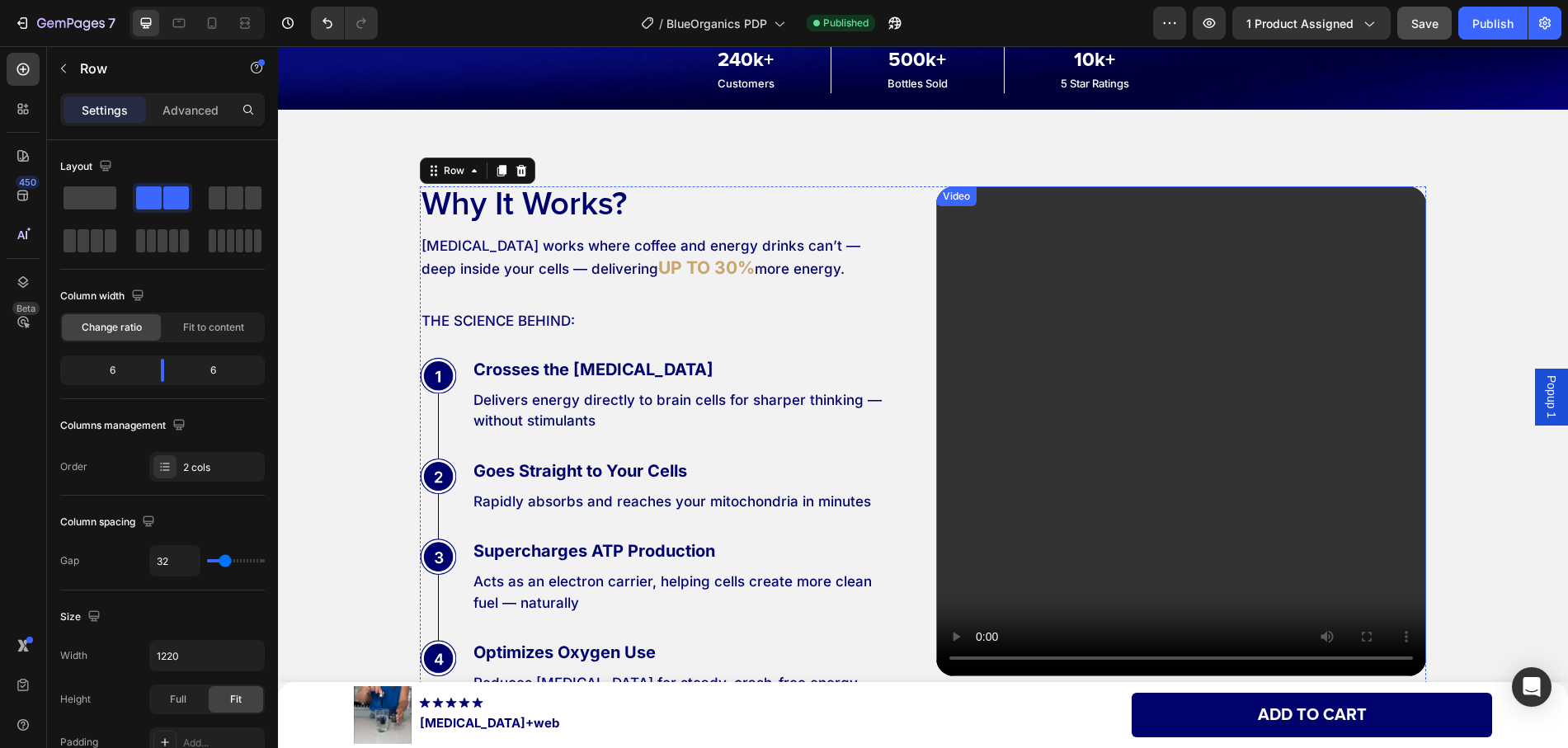
click at [955, 203] on div "Video" at bounding box center [957, 196] width 34 height 15
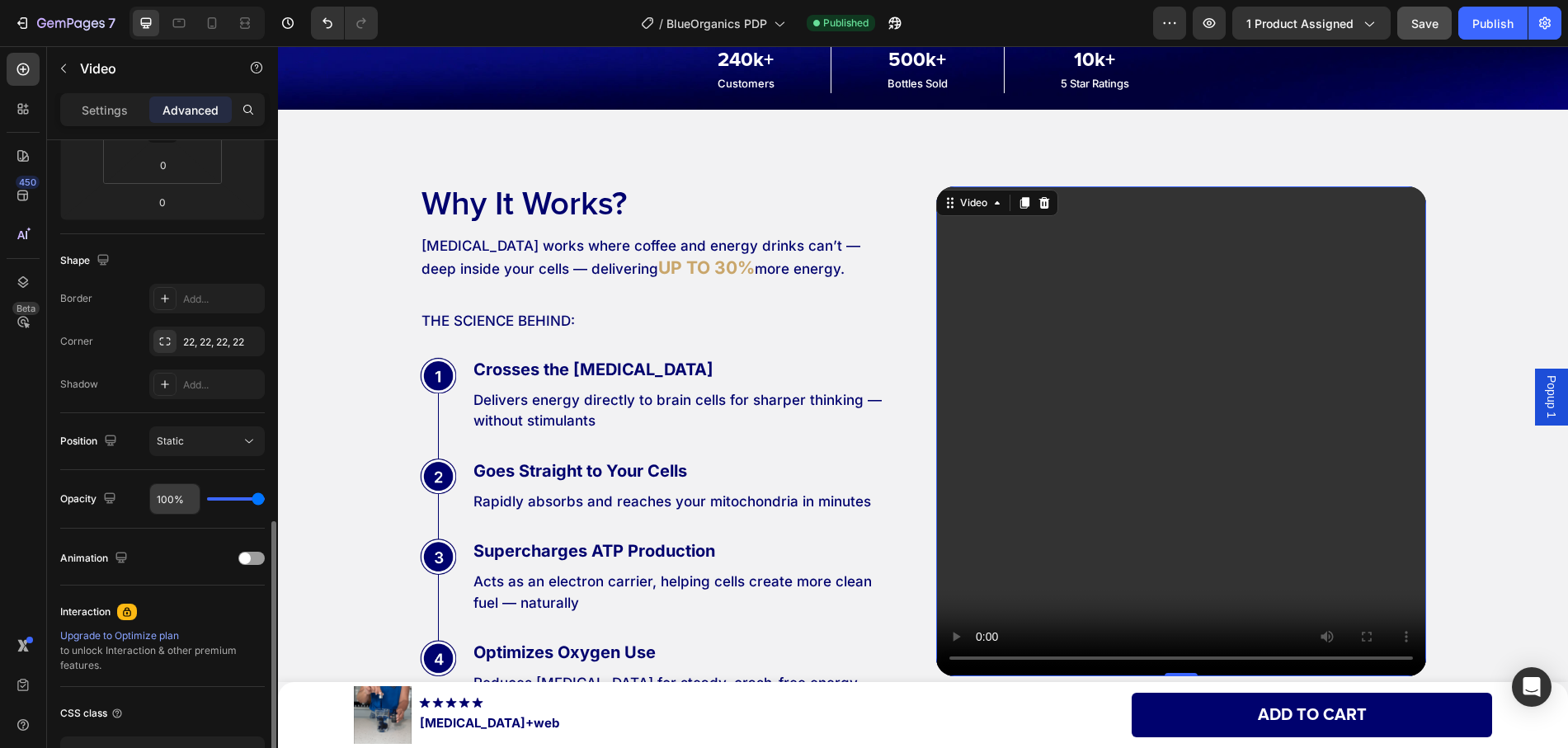
scroll to position [445, 0]
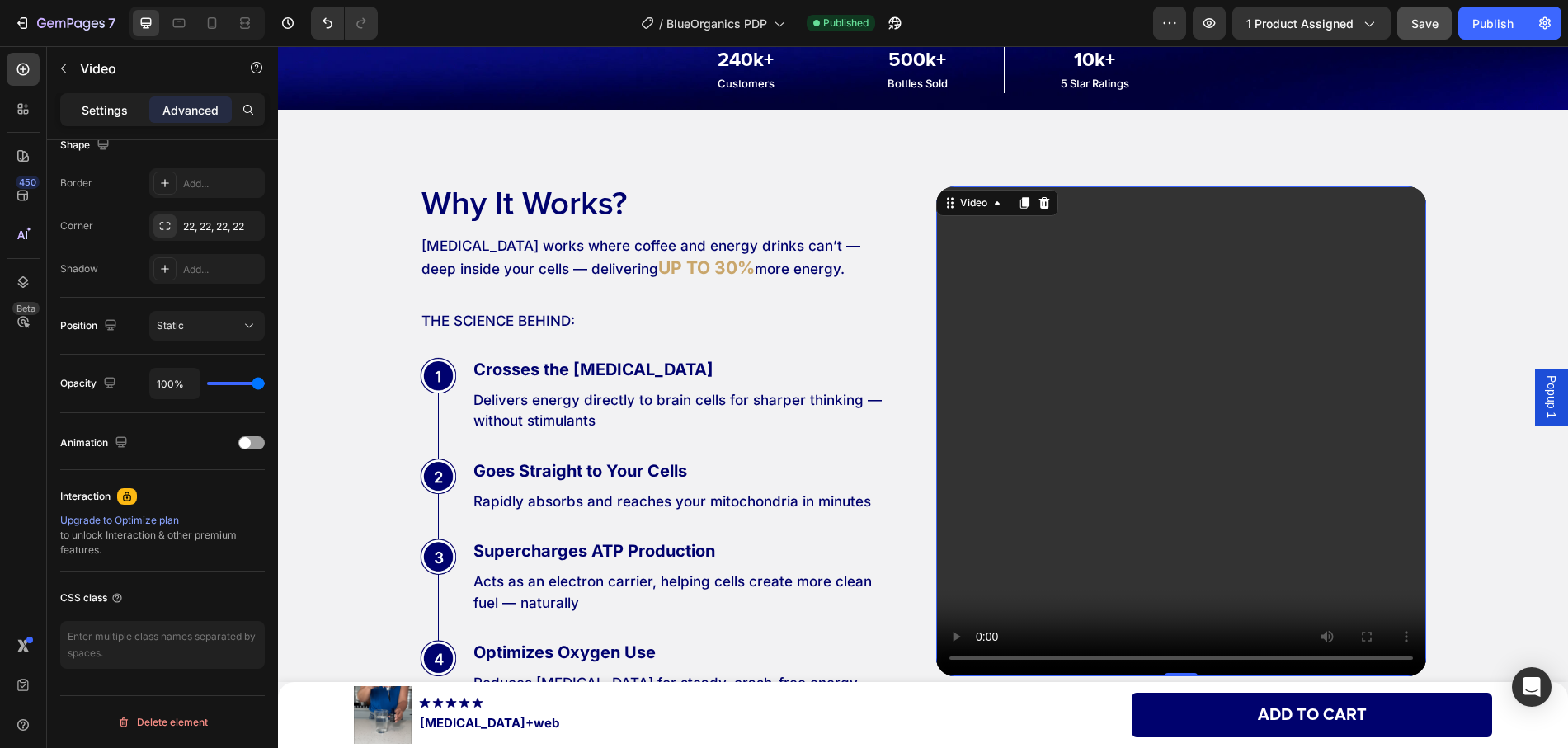
click at [97, 107] on p "Settings" at bounding box center [105, 109] width 46 height 17
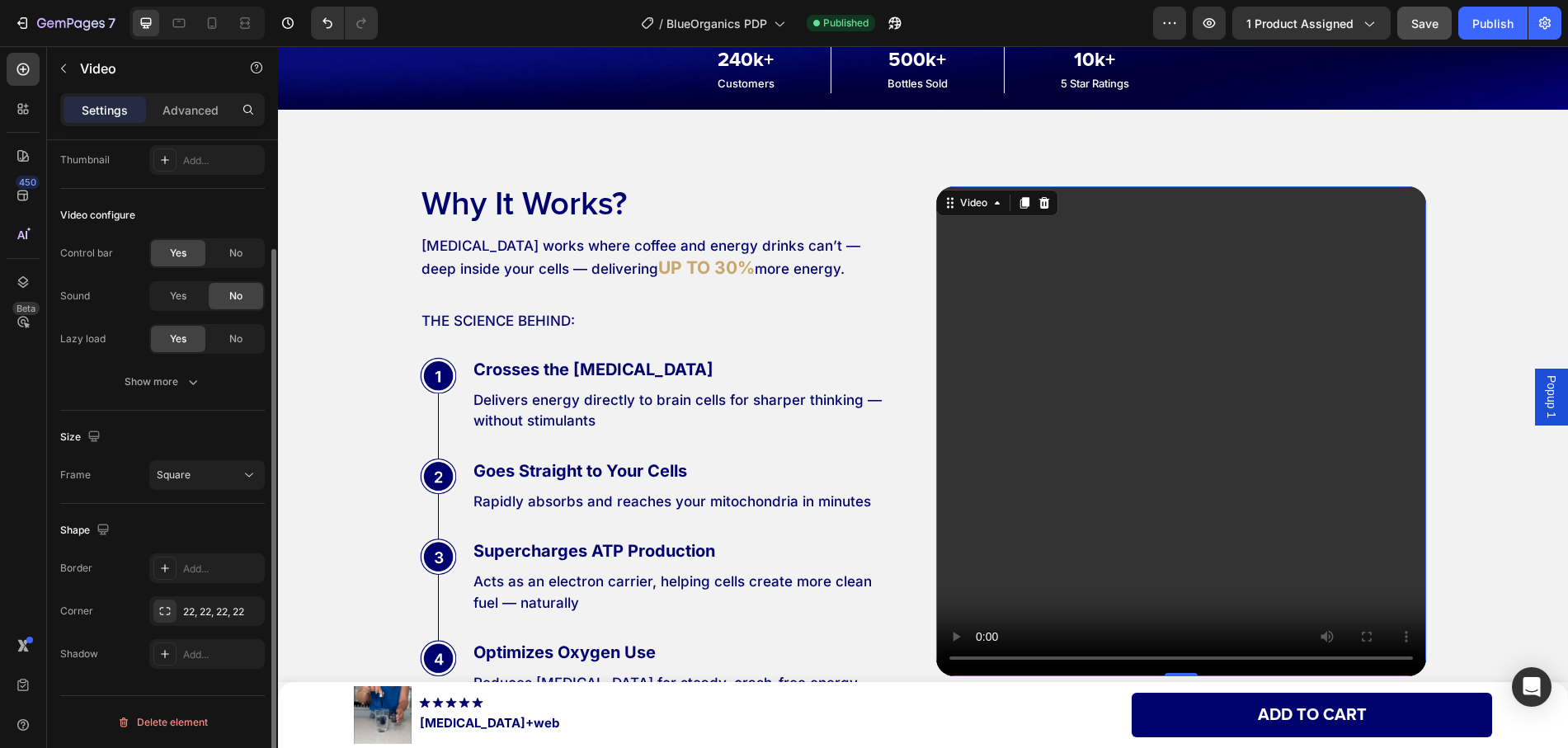
scroll to position [130, 0]
click at [25, 487] on div "450 Beta" at bounding box center [22, 341] width 33 height 576
click at [238, 255] on span "No" at bounding box center [236, 253] width 13 height 15
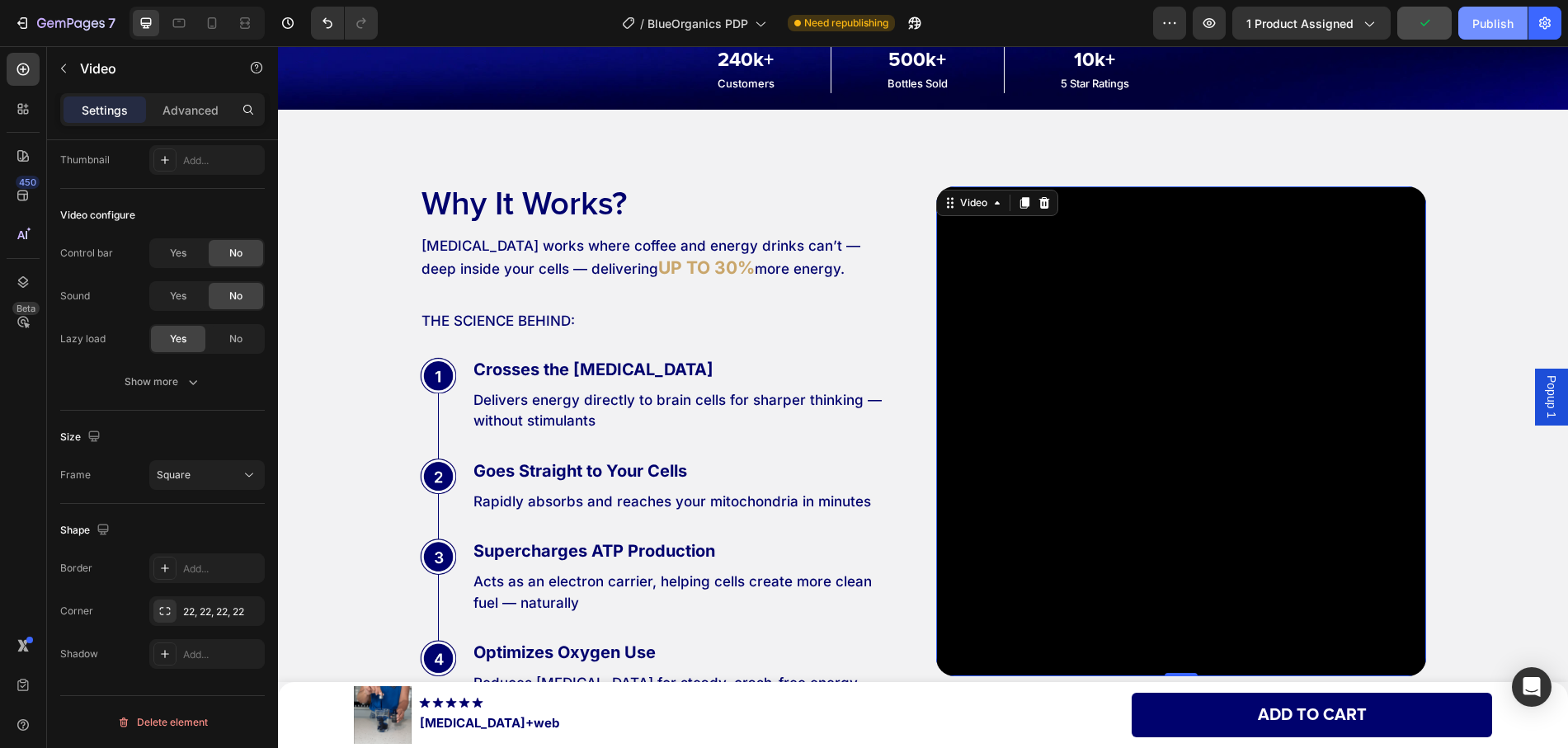
click at [1474, 25] on div "Publish" at bounding box center [1492, 23] width 41 height 17
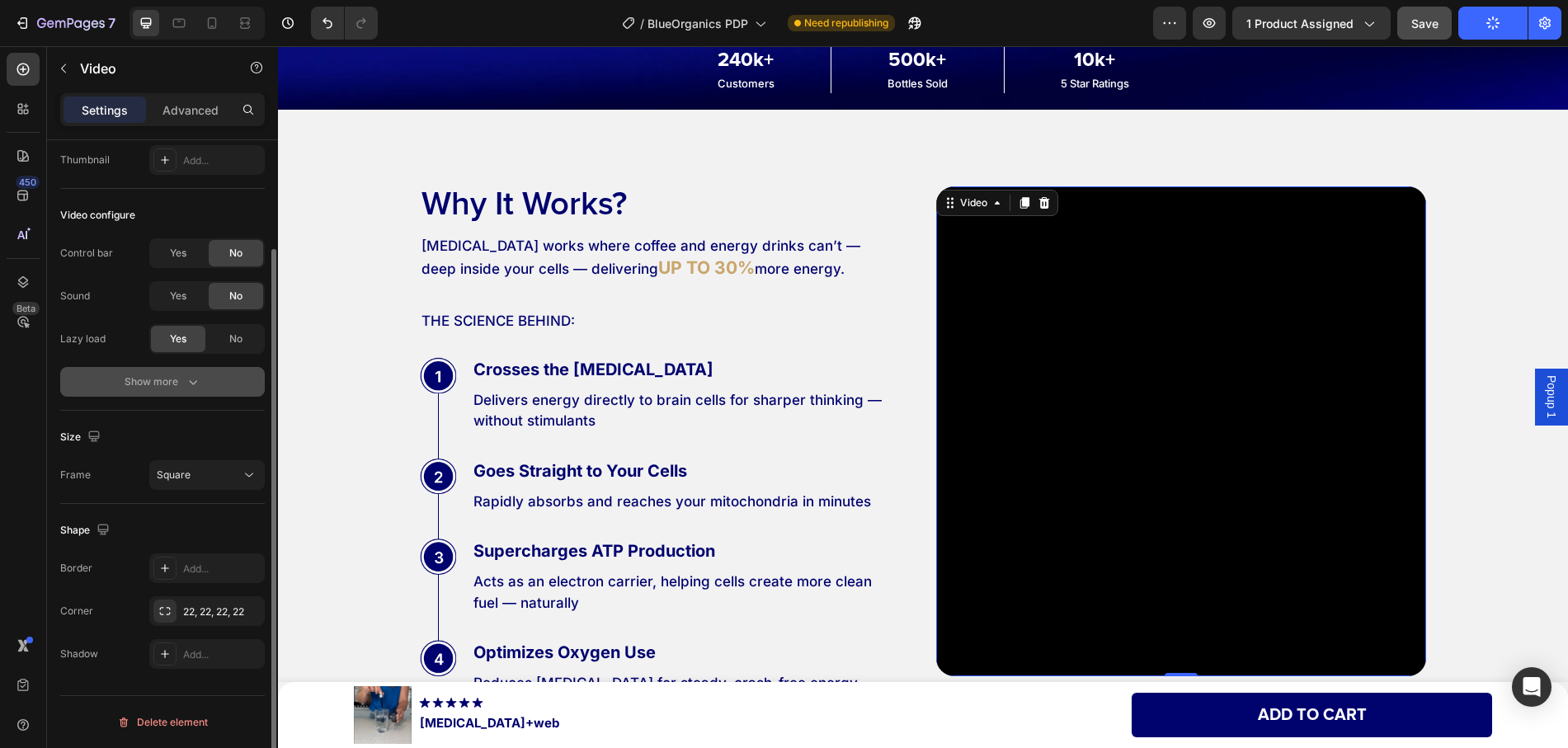
click at [182, 388] on div "Show more" at bounding box center [163, 382] width 77 height 17
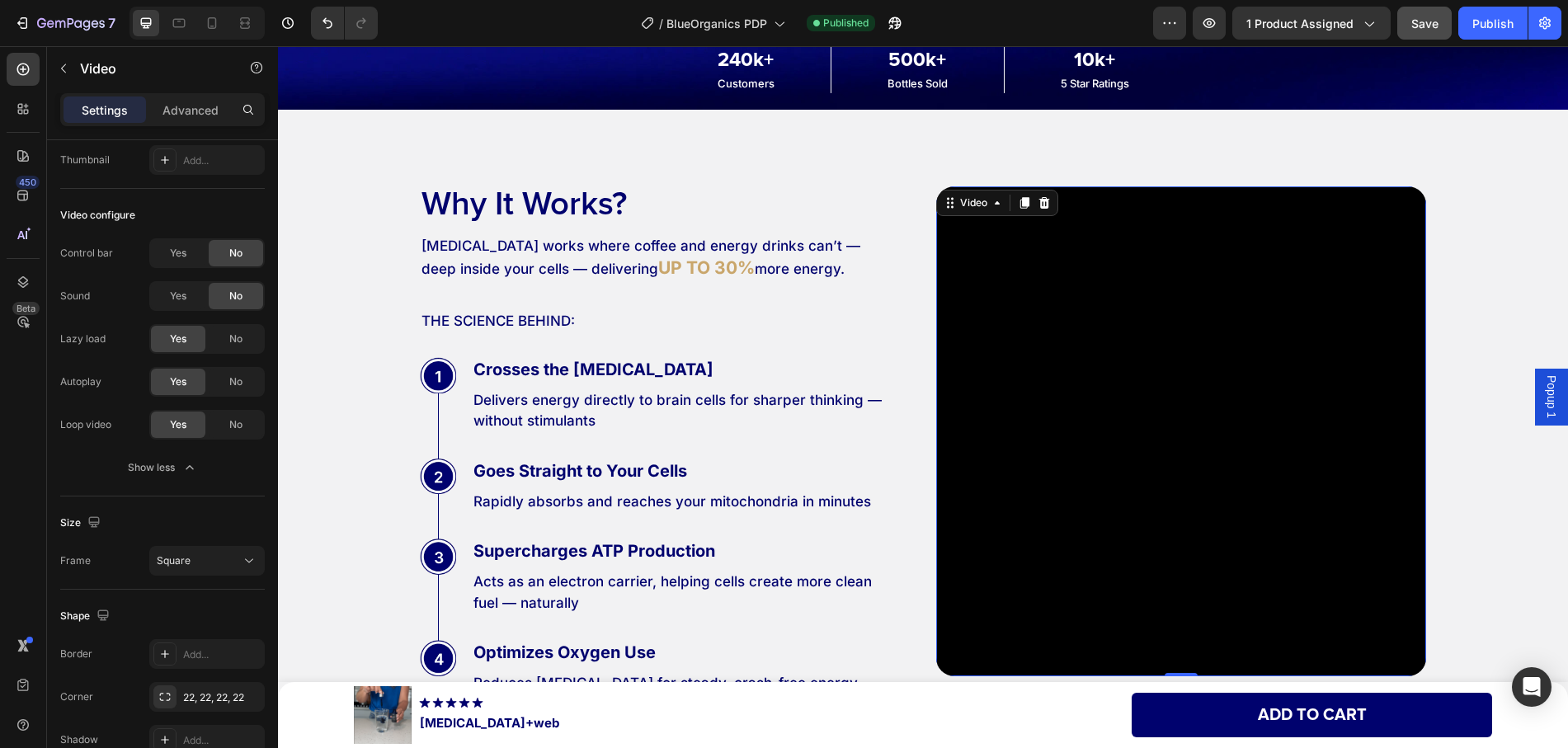
click at [1543, 400] on span "Popup 1" at bounding box center [1551, 397] width 17 height 43
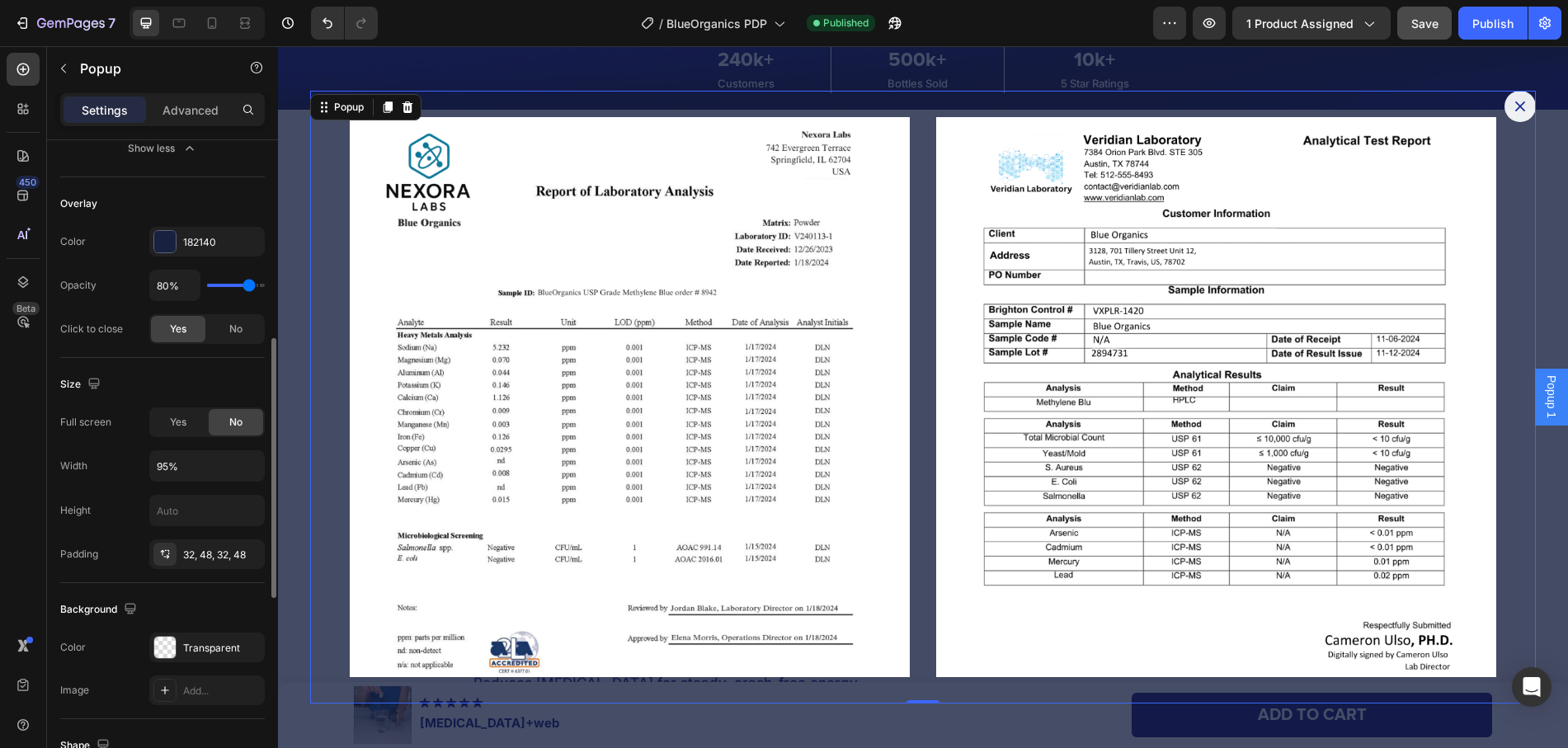
scroll to position [333, 0]
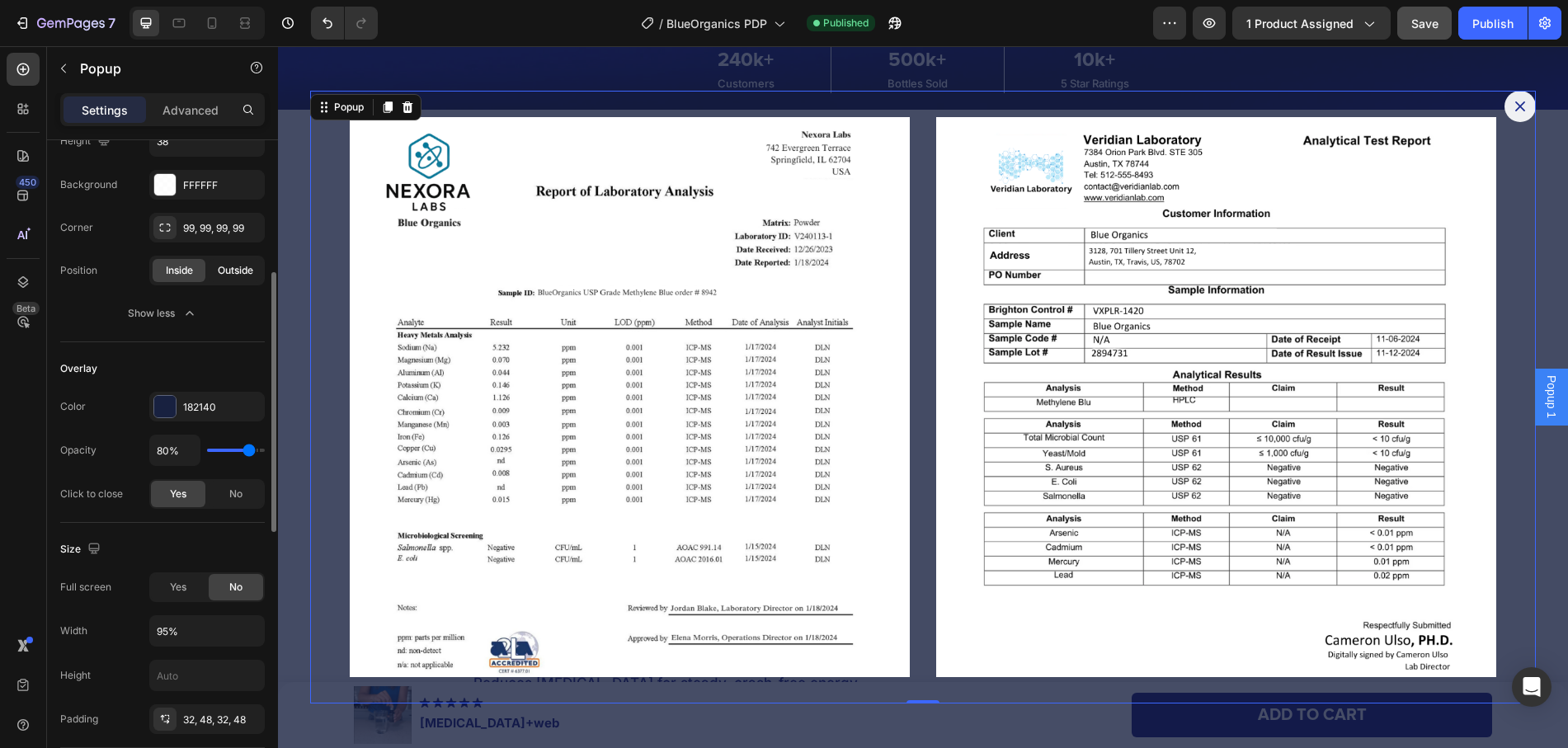
click at [230, 273] on span "Outside" at bounding box center [236, 270] width 36 height 15
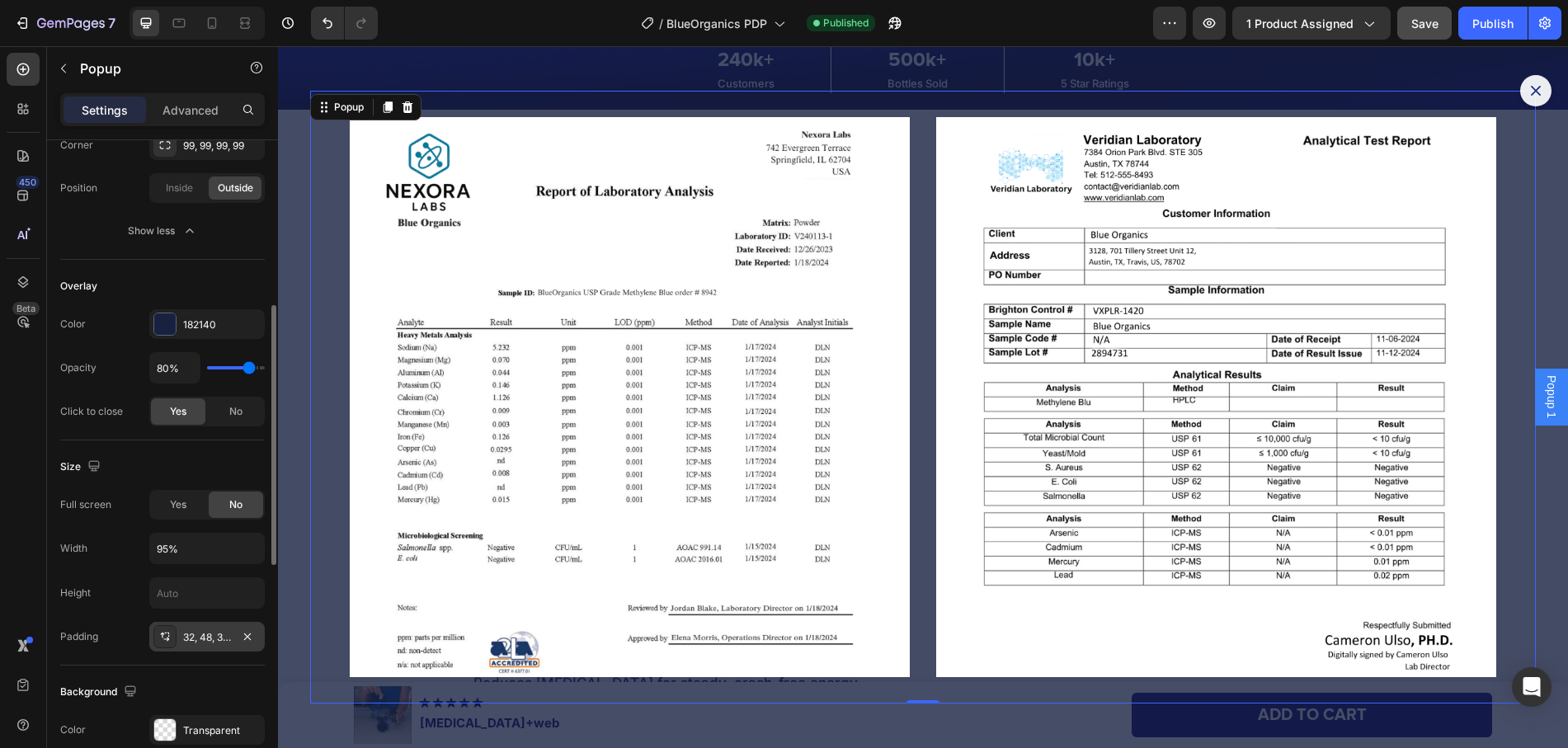
click at [214, 633] on div "32, 48, 32, 48" at bounding box center [207, 637] width 48 height 15
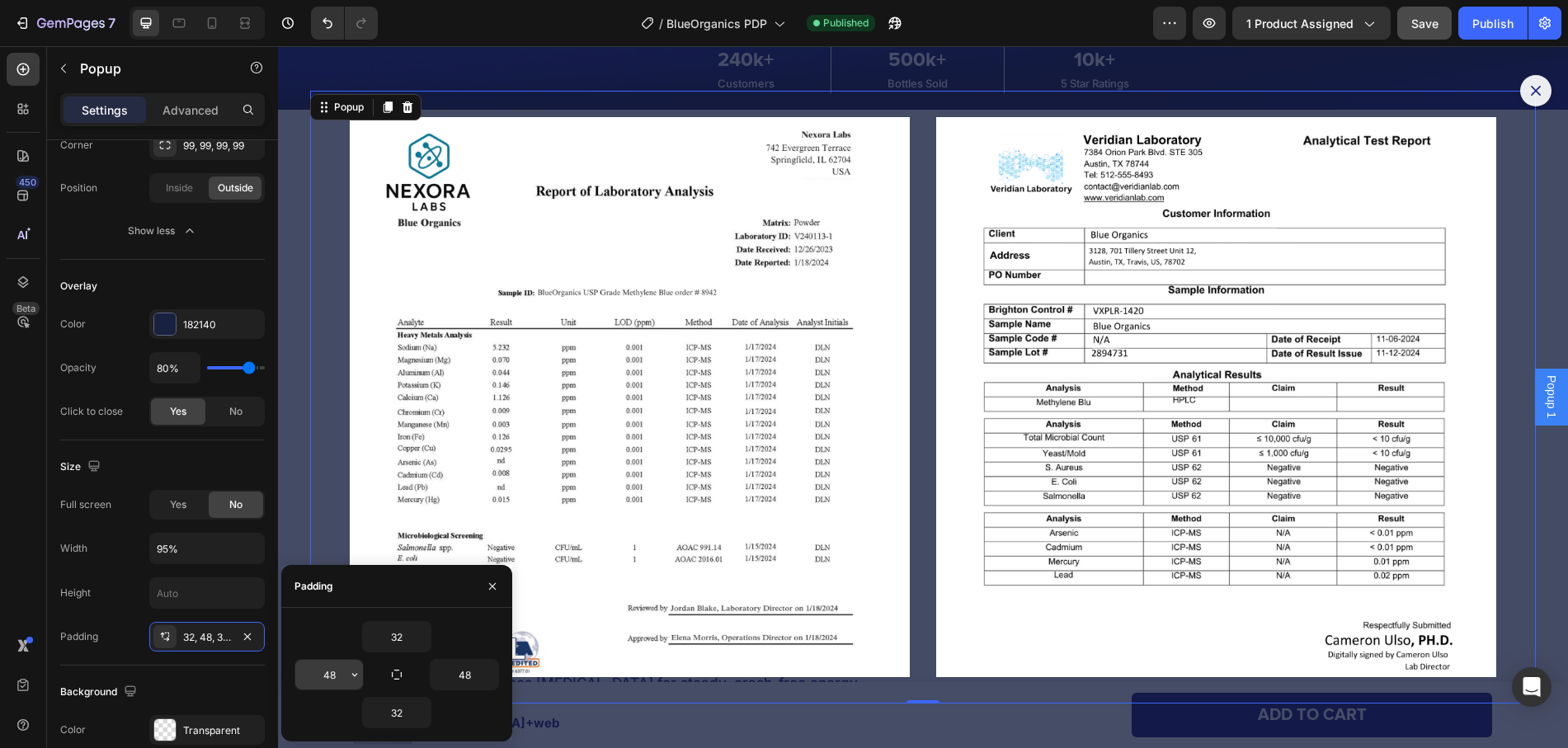
click at [335, 674] on input "48" at bounding box center [329, 673] width 68 height 29
click at [458, 678] on input "48" at bounding box center [465, 673] width 68 height 29
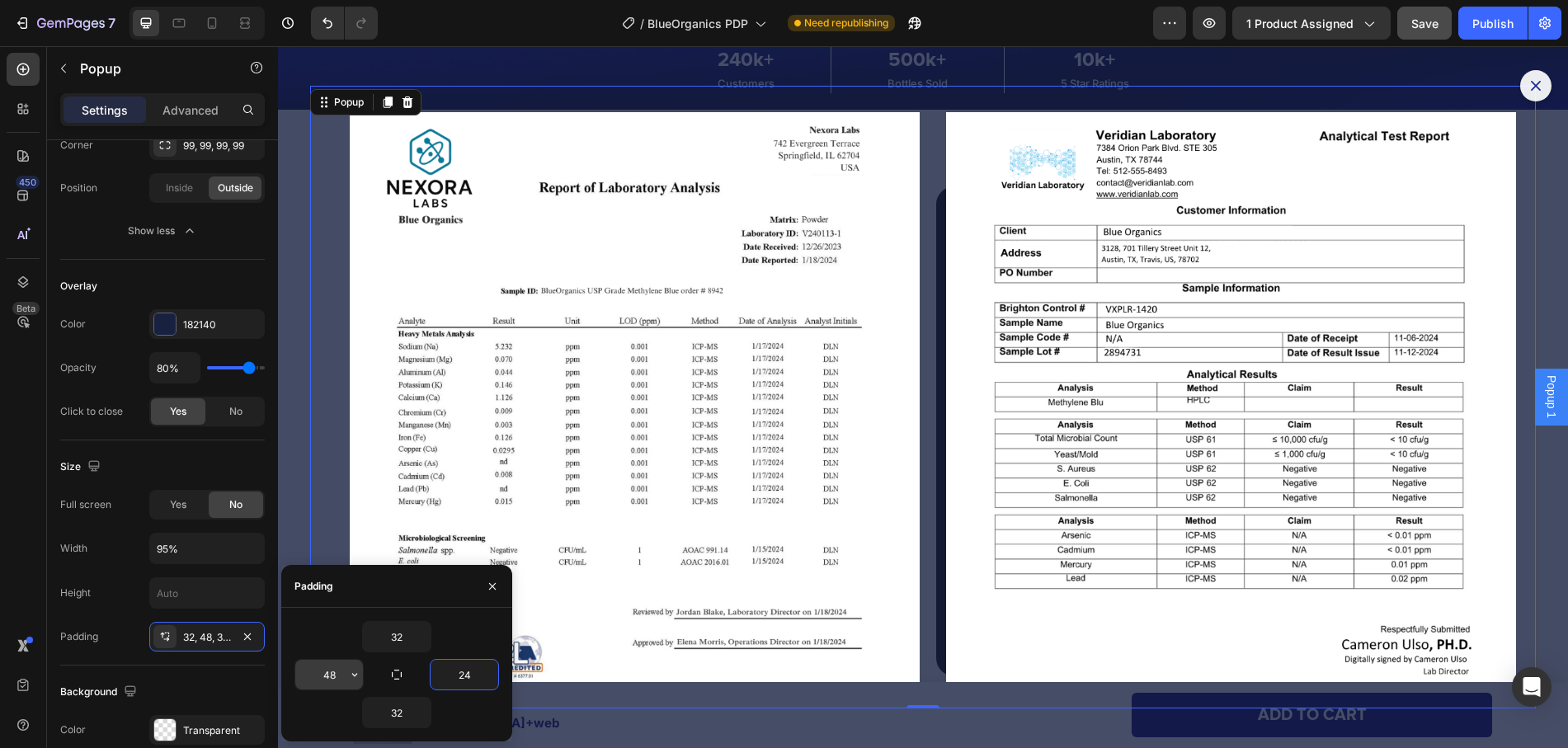
type input "24"
click at [327, 675] on input "48" at bounding box center [329, 673] width 68 height 29
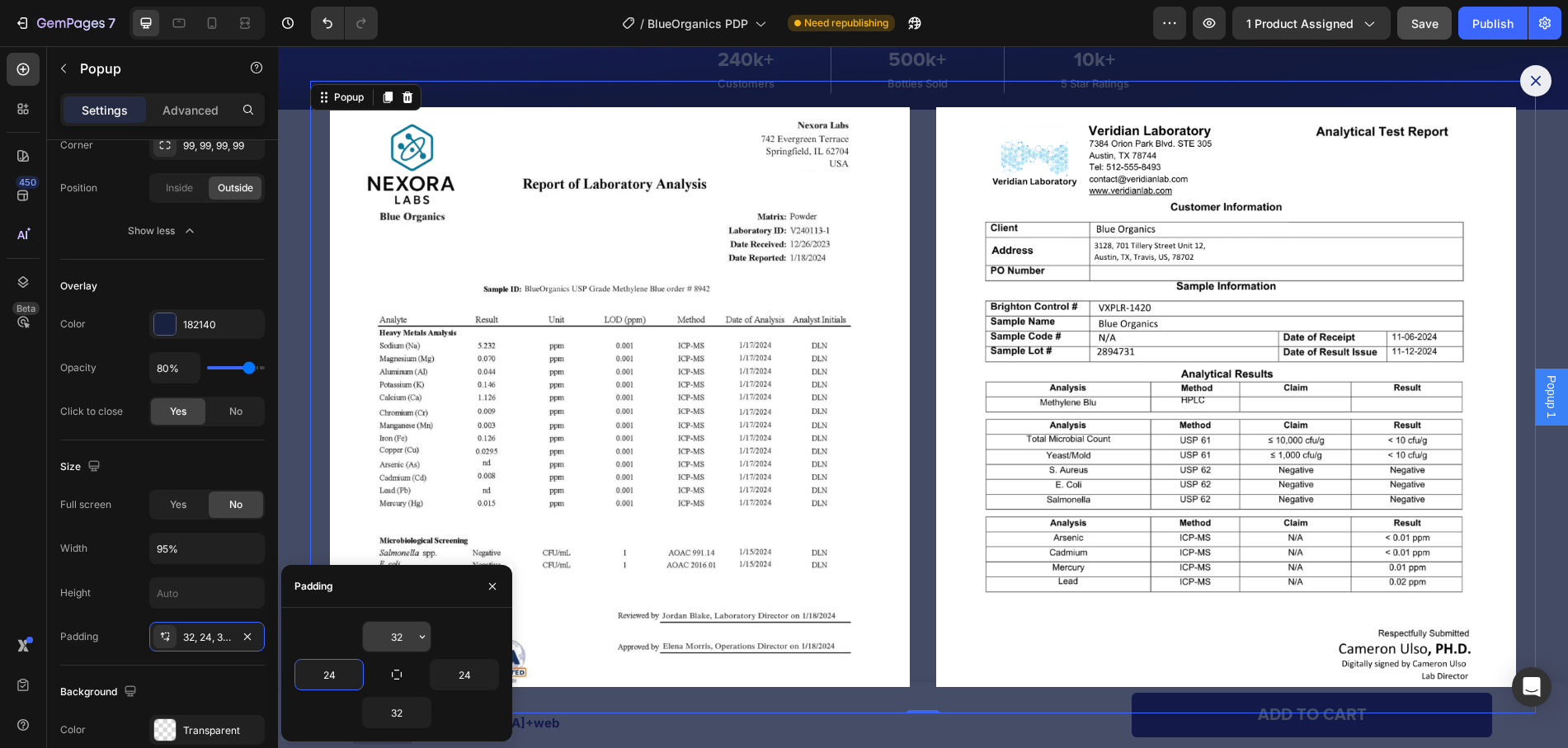
type input "24"
click at [397, 644] on input "32" at bounding box center [397, 636] width 68 height 29
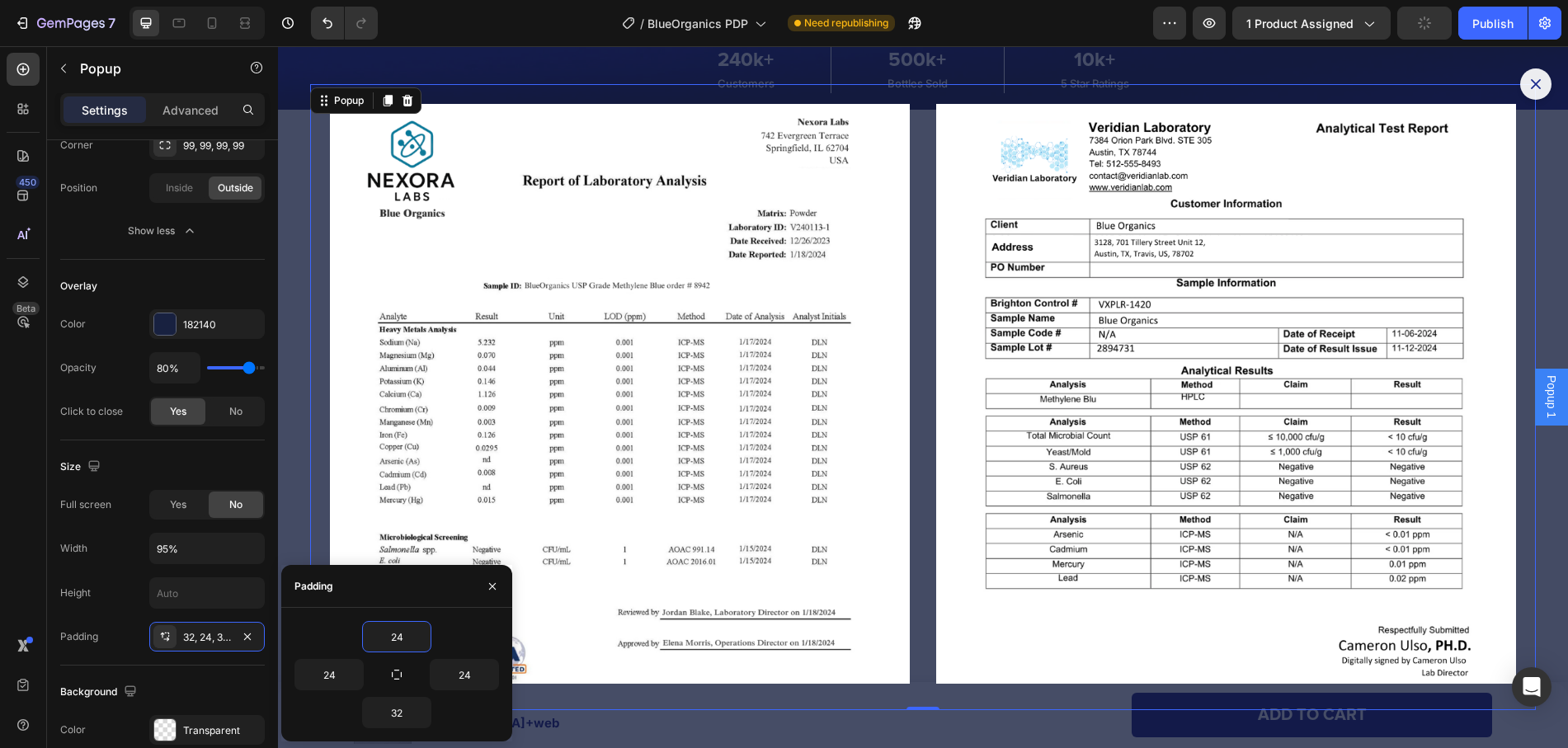
type input "24"
click at [335, 672] on input "24" at bounding box center [329, 673] width 68 height 29
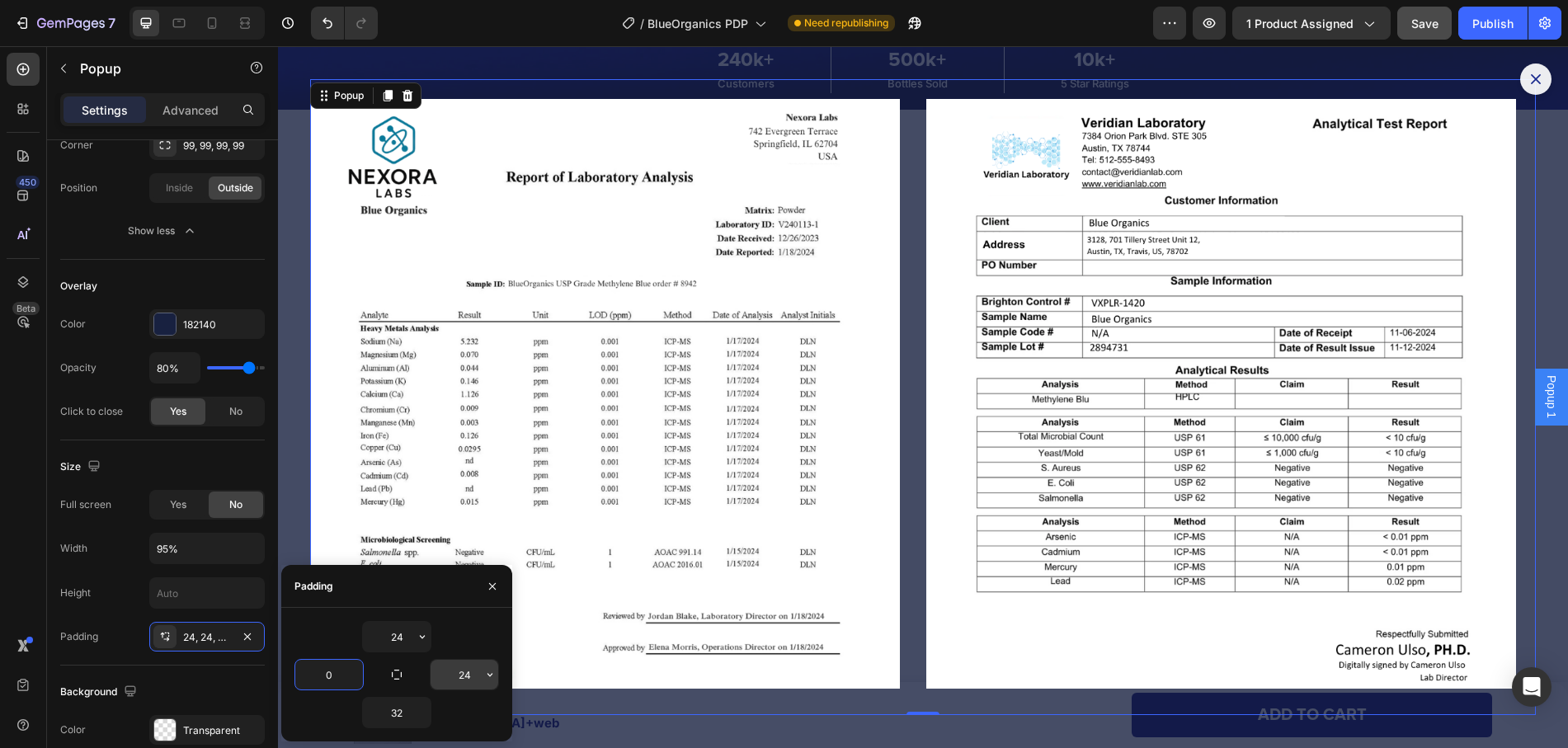
type input "0"
click at [449, 671] on input "24" at bounding box center [465, 673] width 68 height 29
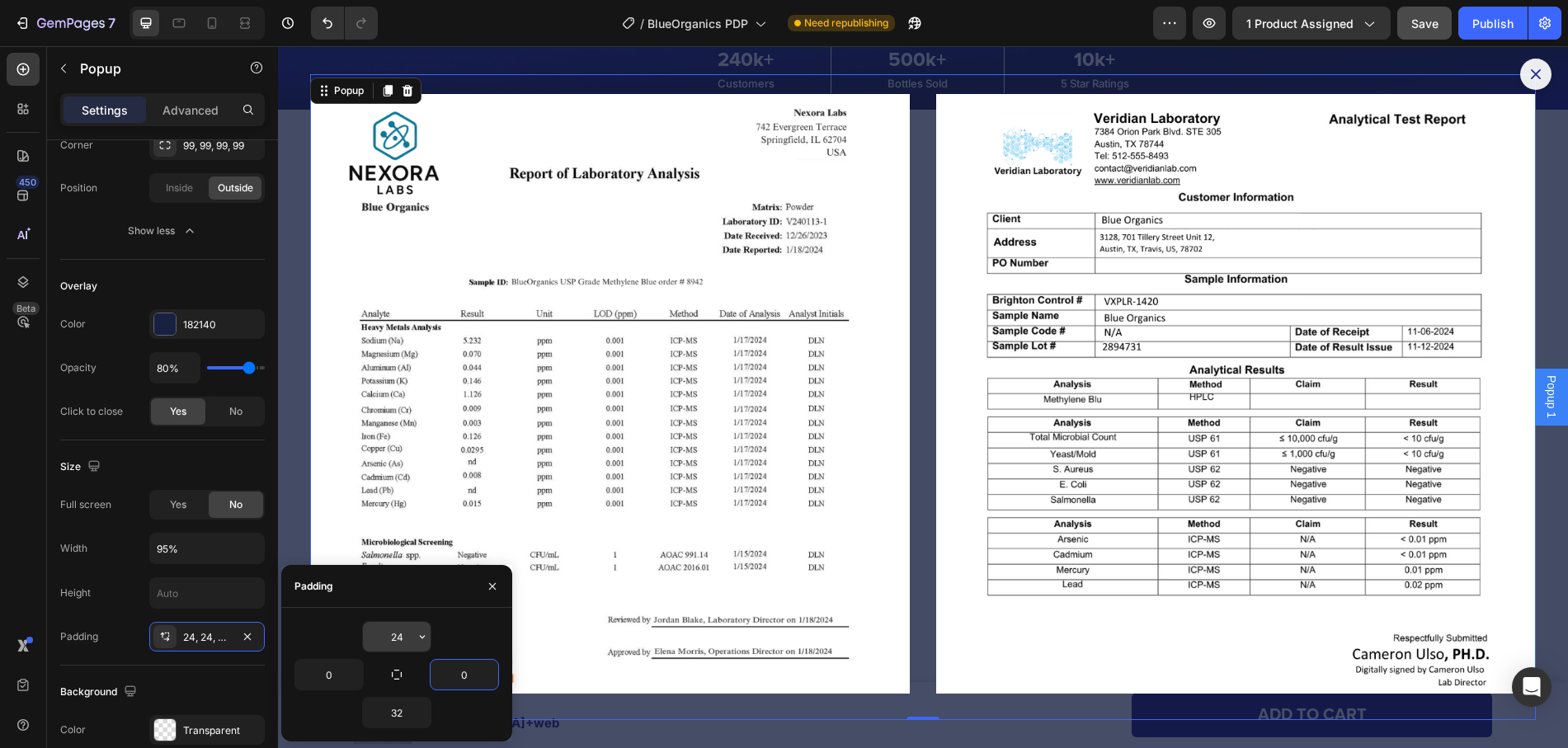
type input "0"
click at [402, 643] on input "24" at bounding box center [397, 636] width 68 height 29
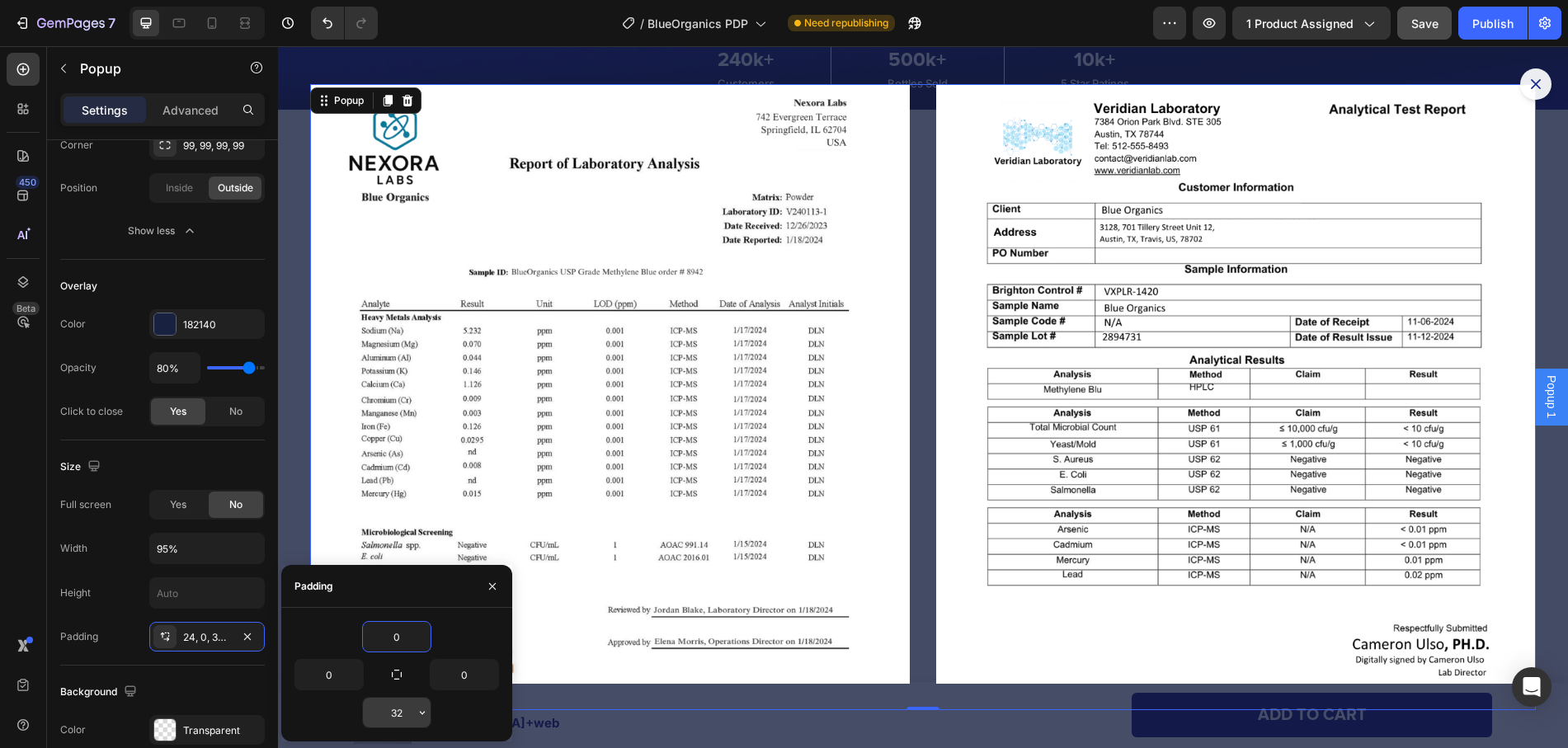
type input "0"
click at [404, 711] on input "32" at bounding box center [397, 712] width 68 height 29
type input "0"
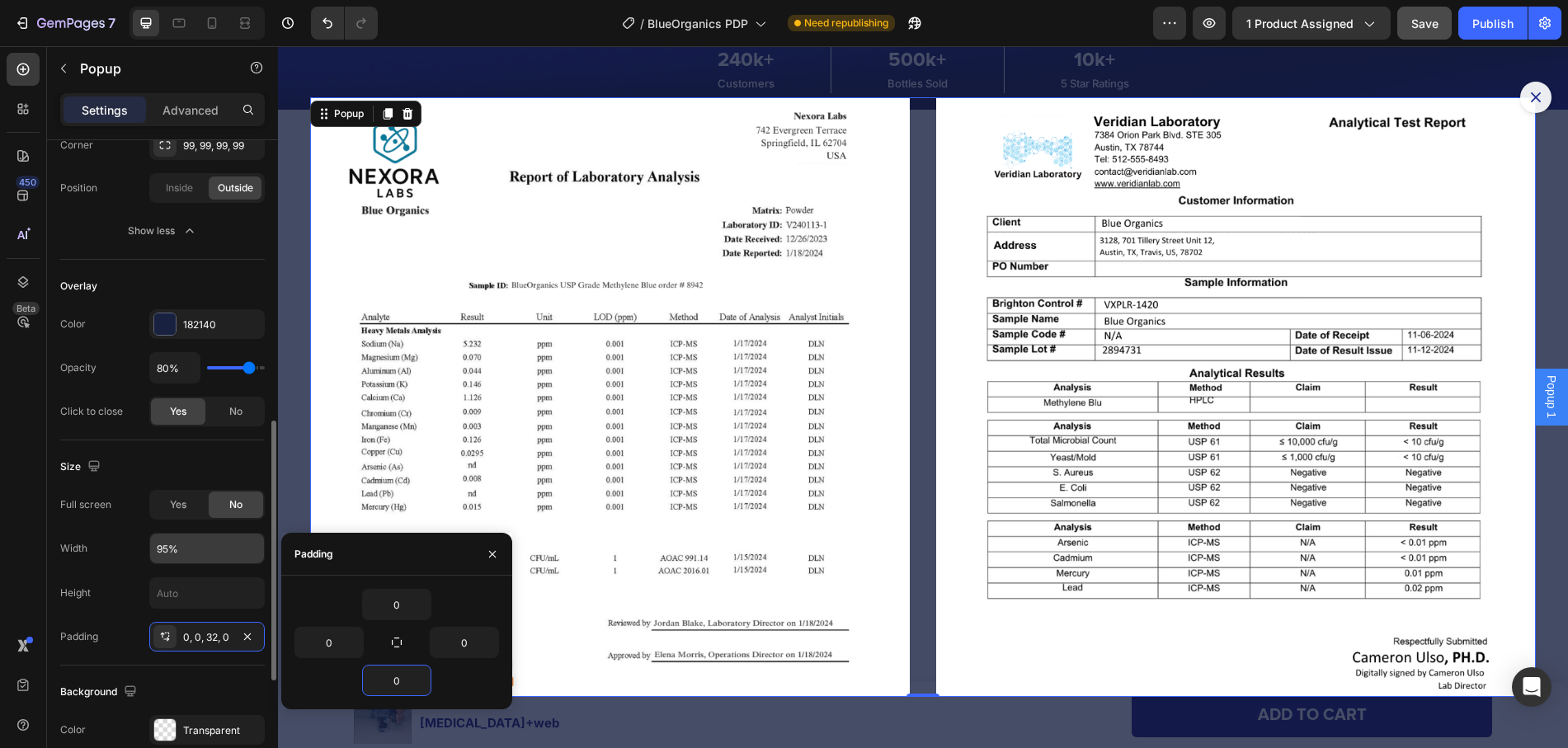
scroll to position [580, 0]
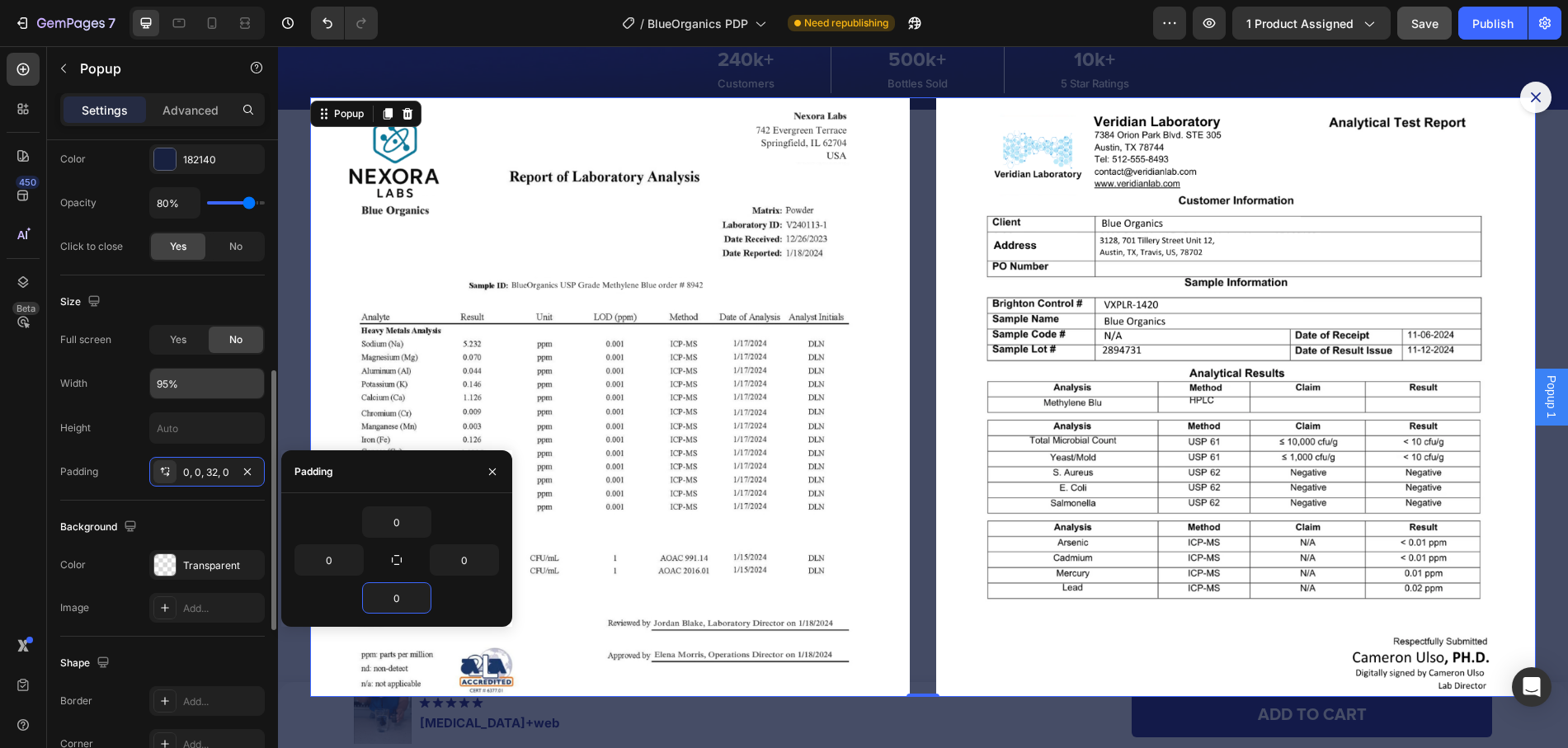
click at [159, 386] on input "95%" at bounding box center [207, 382] width 114 height 29
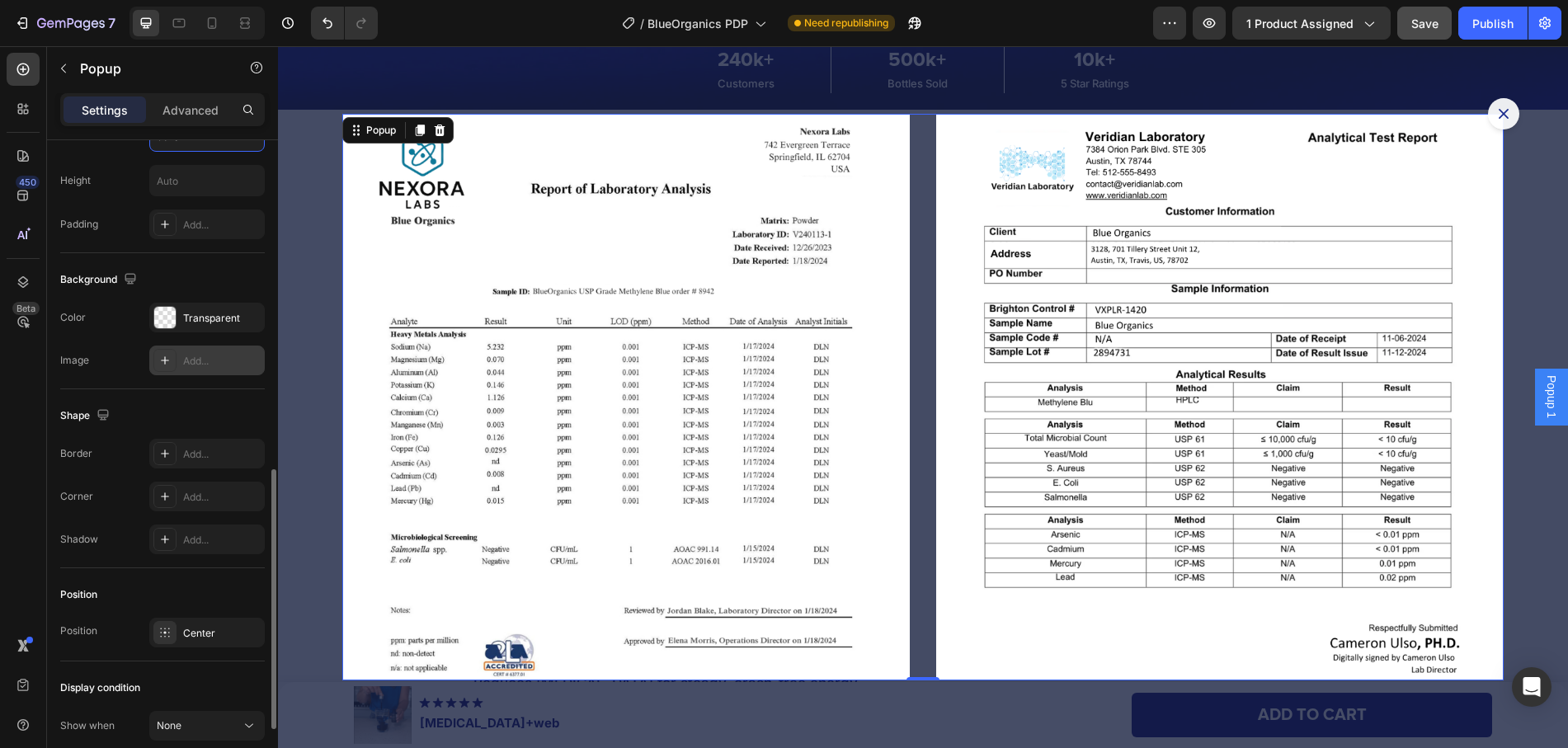
scroll to position [662, 0]
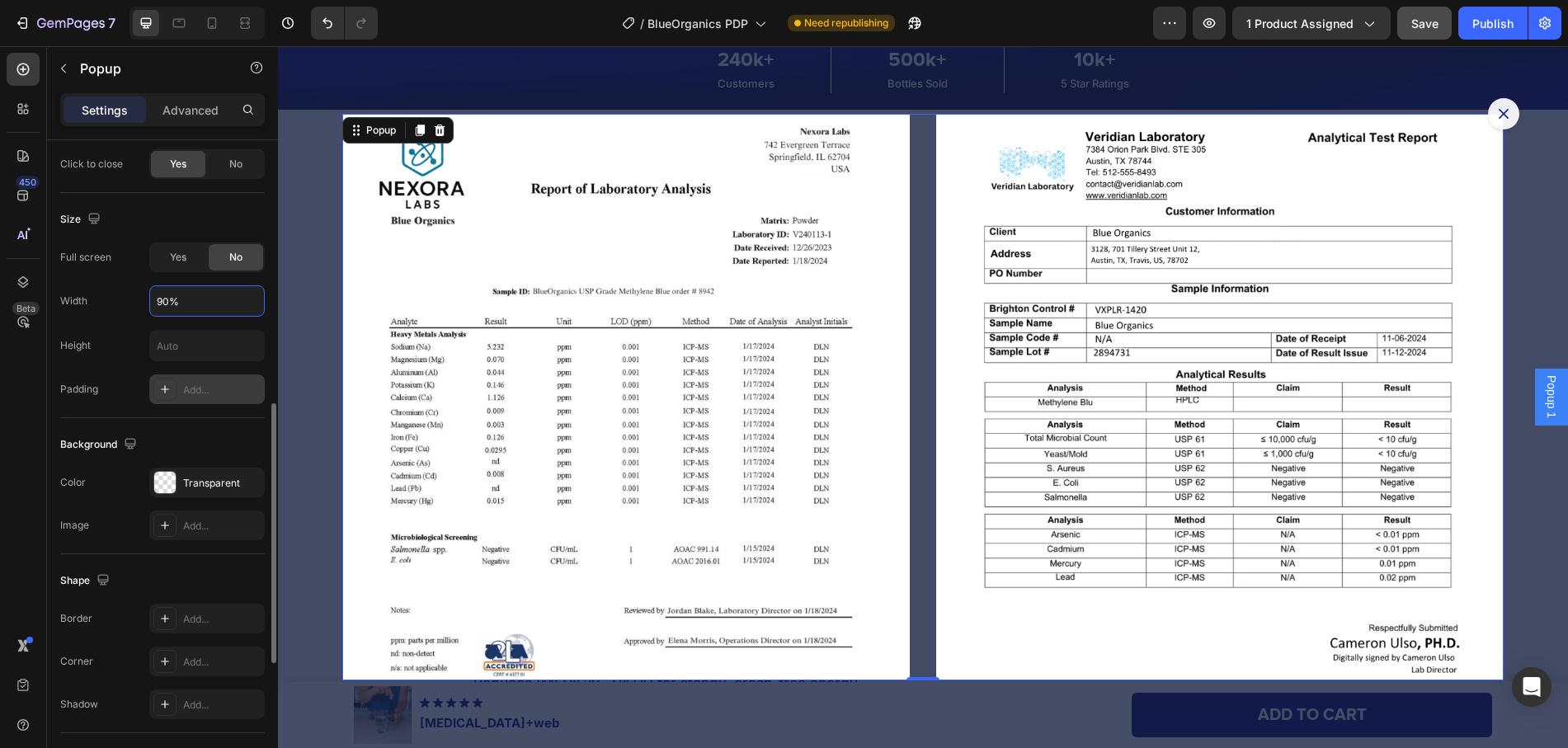
type input "90%"
click at [192, 394] on div "Add..." at bounding box center [222, 390] width 77 height 15
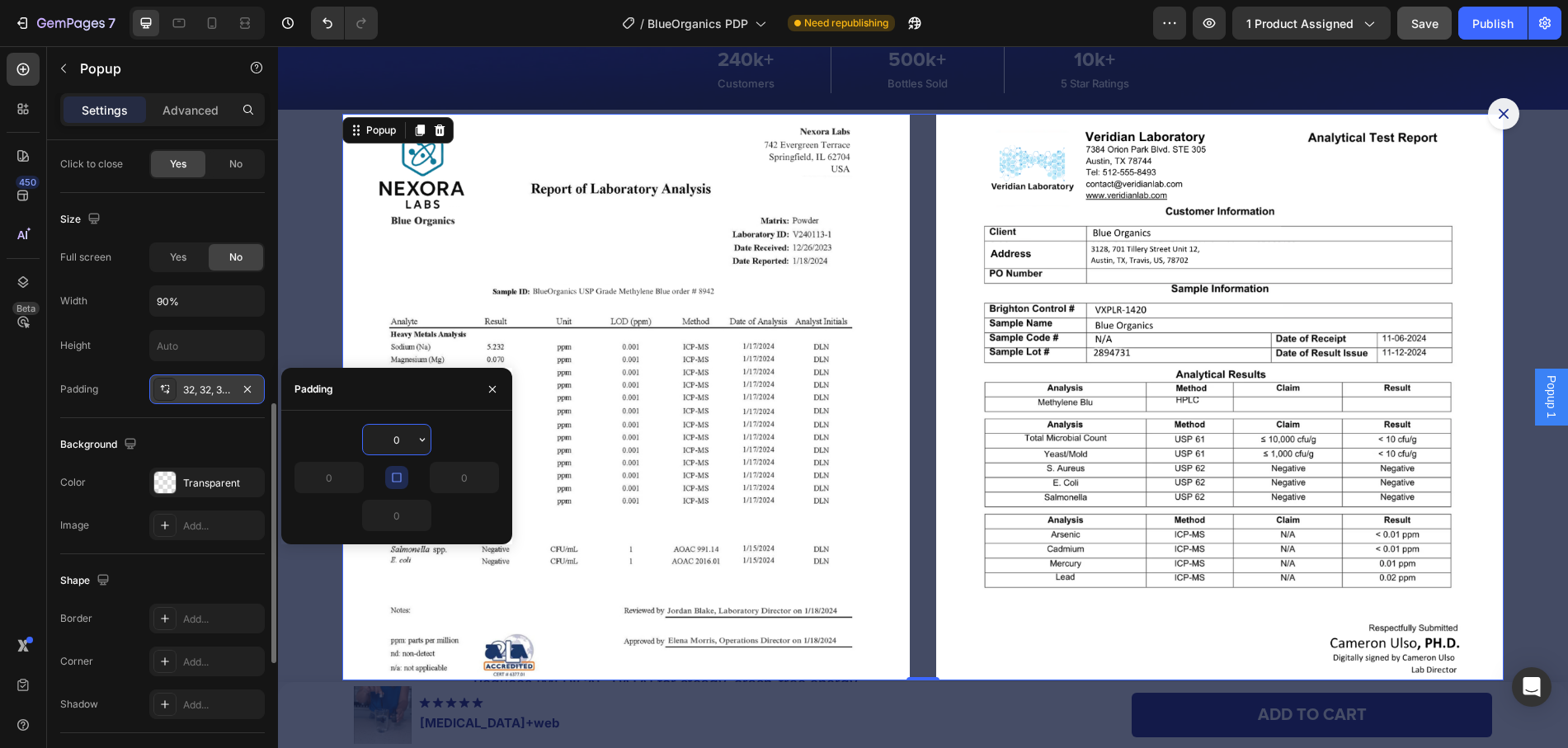
type input "32"
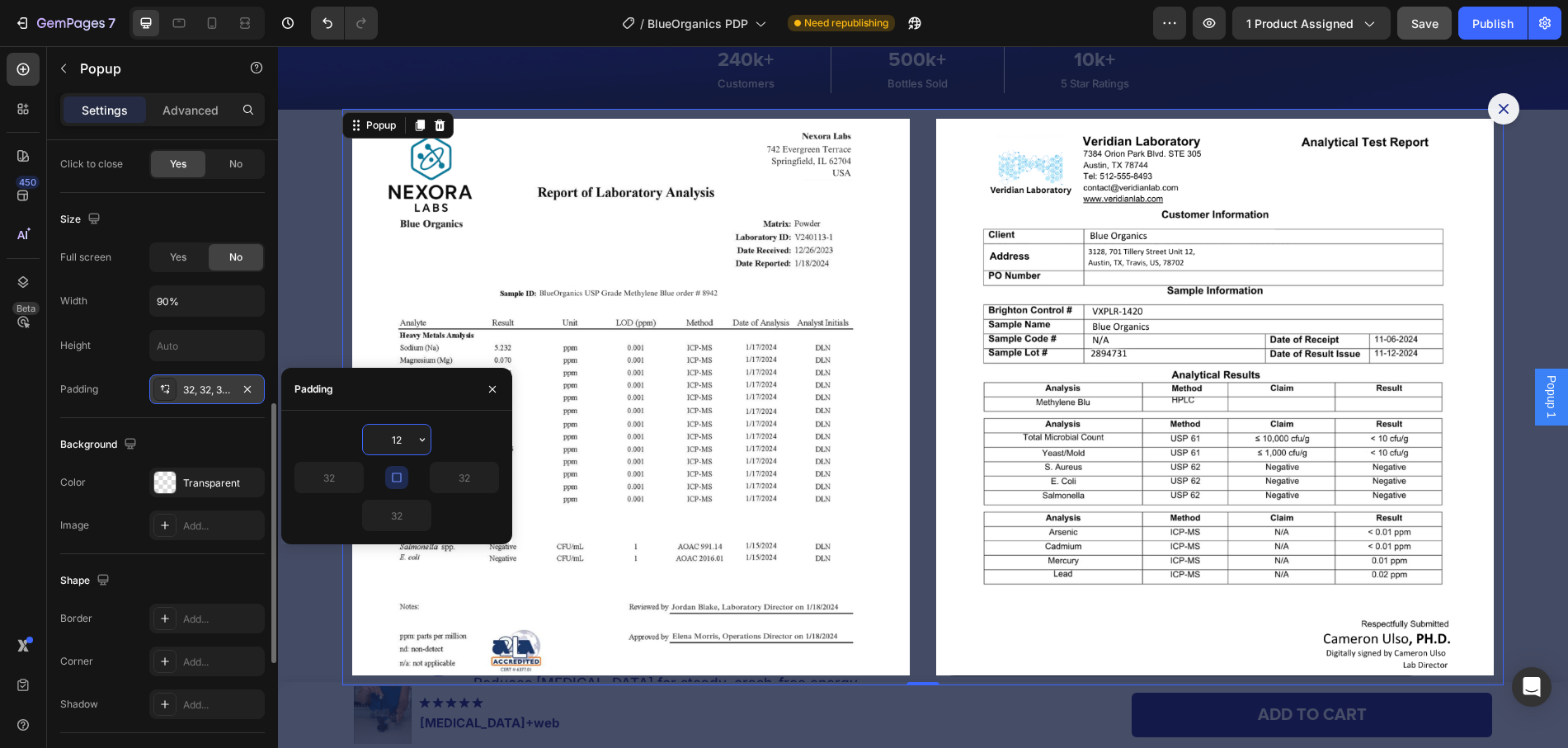
click at [395, 445] on input "12" at bounding box center [397, 438] width 68 height 29
type input "24"
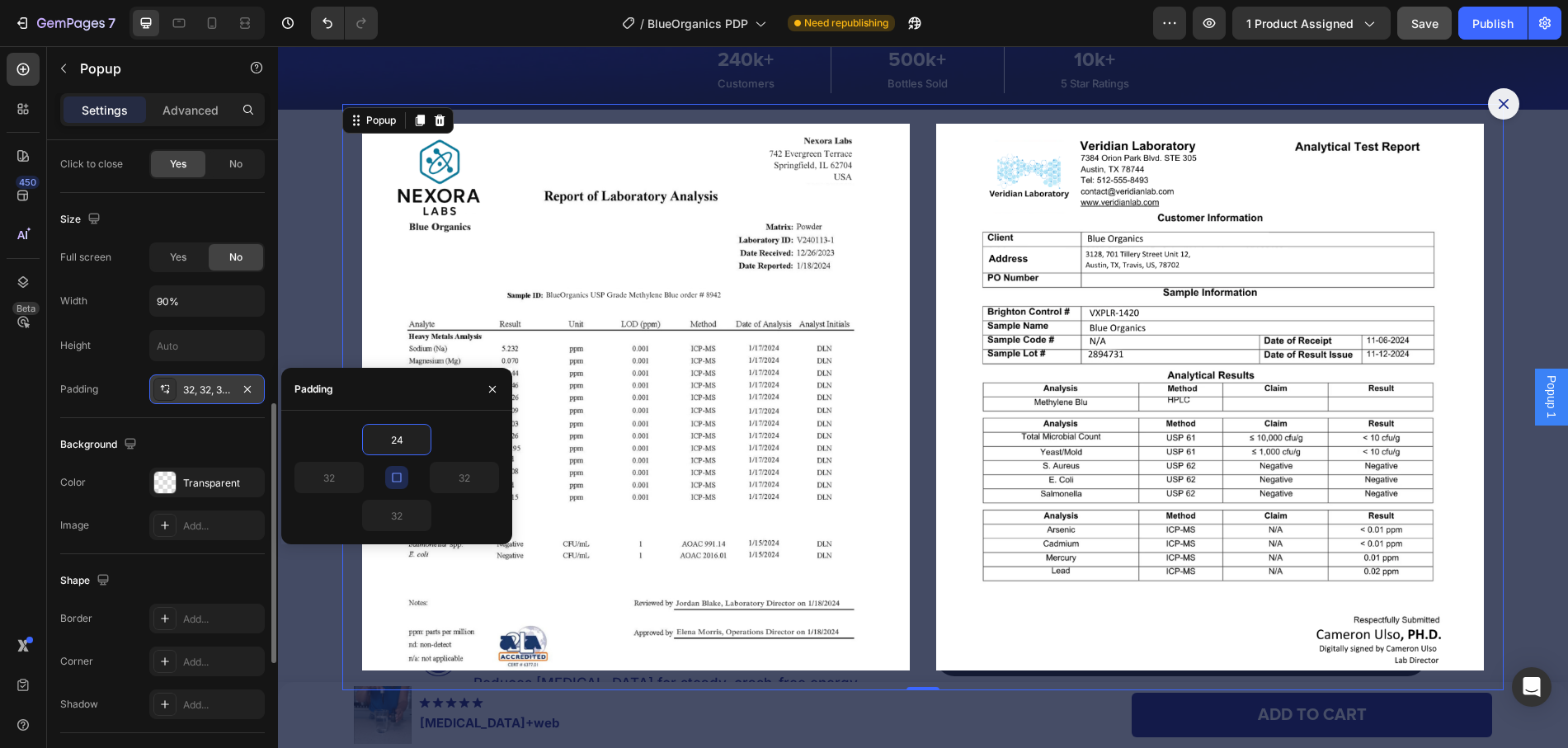
click at [171, 569] on div "Shape" at bounding box center [163, 581] width 205 height 27
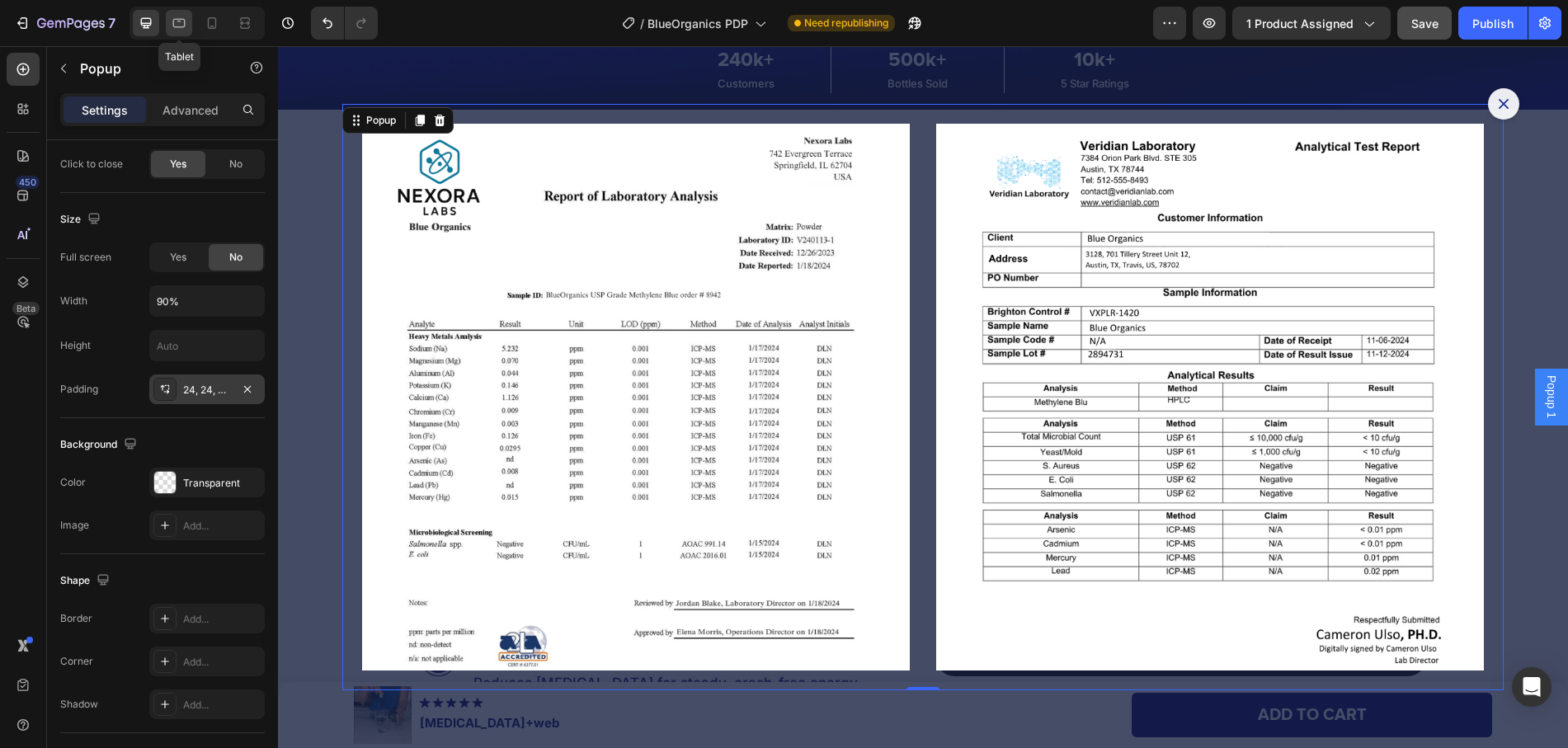
click at [187, 27] on icon at bounding box center [179, 23] width 17 height 17
type input "95%"
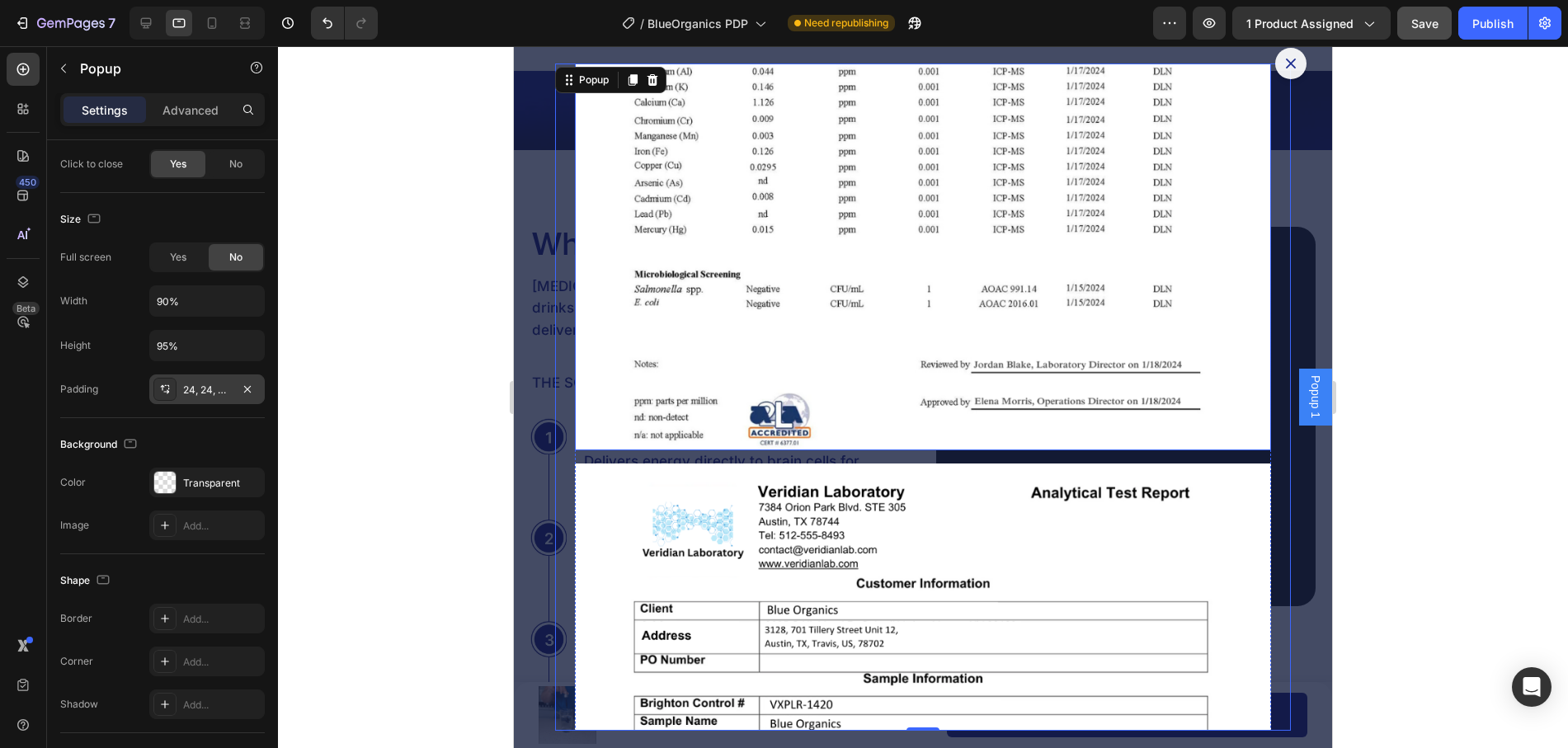
scroll to position [412, 0]
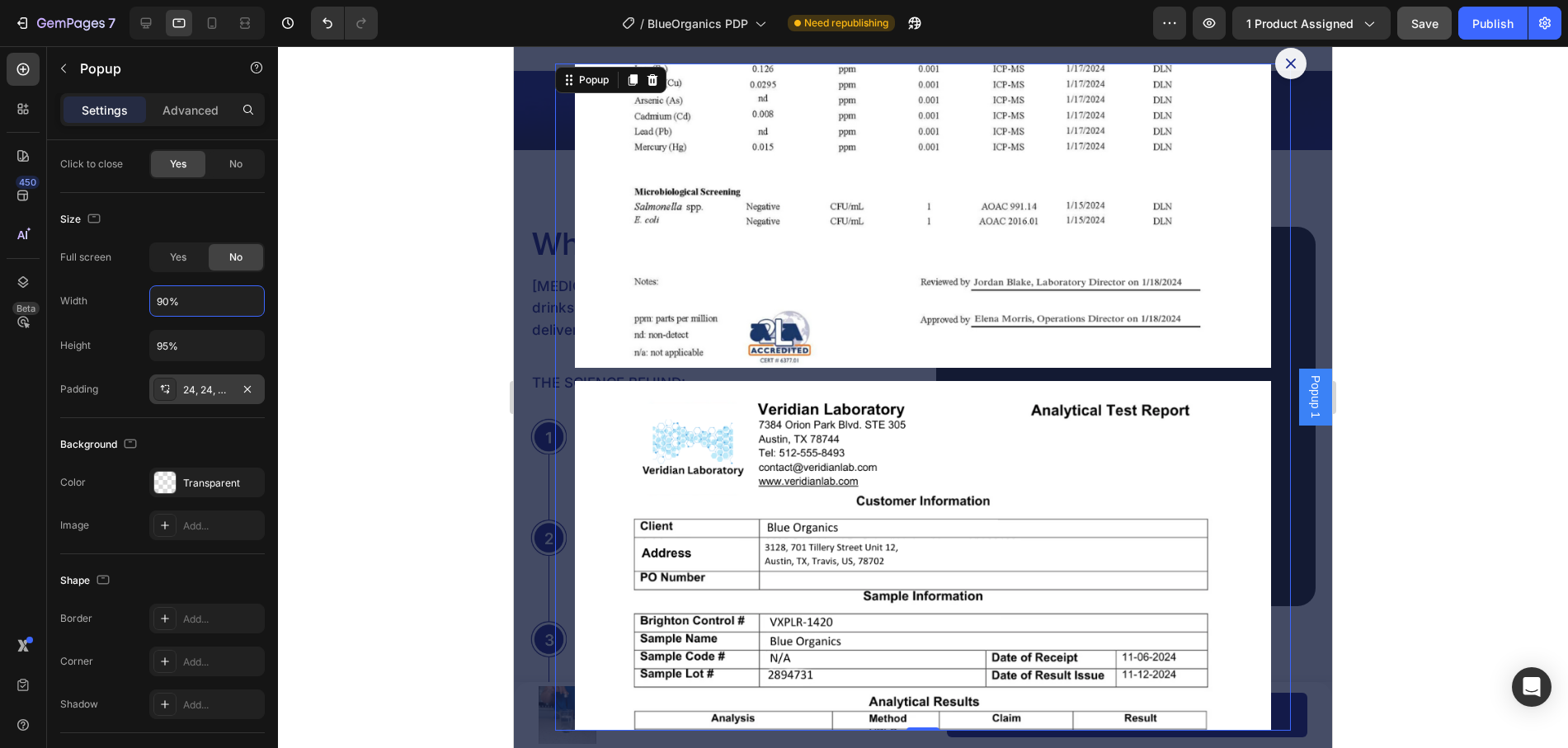
click at [187, 303] on input "90%" at bounding box center [207, 301] width 114 height 29
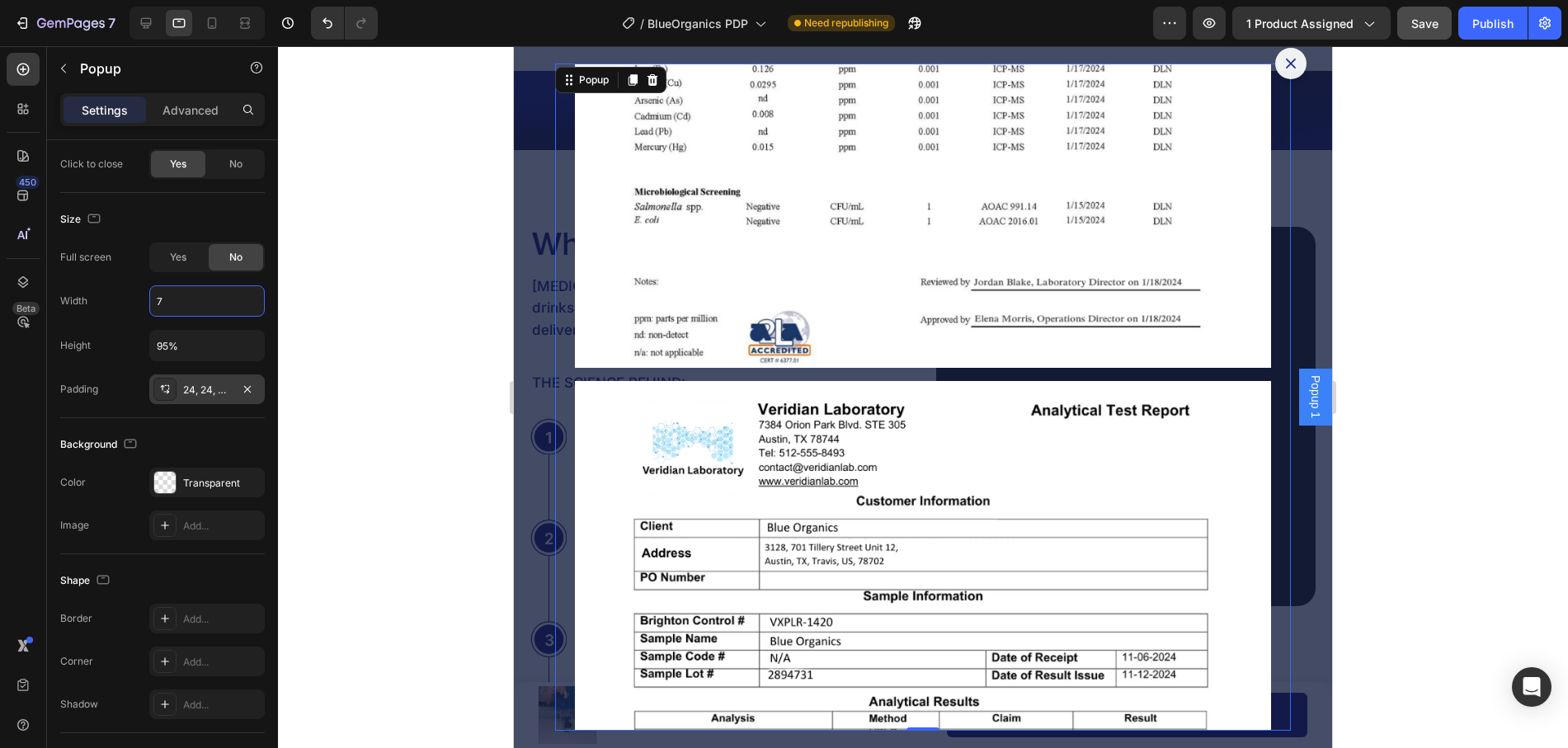
scroll to position [0, 0]
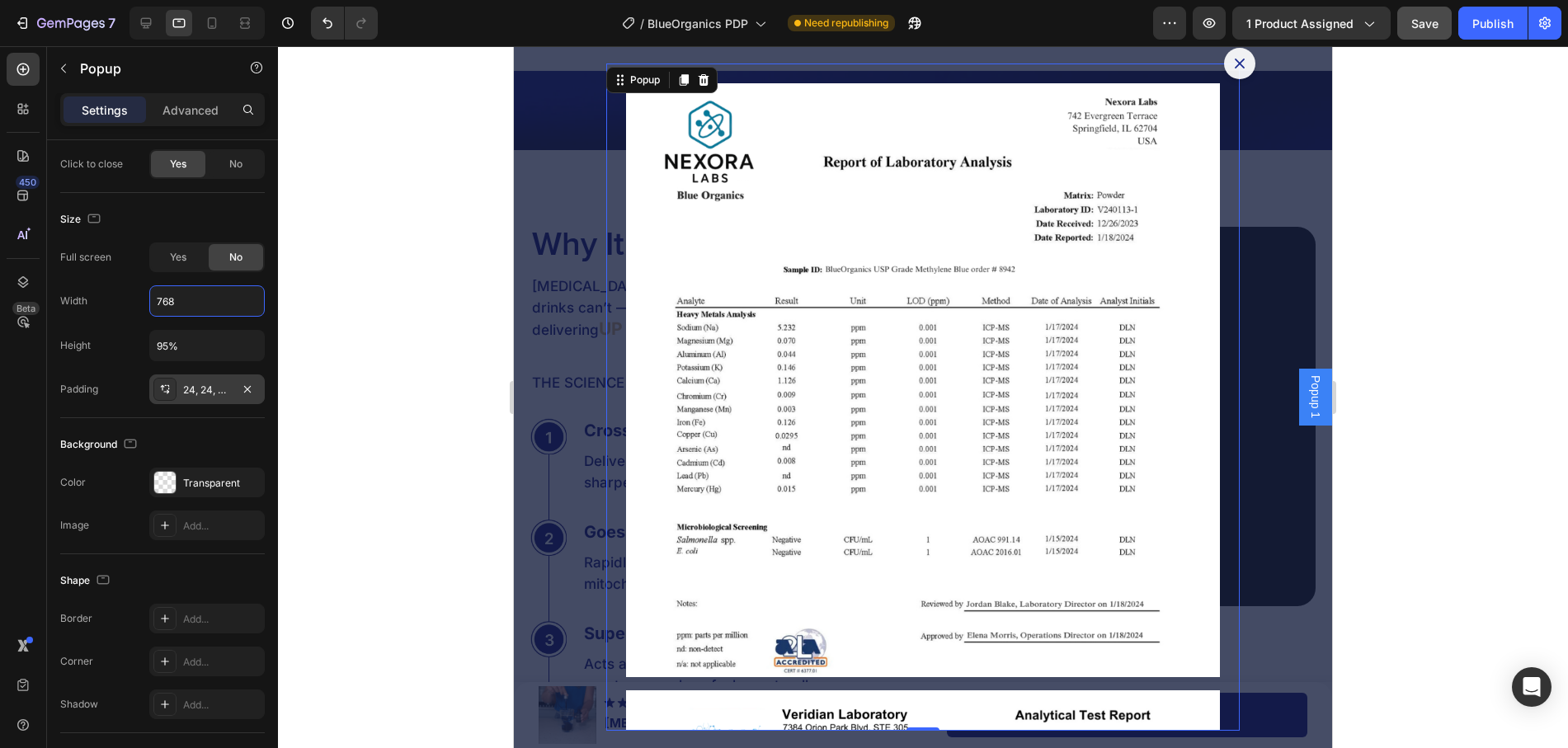
click at [222, 301] on input "768" at bounding box center [207, 301] width 114 height 29
click at [255, 323] on div "Full screen Yes No Width 768 Height 95% Padding 24, 24, 24, 24" at bounding box center [163, 323] width 205 height 162
click at [203, 301] on input "768" at bounding box center [207, 301] width 114 height 29
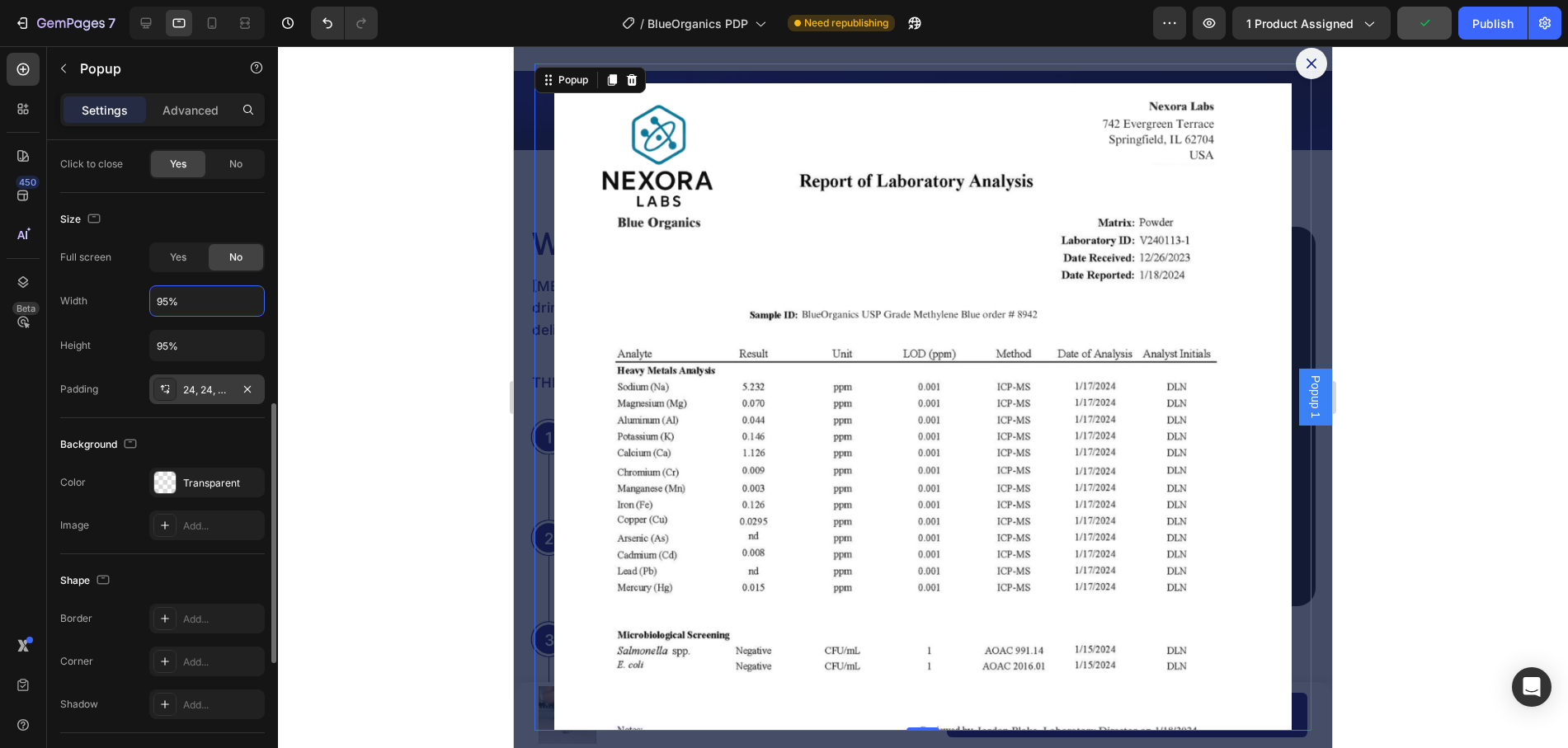
type input "95%"
click at [227, 431] on div "Background" at bounding box center [163, 445] width 205 height 27
click at [243, 388] on icon "button" at bounding box center [247, 389] width 13 height 13
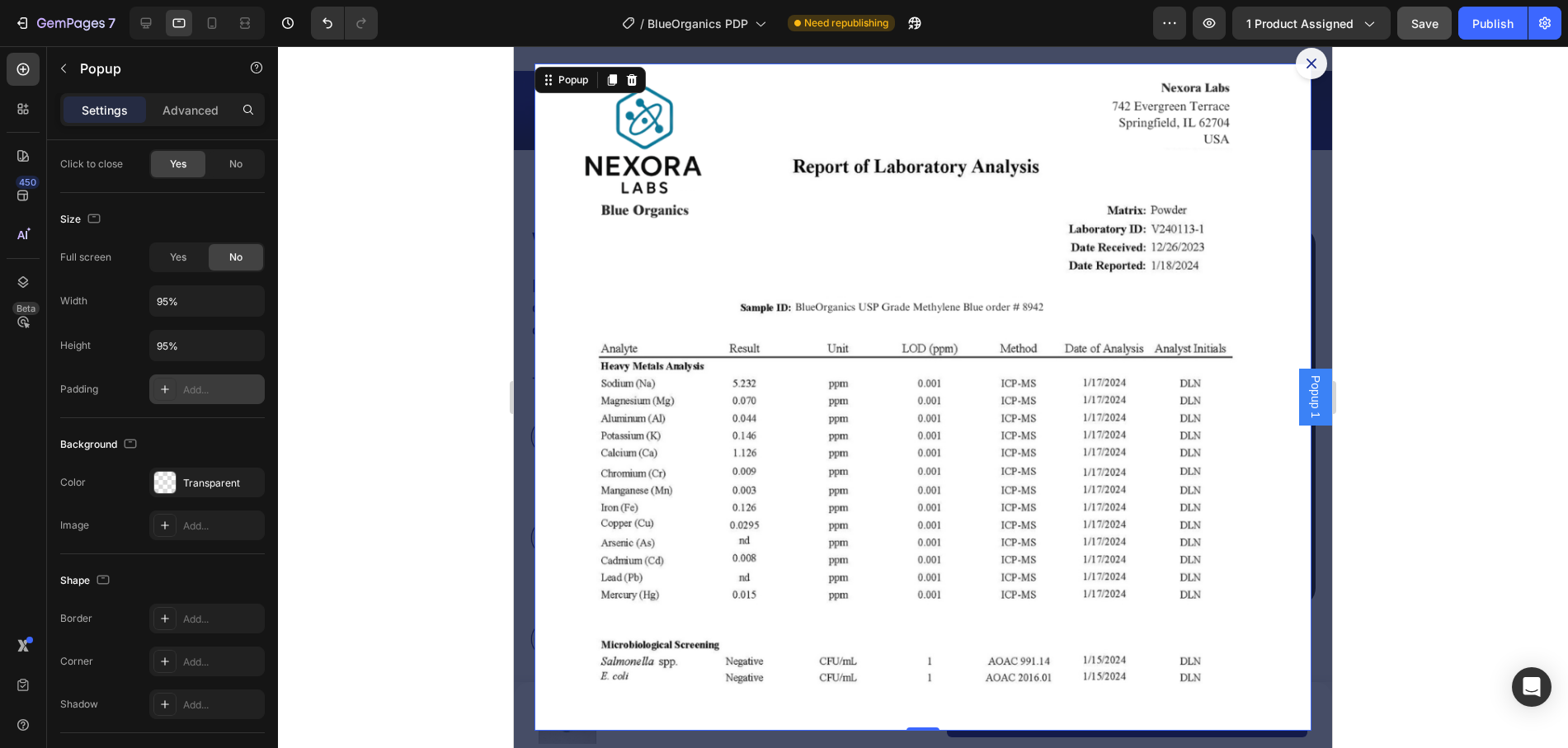
click at [196, 390] on div "Add..." at bounding box center [222, 390] width 77 height 15
type input "32"
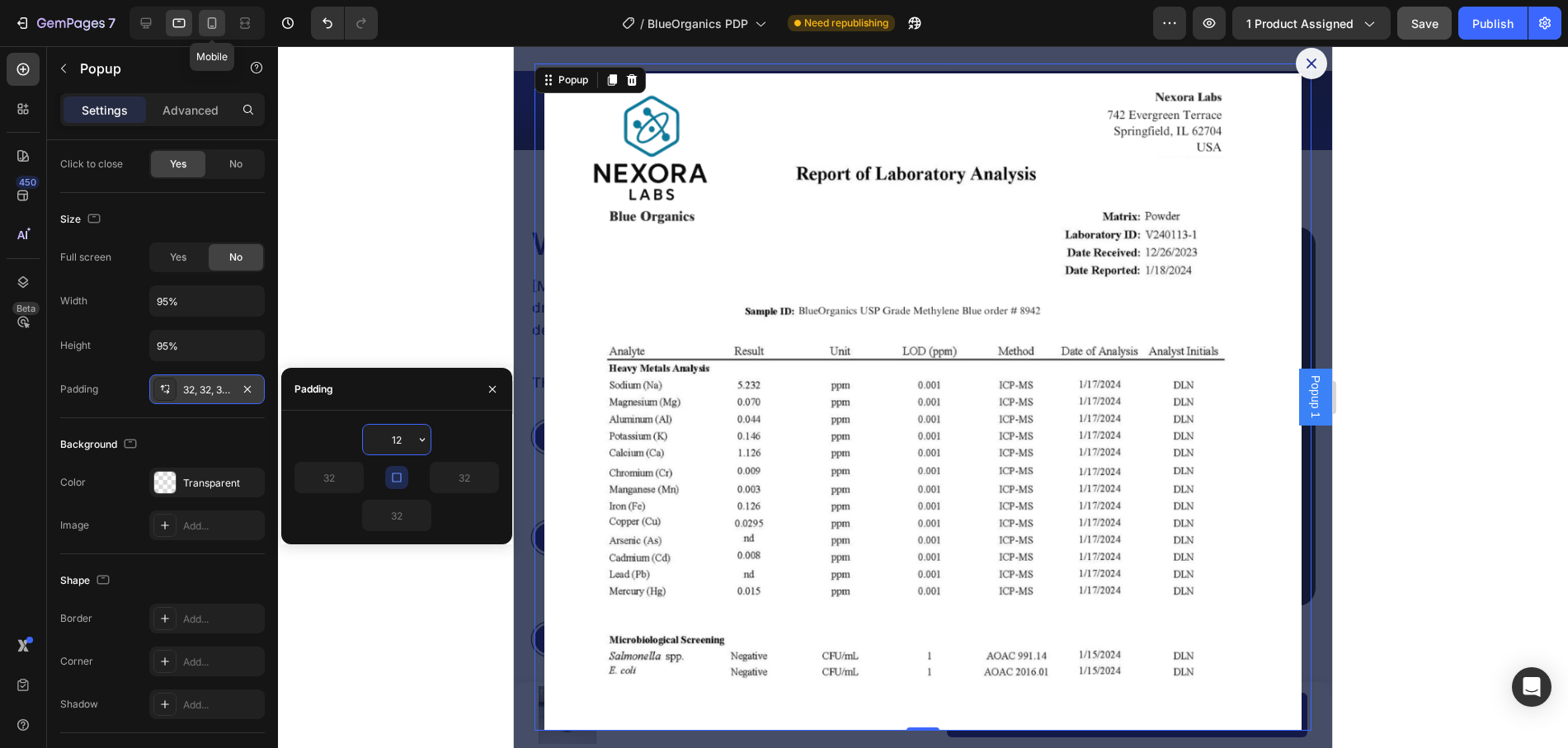
click at [205, 28] on icon at bounding box center [212, 23] width 17 height 17
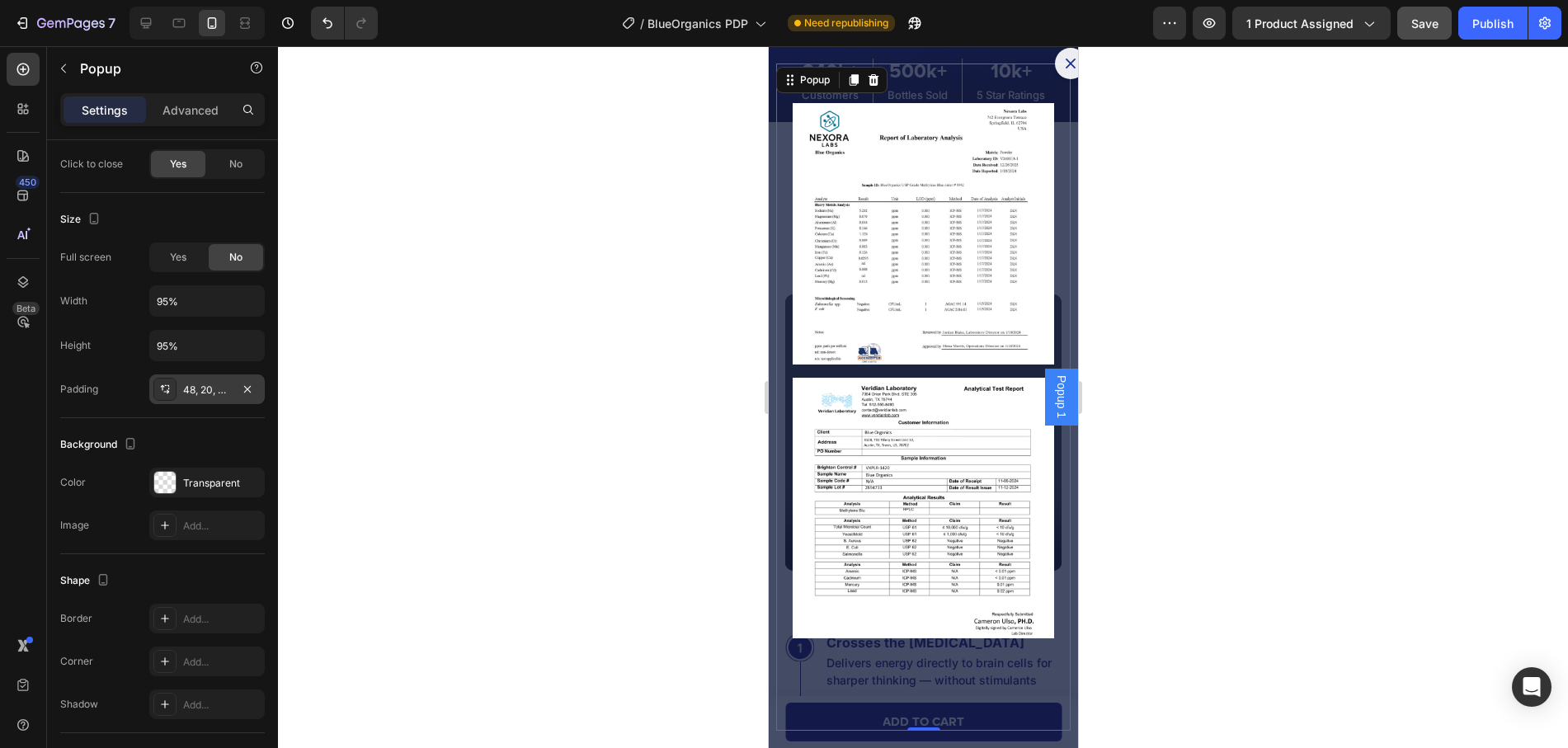
scroll to position [4547, 0]
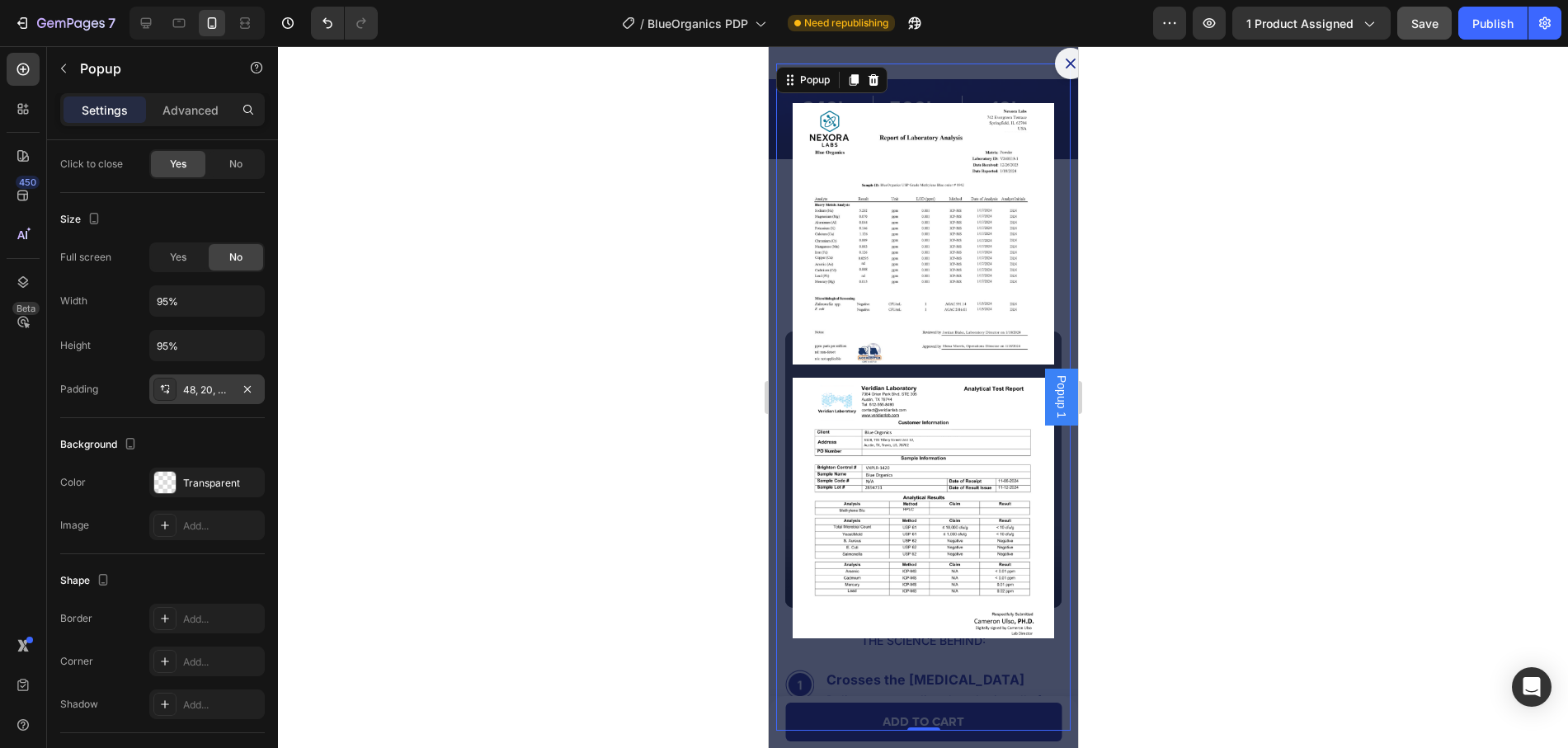
click at [193, 392] on div "48, 20, 48, 20" at bounding box center [207, 390] width 48 height 15
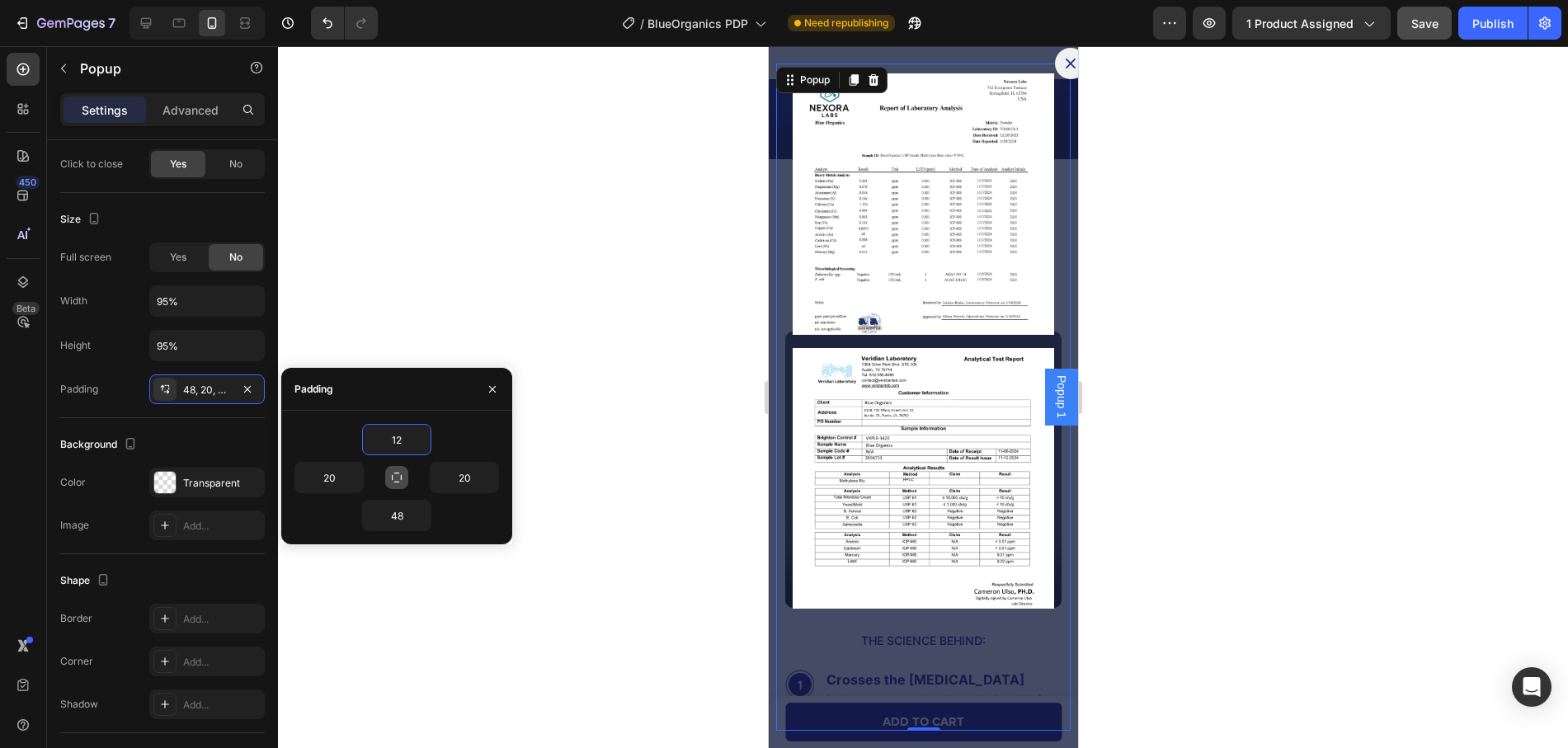
type input "12"
click at [399, 479] on icon "button" at bounding box center [396, 477] width 13 height 13
type input "12"
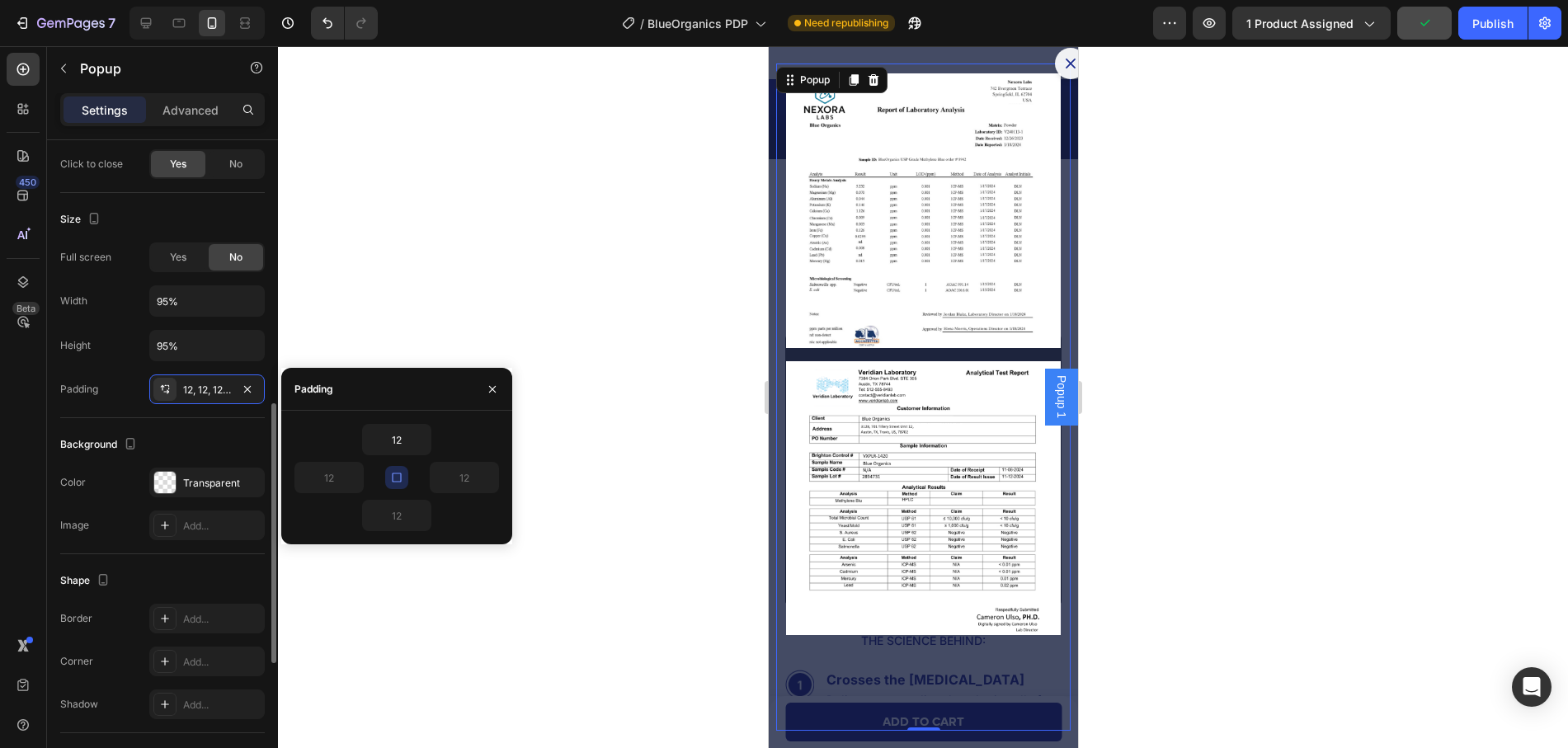
click at [207, 432] on div "Background" at bounding box center [163, 445] width 205 height 27
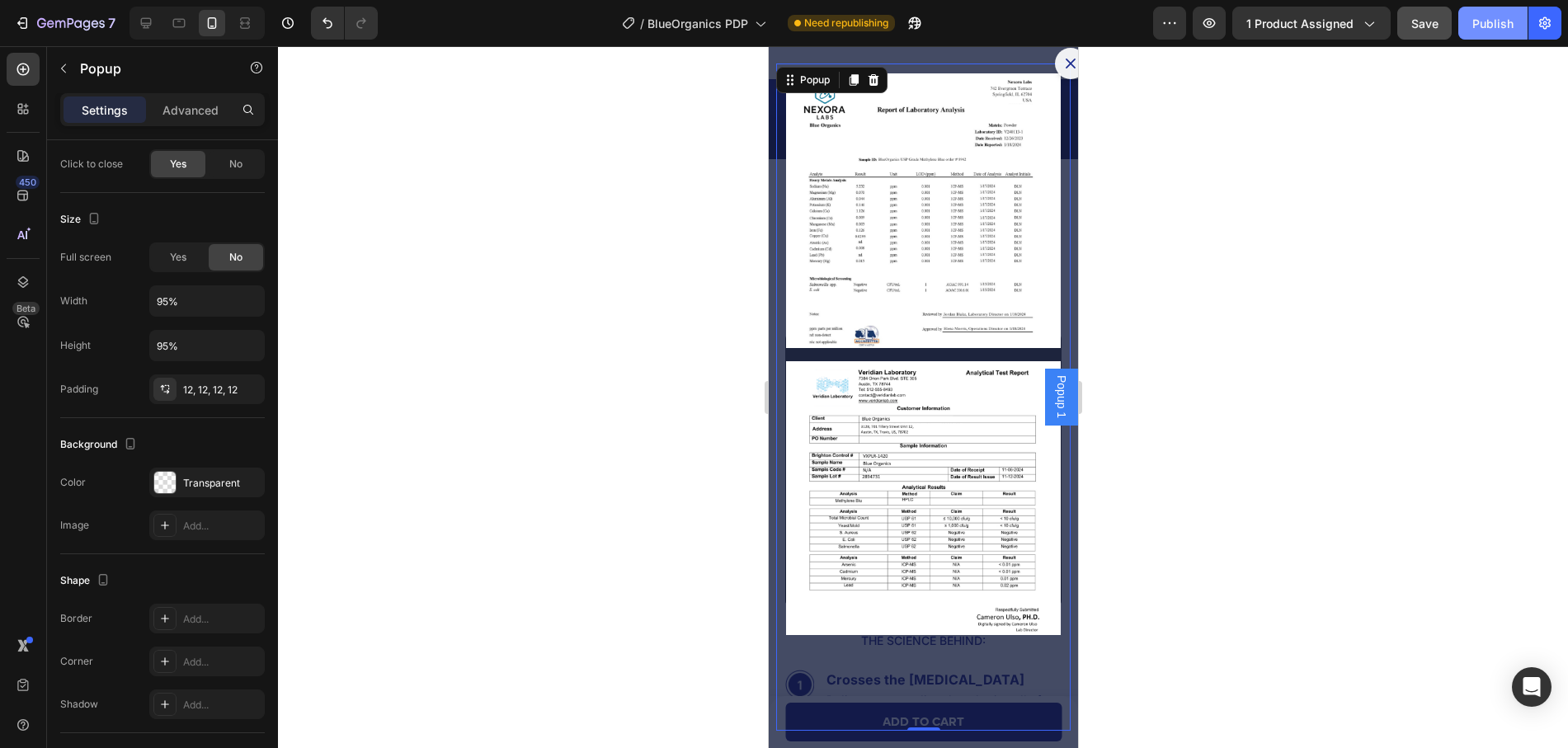
click at [1483, 23] on div "Publish" at bounding box center [1492, 23] width 41 height 17
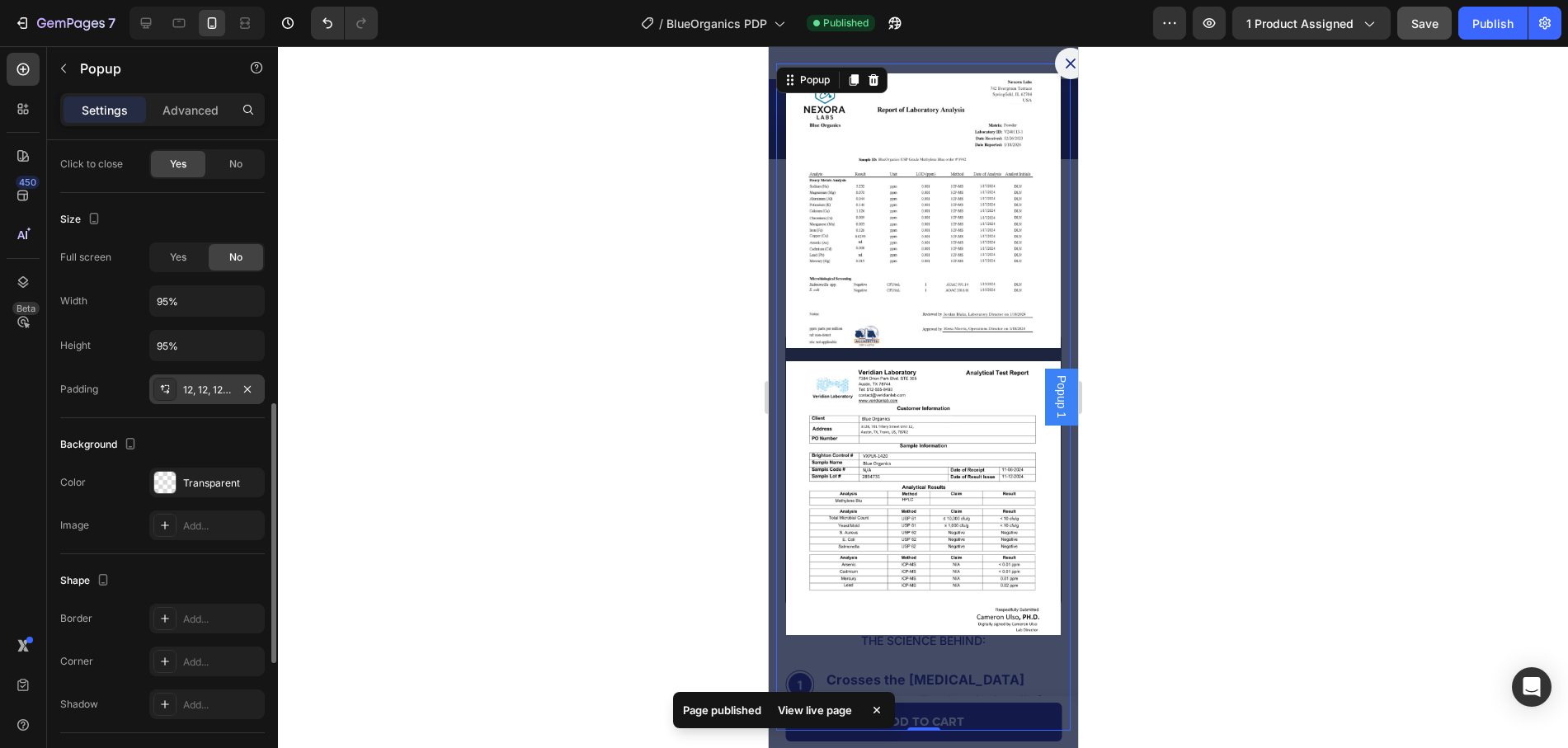
click at [207, 387] on div "12, 12, 12, 12" at bounding box center [207, 390] width 48 height 15
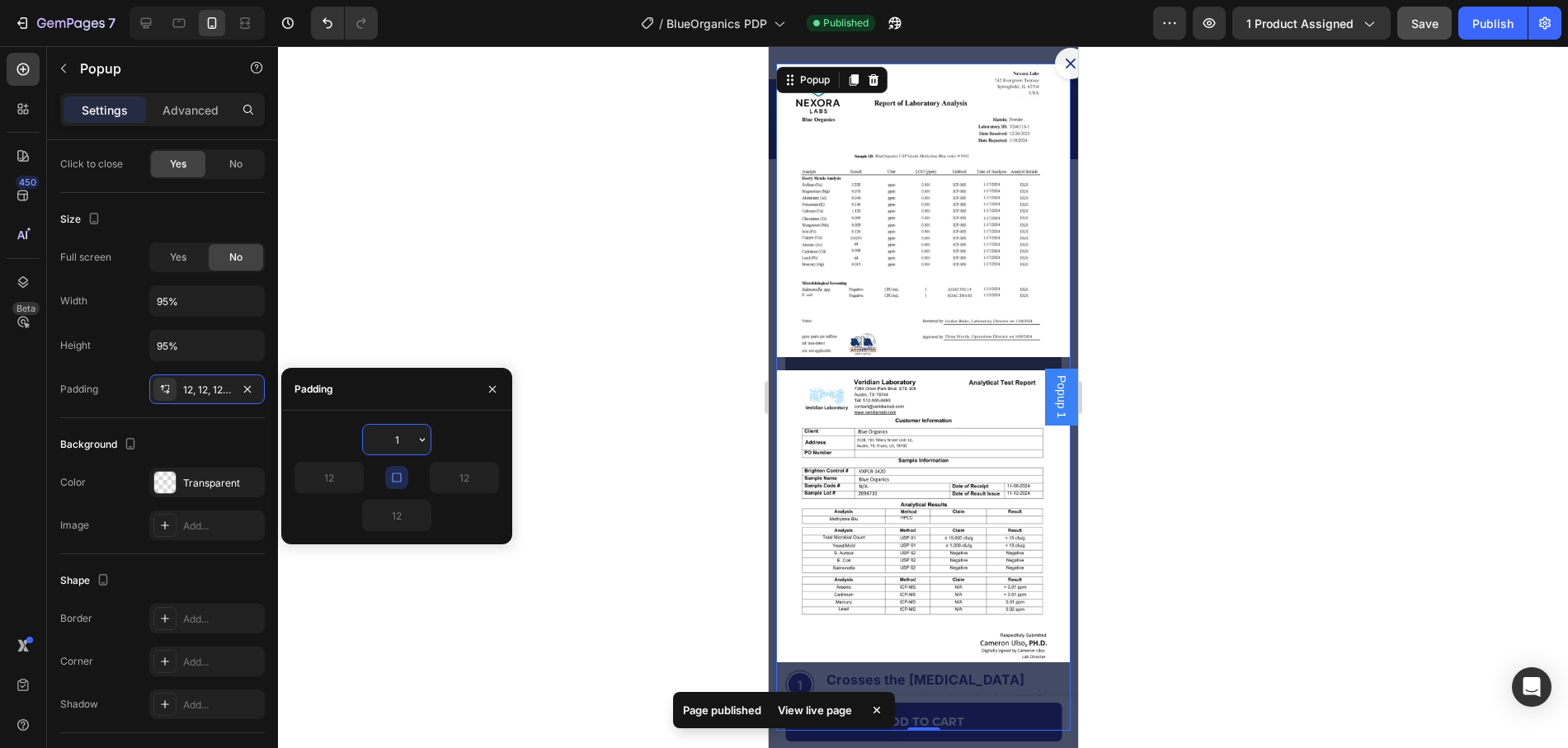
type input "16"
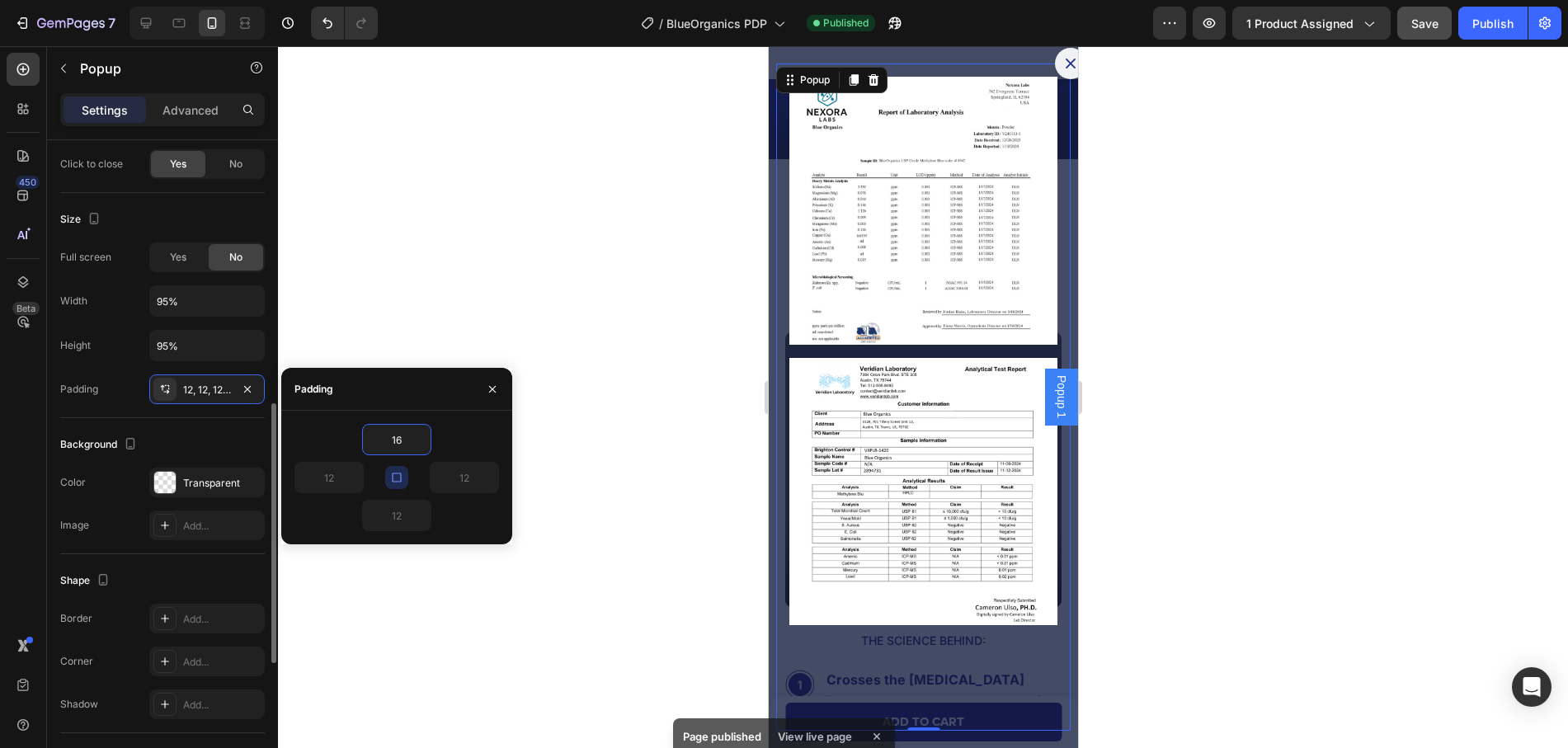
click at [222, 431] on div "Background" at bounding box center [163, 445] width 205 height 27
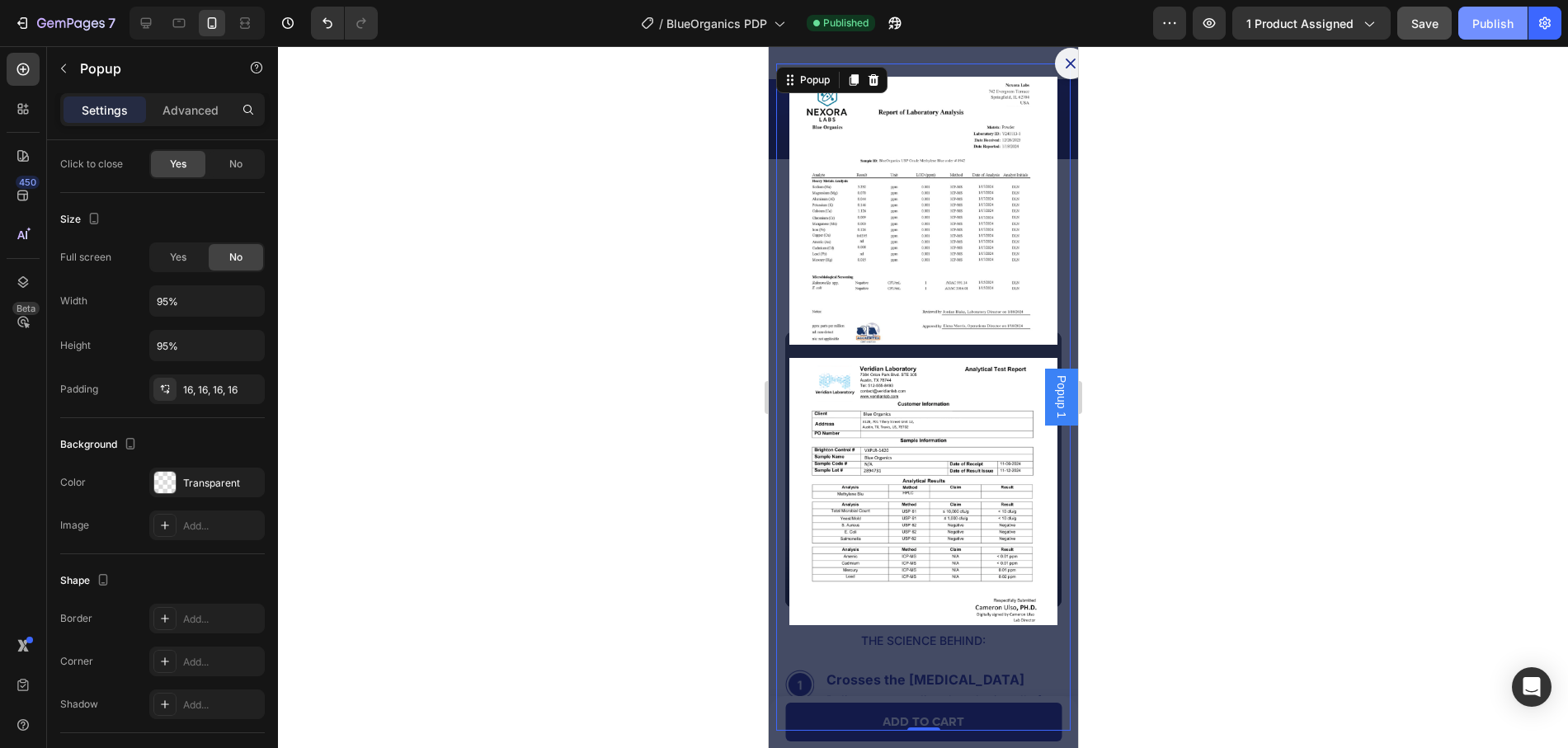
click at [1484, 29] on div "Publish" at bounding box center [1492, 23] width 41 height 17
click at [237, 346] on input "95%" at bounding box center [207, 345] width 114 height 29
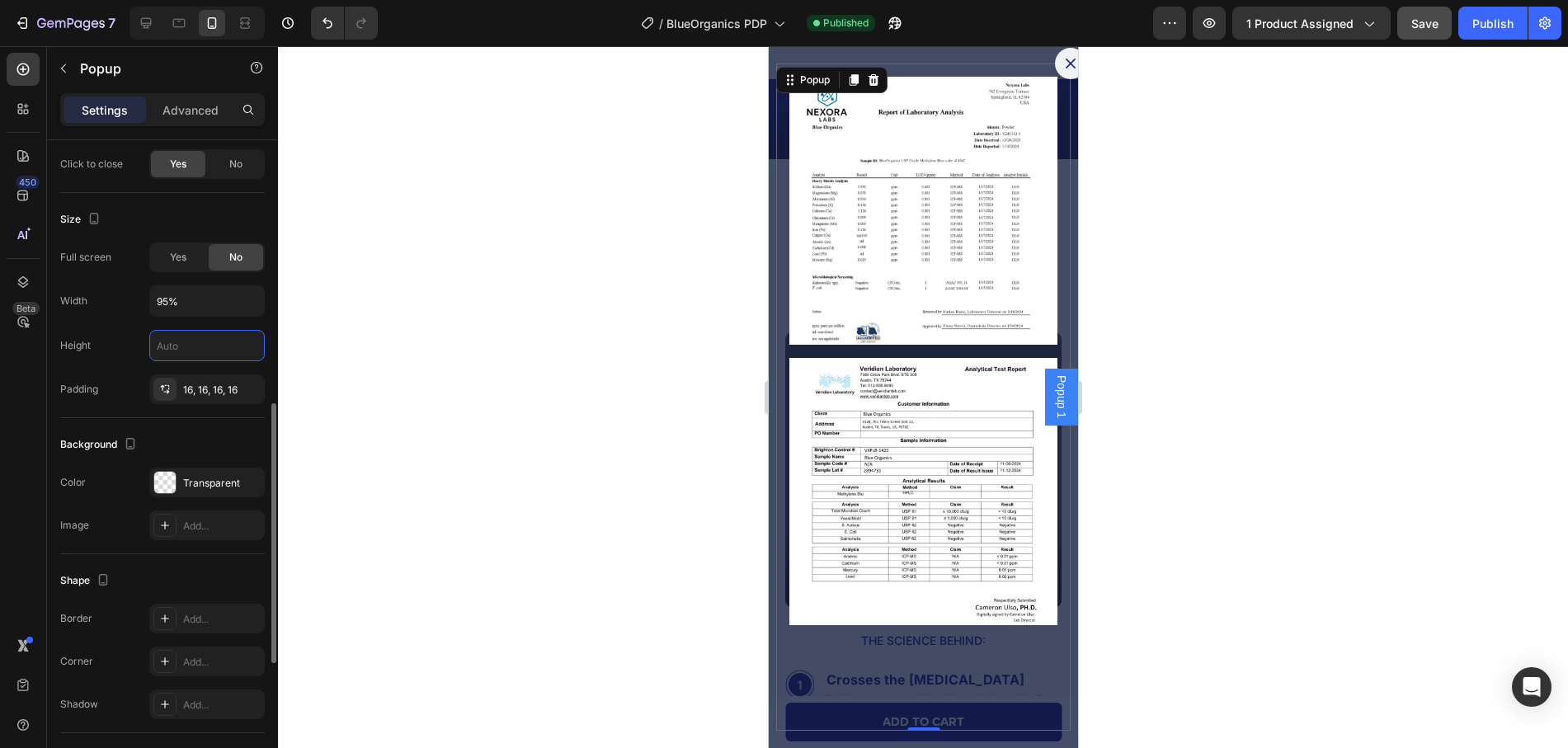
click at [213, 430] on div "Background The changes might be hidden by the video. Color Transparent Image Ad…" at bounding box center [163, 486] width 205 height 136
type input "95%"
click at [213, 350] on input "95%" at bounding box center [207, 345] width 114 height 29
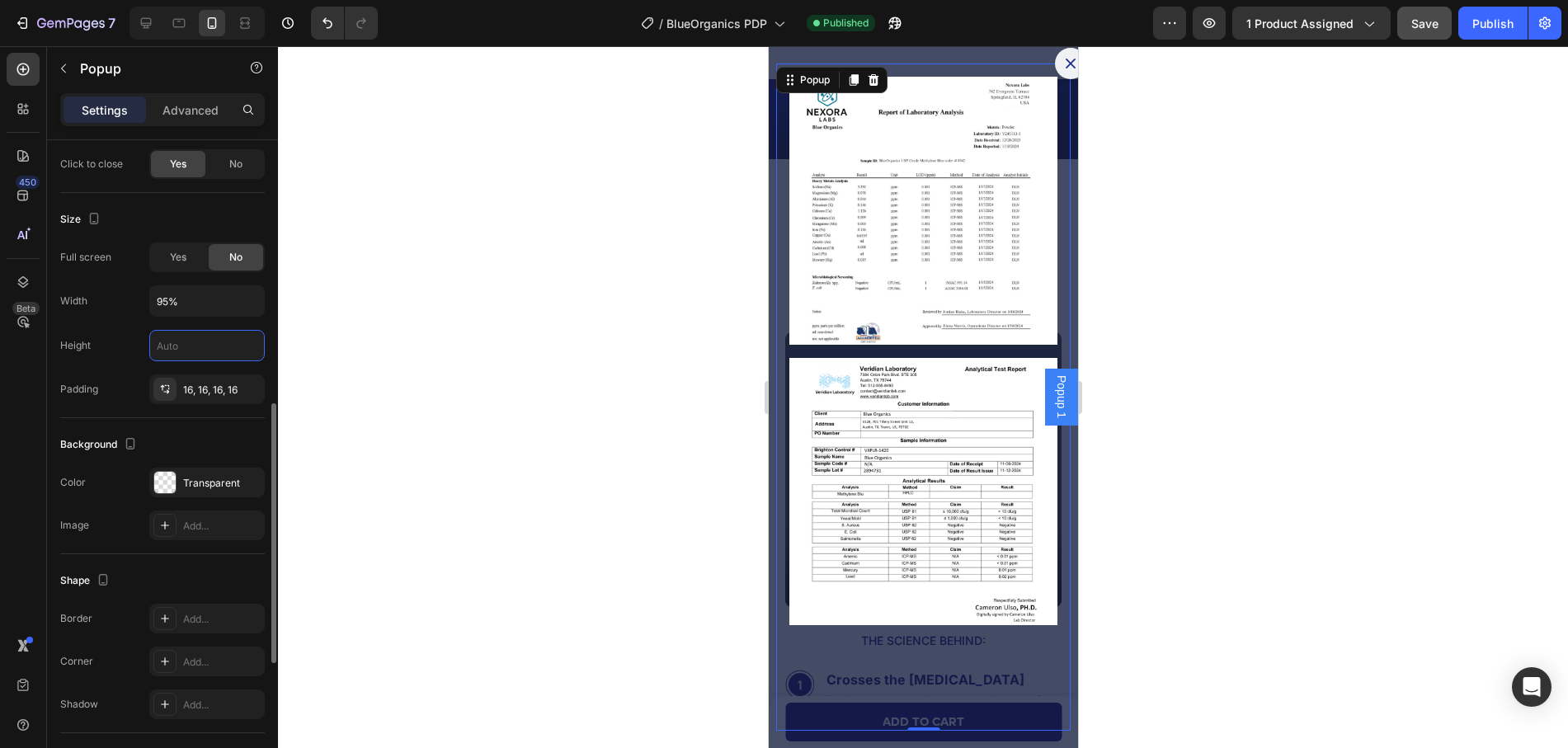
click at [206, 430] on div "Background The changes might be hidden by the video. Color Transparent Image Ad…" at bounding box center [163, 486] width 205 height 136
click at [196, 349] on input "95%" at bounding box center [207, 345] width 114 height 29
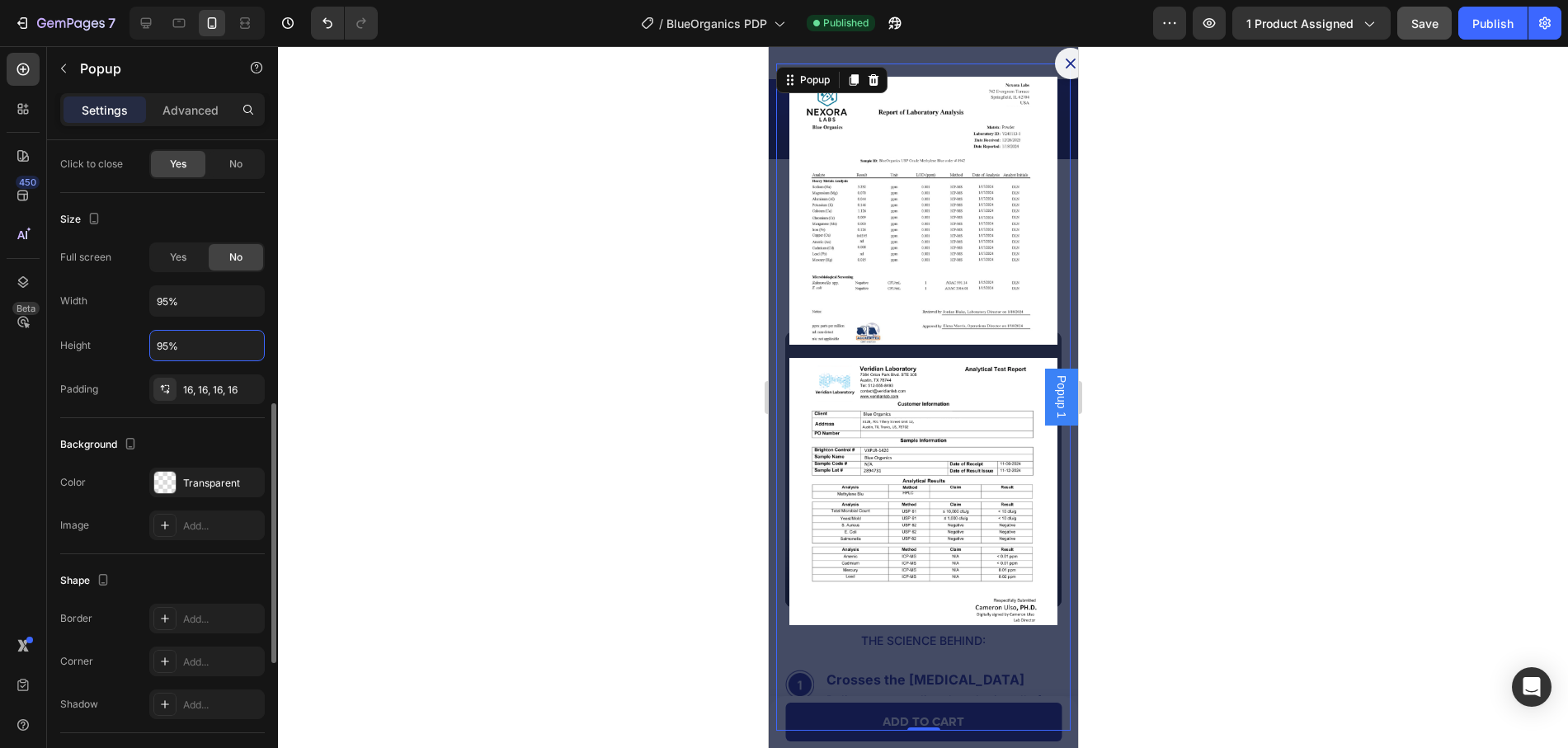
click at [196, 349] on input "95%" at bounding box center [207, 345] width 114 height 29
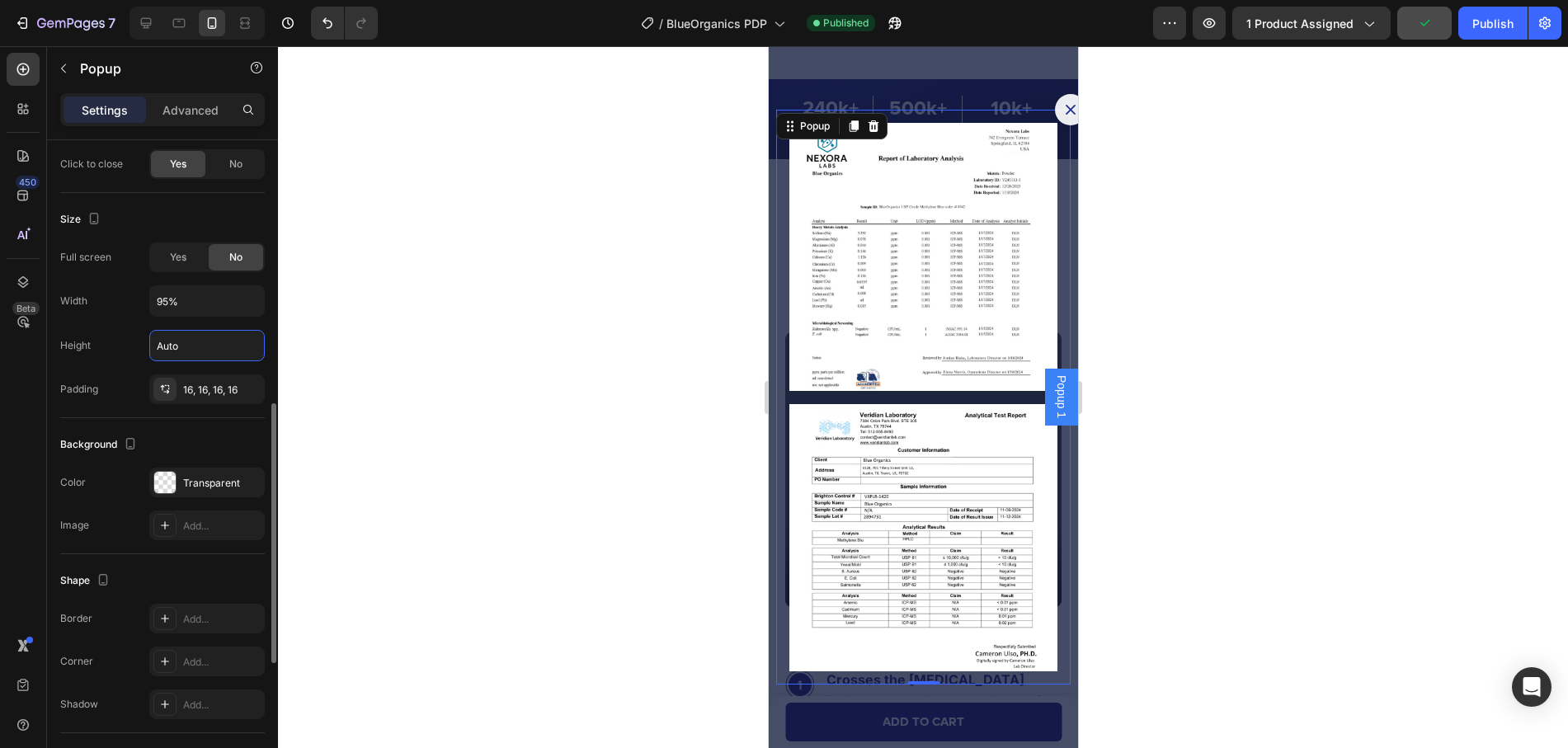
click at [135, 365] on div "Full screen Yes No Width 95% Height Auto Padding 16, 16, 16, 16" at bounding box center [163, 323] width 205 height 162
click at [181, 23] on icon at bounding box center [179, 23] width 17 height 17
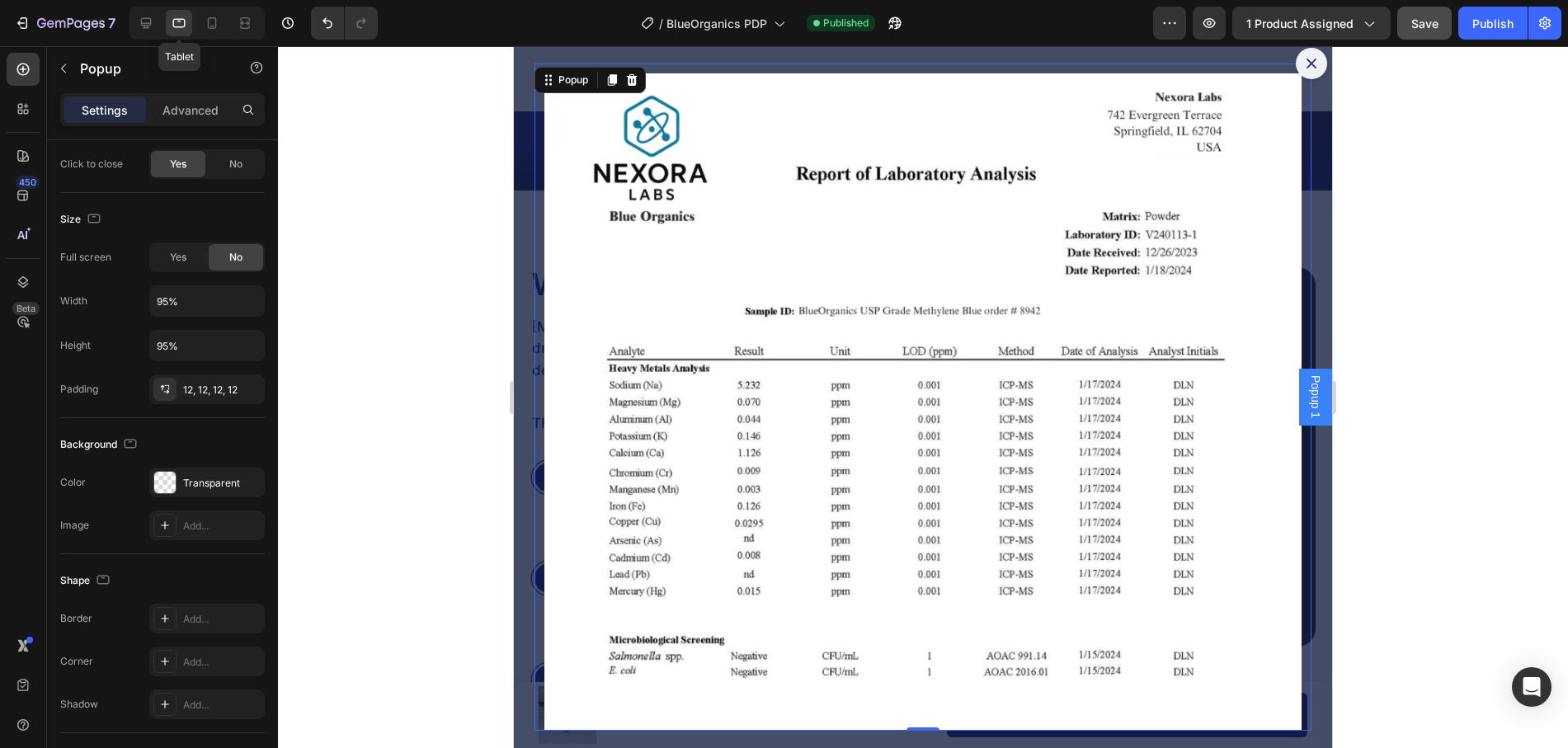
scroll to position [4507, 0]
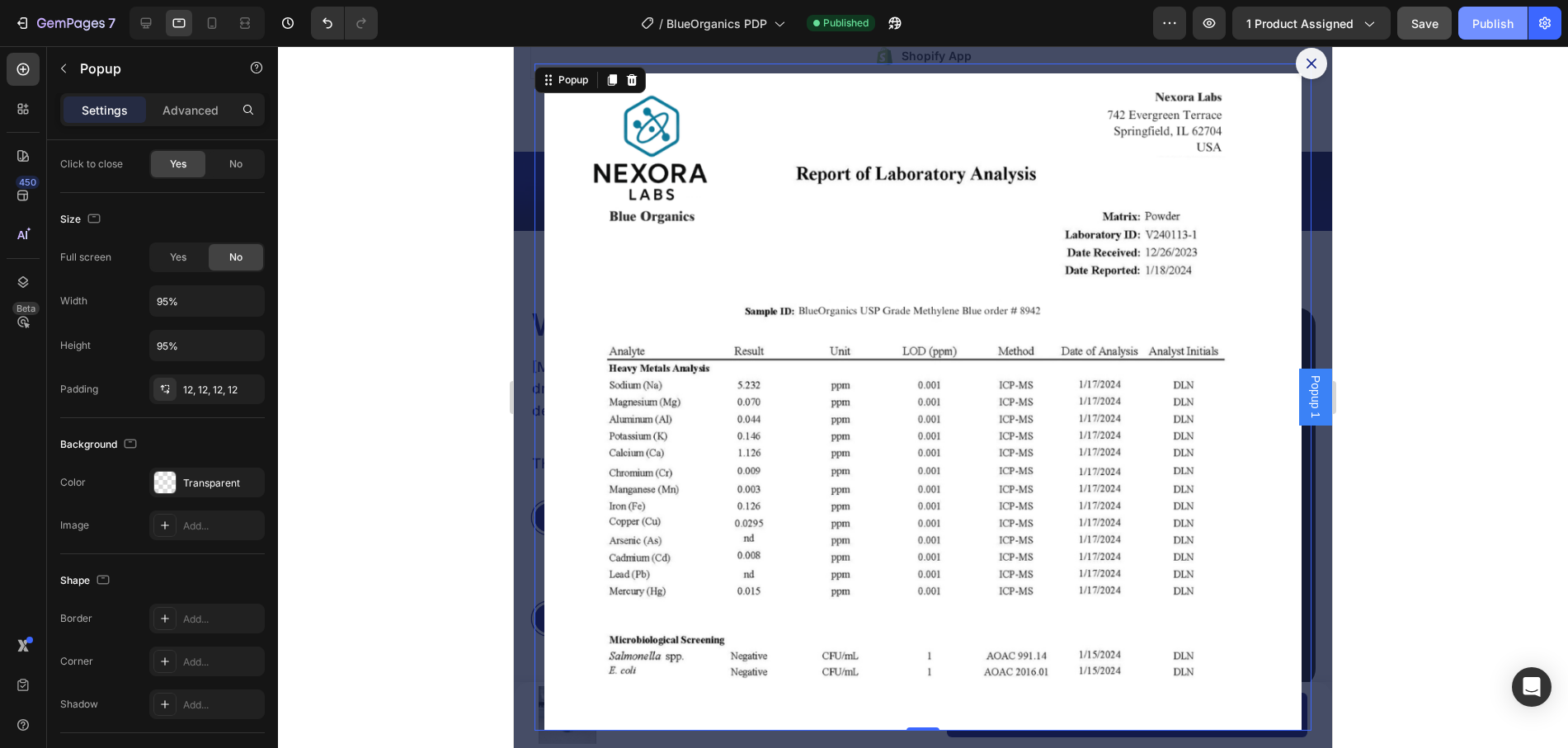
click at [1499, 17] on div "Publish" at bounding box center [1492, 23] width 41 height 17
click at [218, 16] on icon at bounding box center [212, 23] width 17 height 17
type input "Auto"
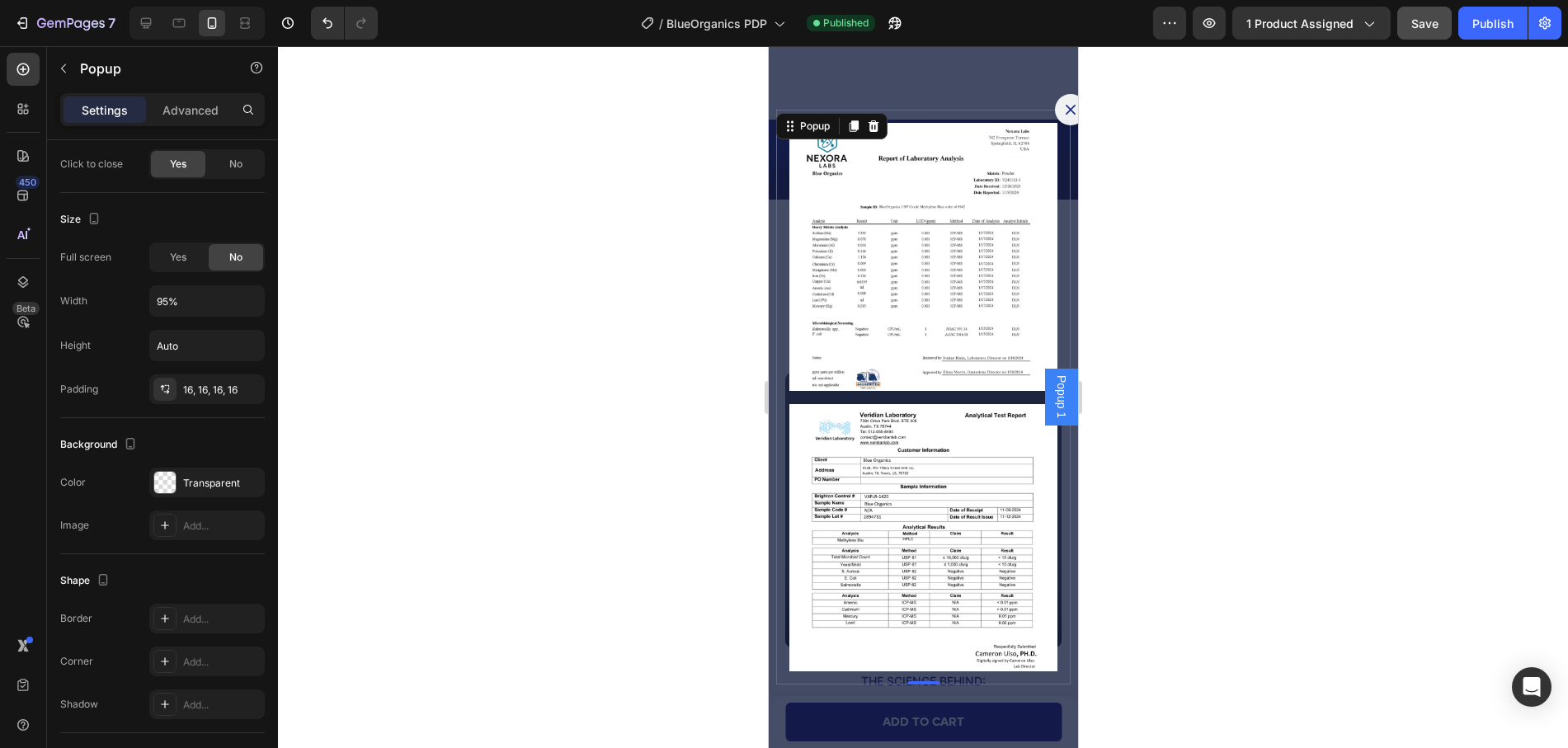
scroll to position [4524, 0]
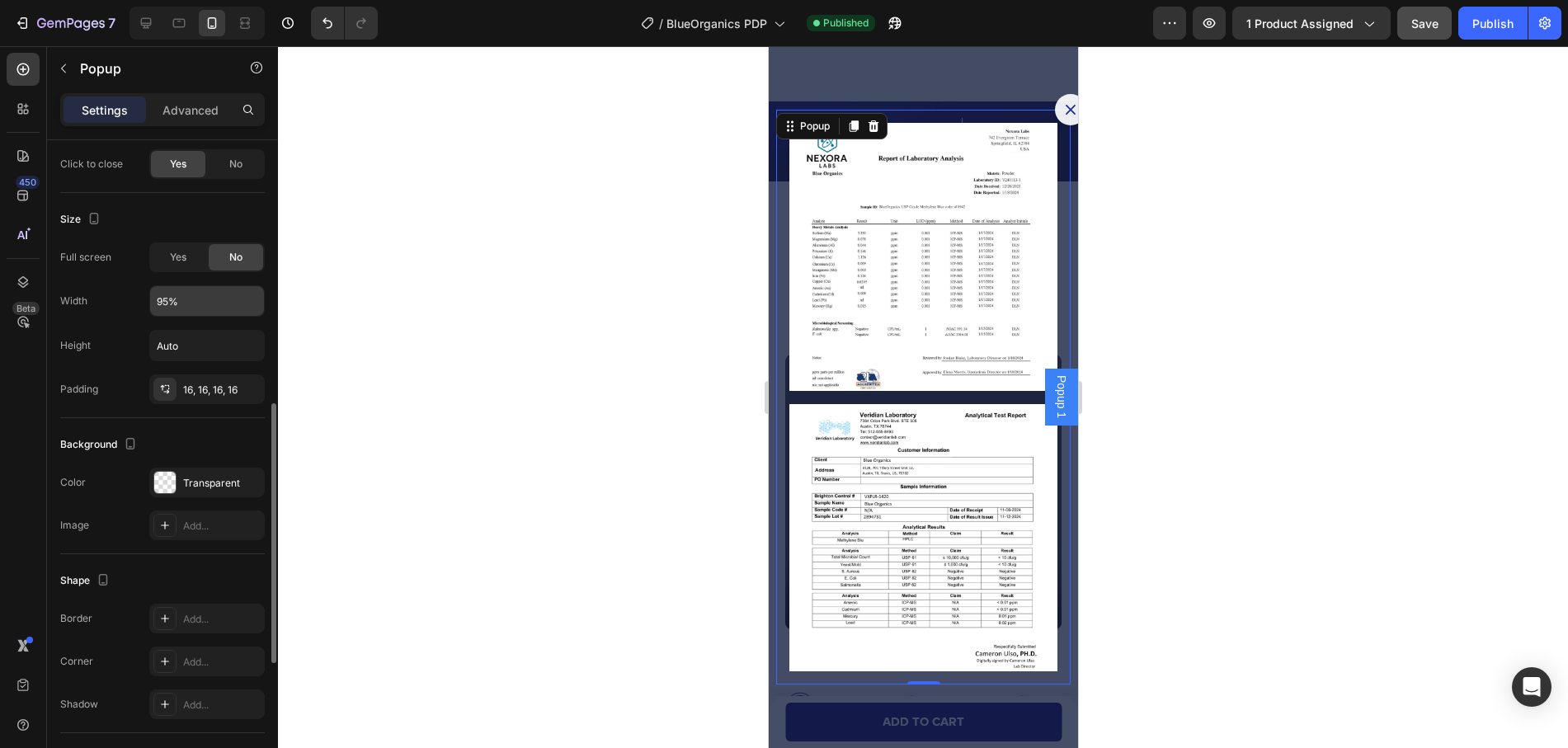
click at [169, 301] on input "95%" at bounding box center [207, 301] width 114 height 29
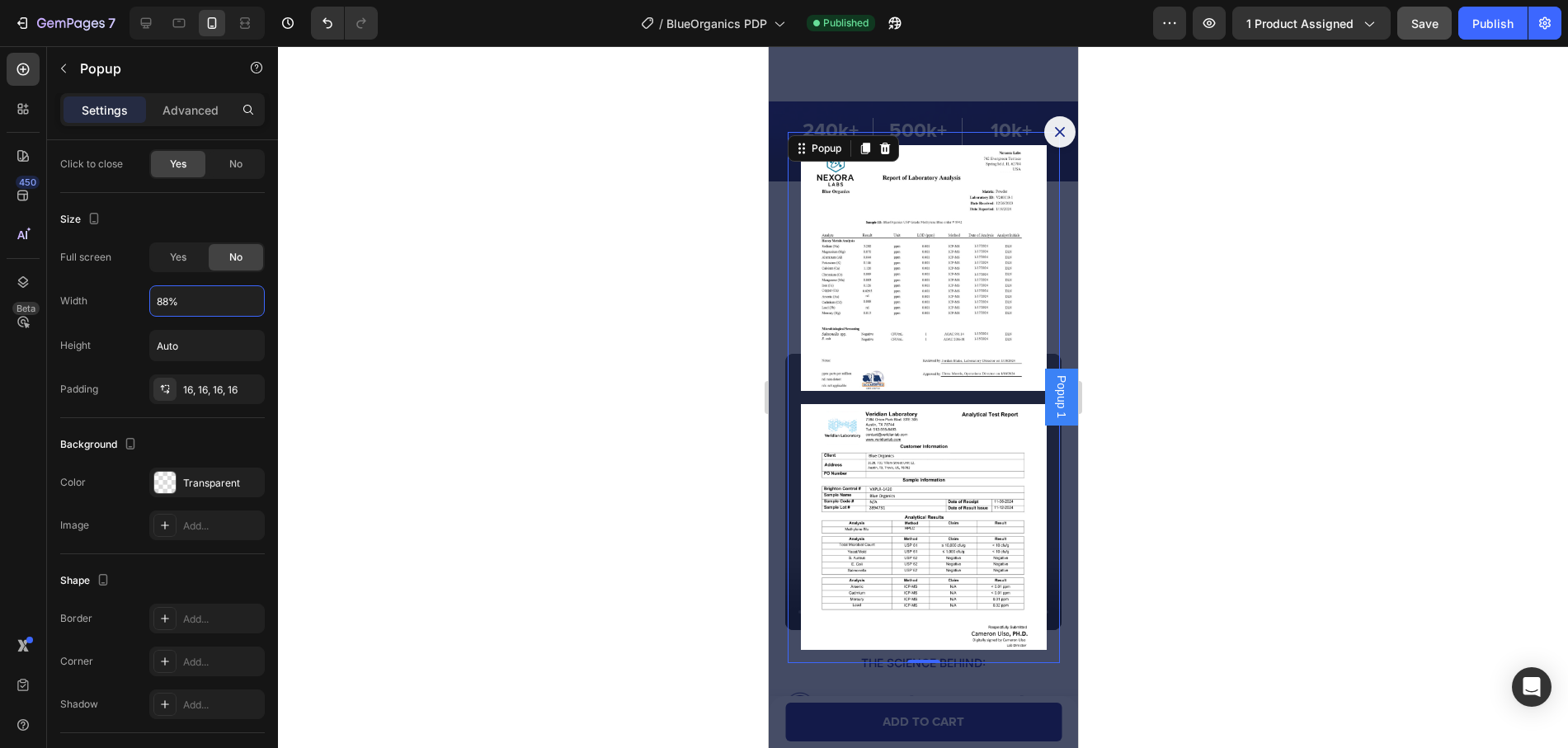
type input "88%"
click at [1484, 21] on div "Publish" at bounding box center [1492, 23] width 41 height 17
